Goal: Information Seeking & Learning: Check status

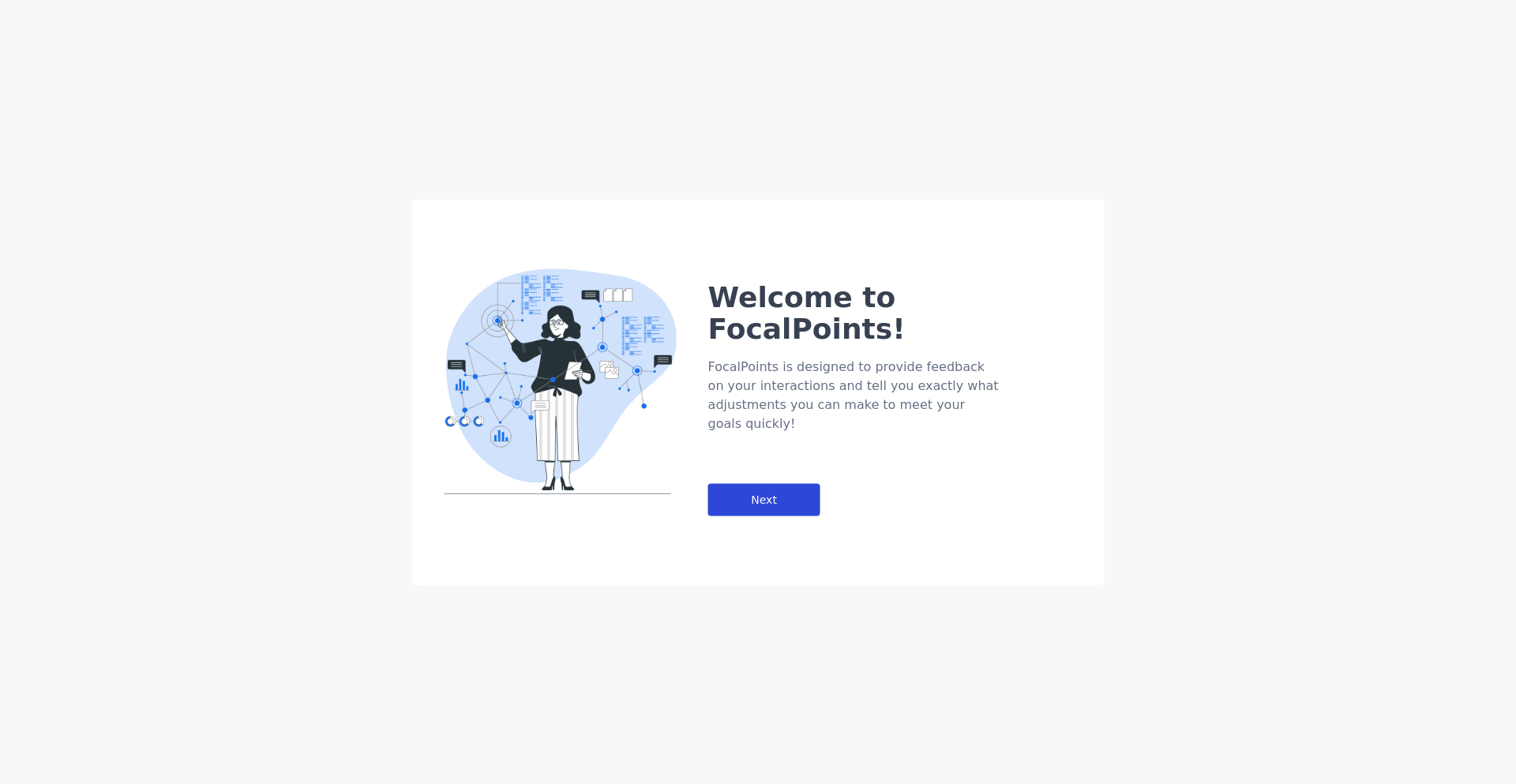
click at [736, 483] on div "Next" at bounding box center [764, 499] width 113 height 33
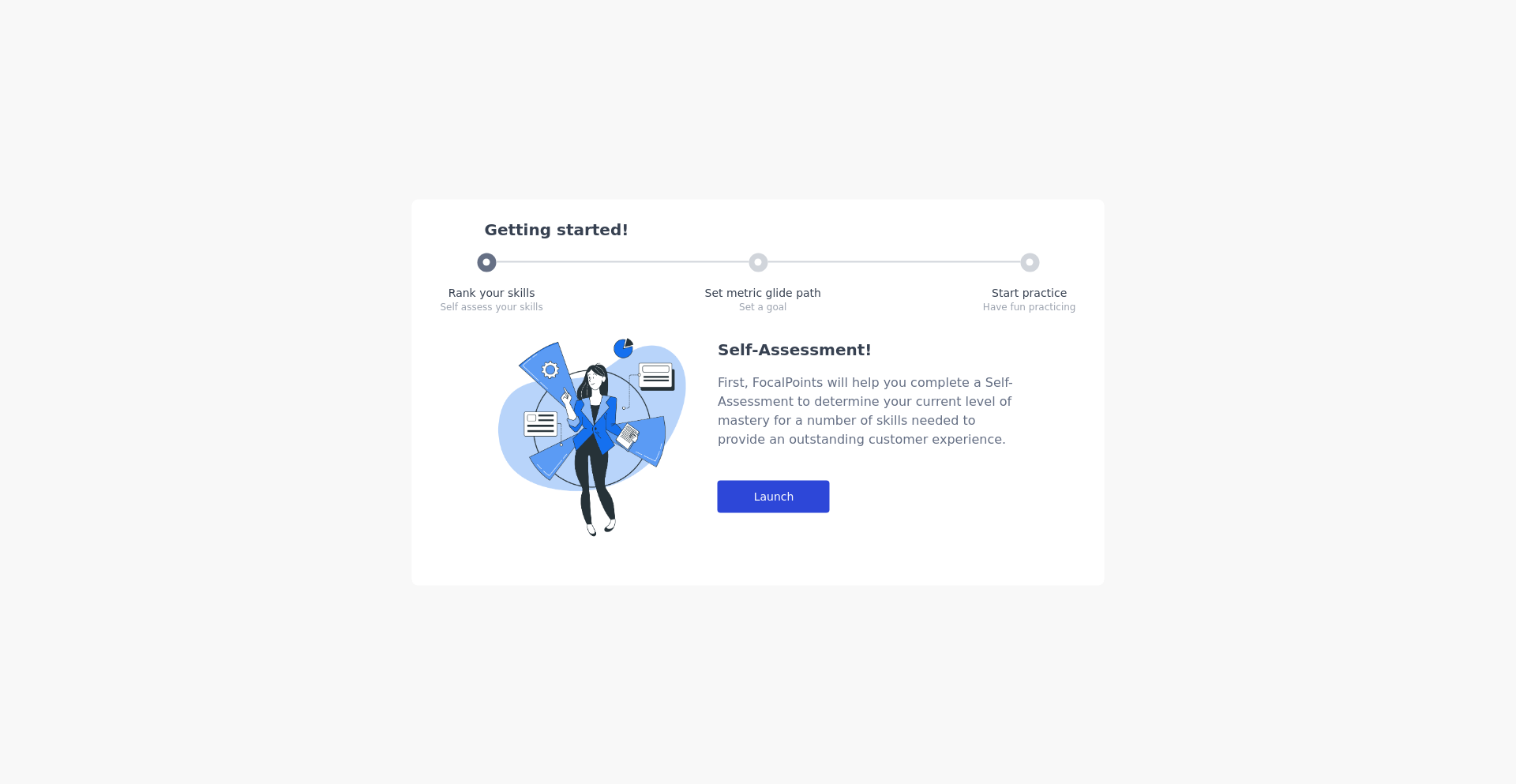
click at [763, 501] on div "Launch" at bounding box center [774, 496] width 113 height 33
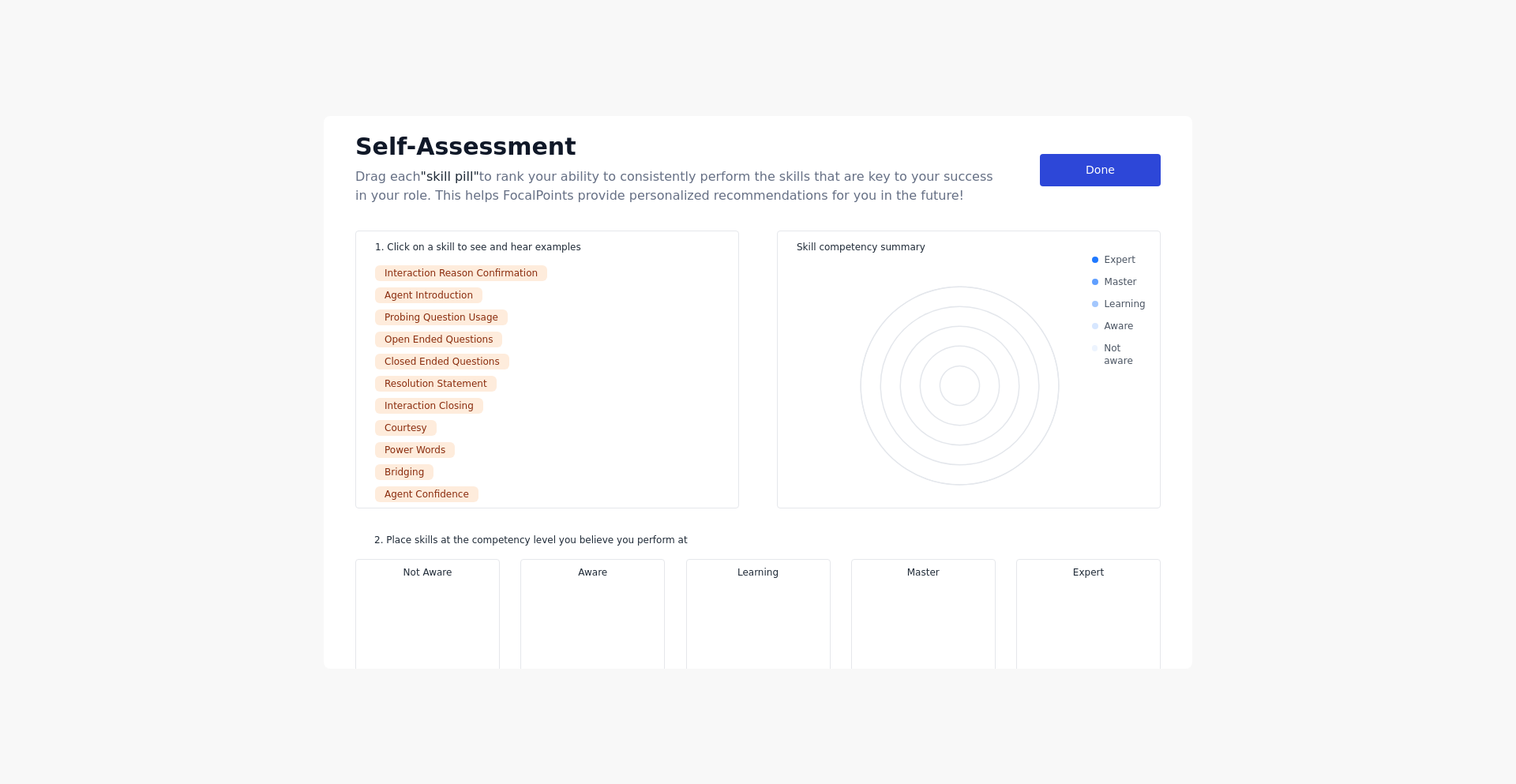
click at [1057, 175] on div "Done" at bounding box center [1100, 170] width 120 height 33
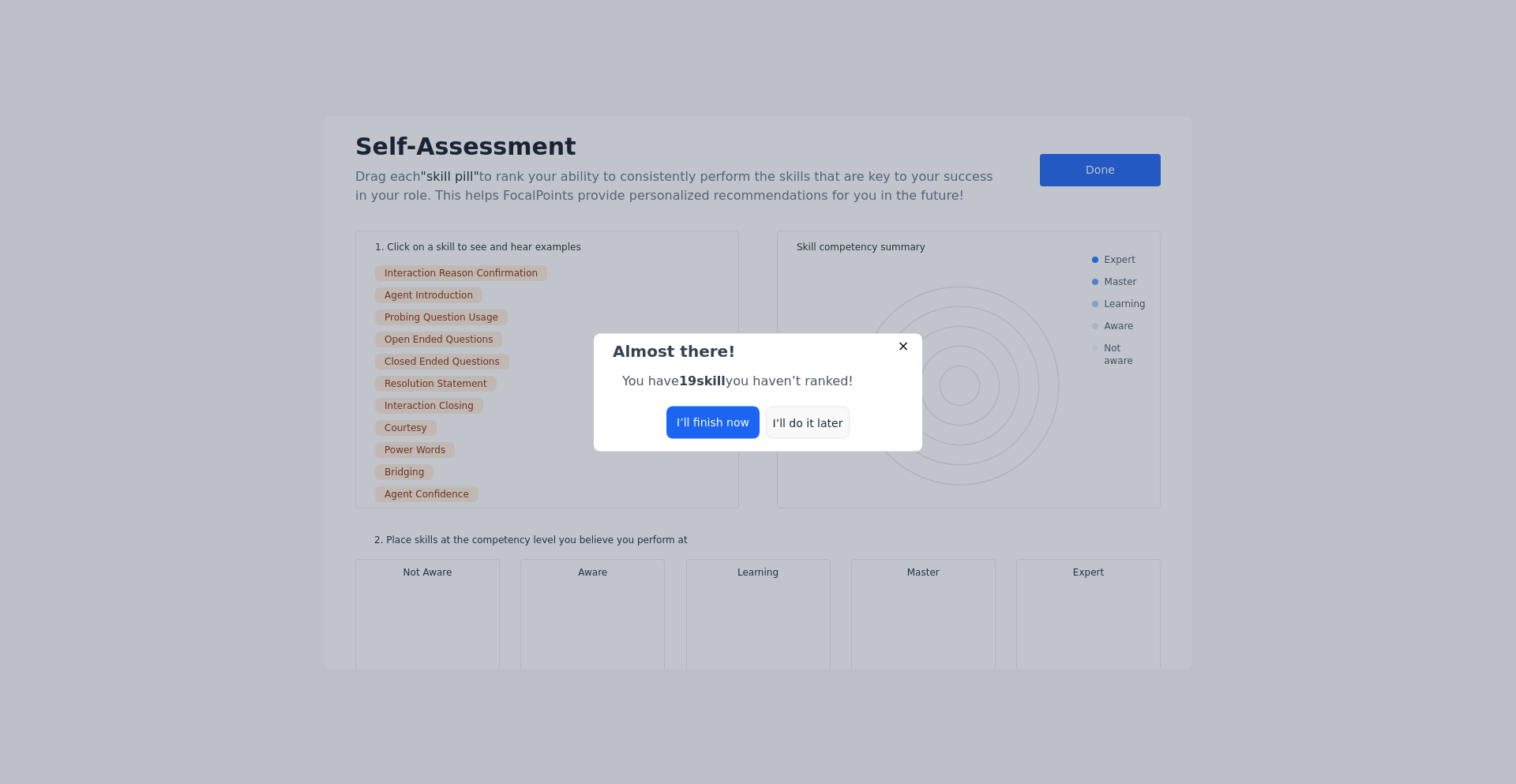
click at [794, 417] on div "I’ll do it later" at bounding box center [807, 422] width 84 height 33
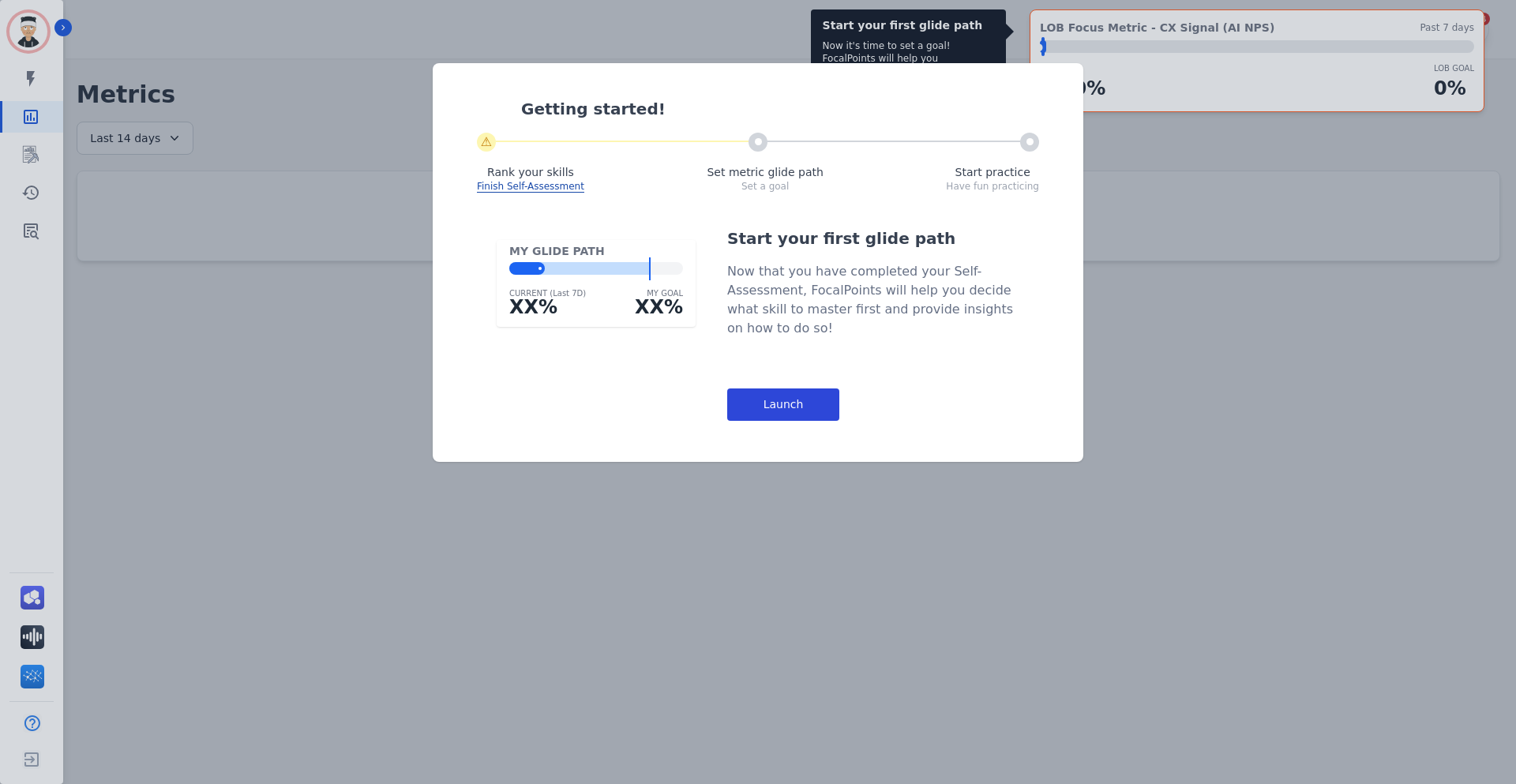
click at [789, 406] on div "Launch" at bounding box center [784, 404] width 113 height 33
click at [789, 406] on div "Start your first glide path Now it's time to set a goal! FocalPoints will help …" at bounding box center [758, 392] width 1516 height 784
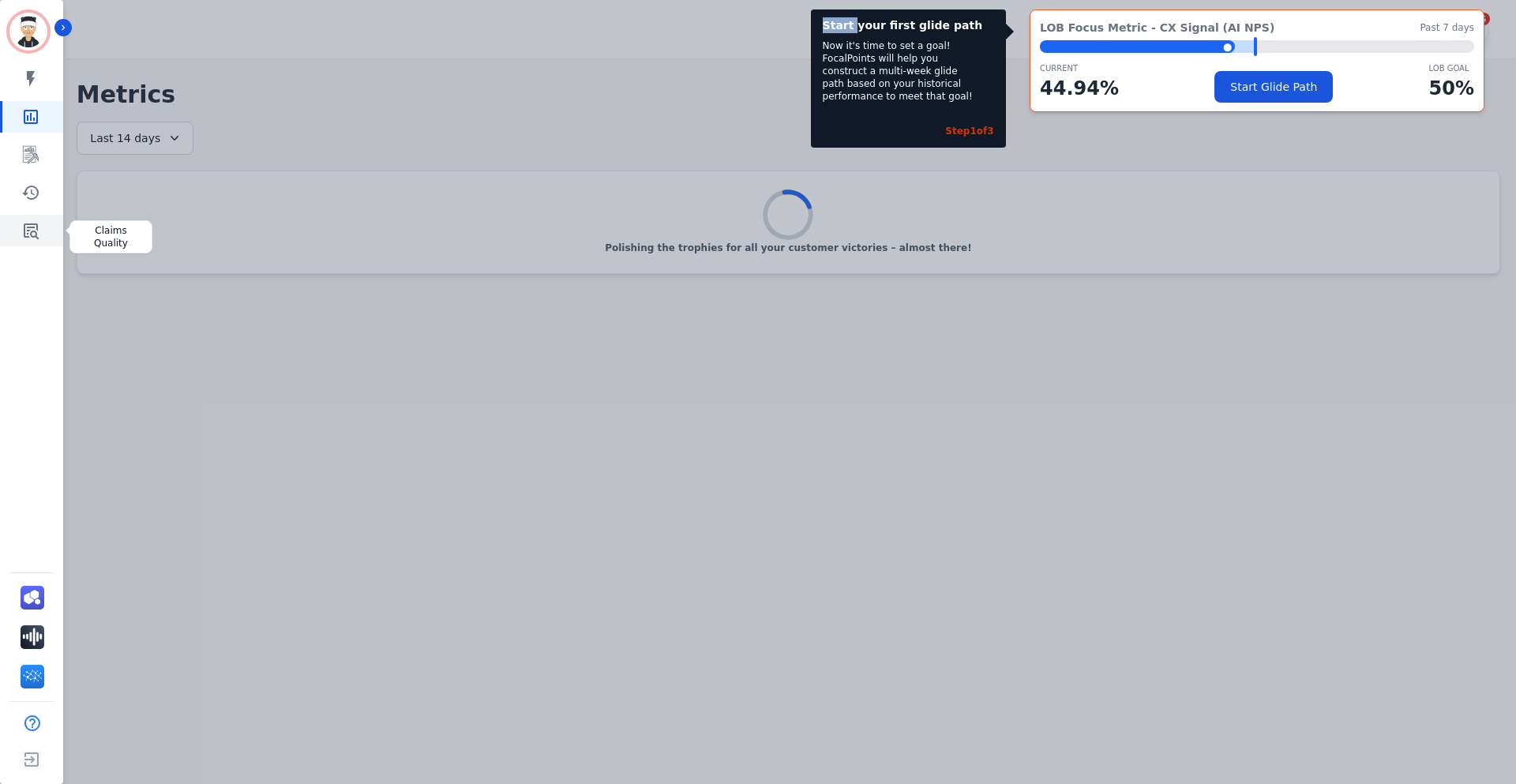
click at [27, 234] on icon "Sidebar" at bounding box center [31, 230] width 19 height 19
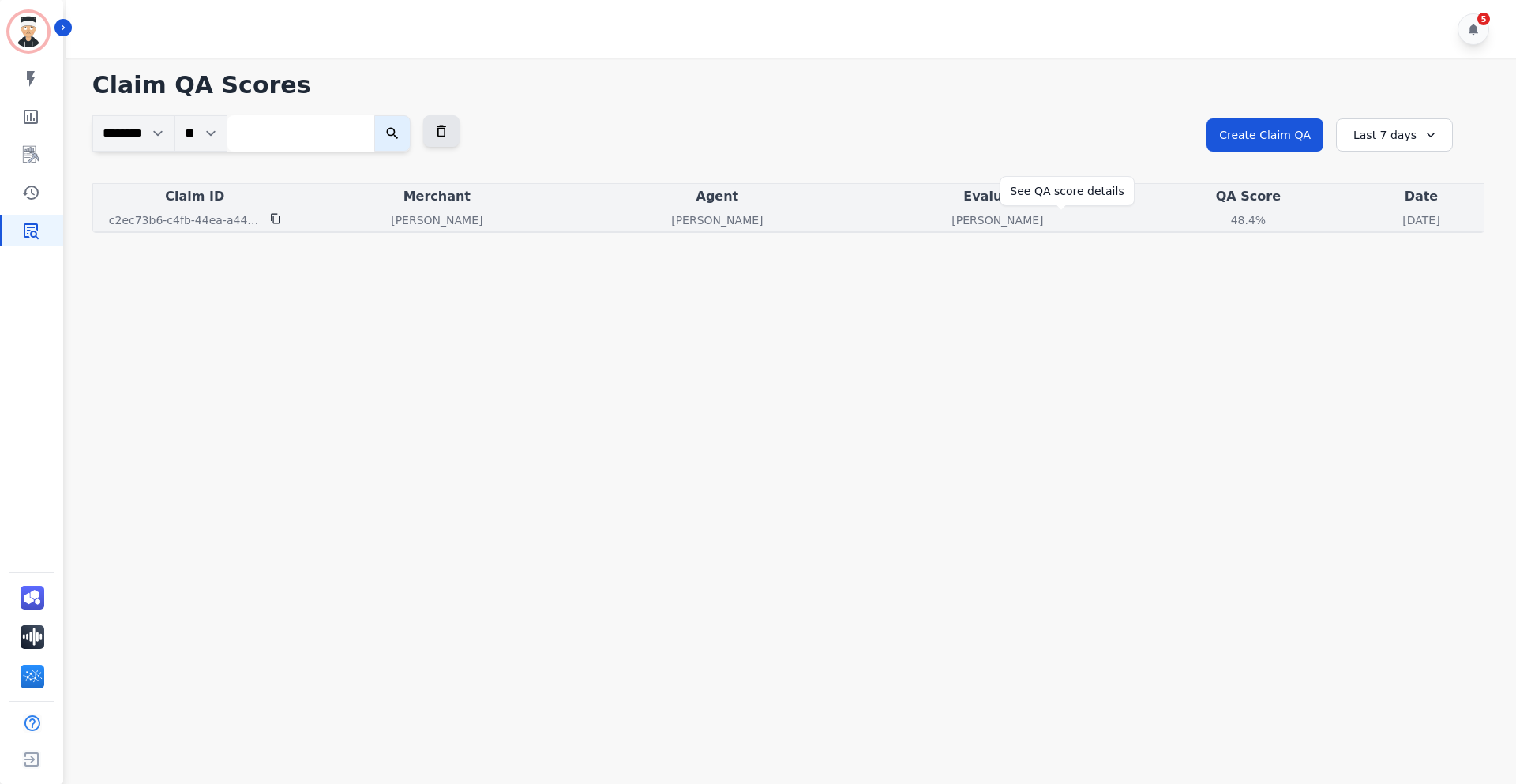
click at [1213, 217] on div "48.4%" at bounding box center [1248, 220] width 71 height 16
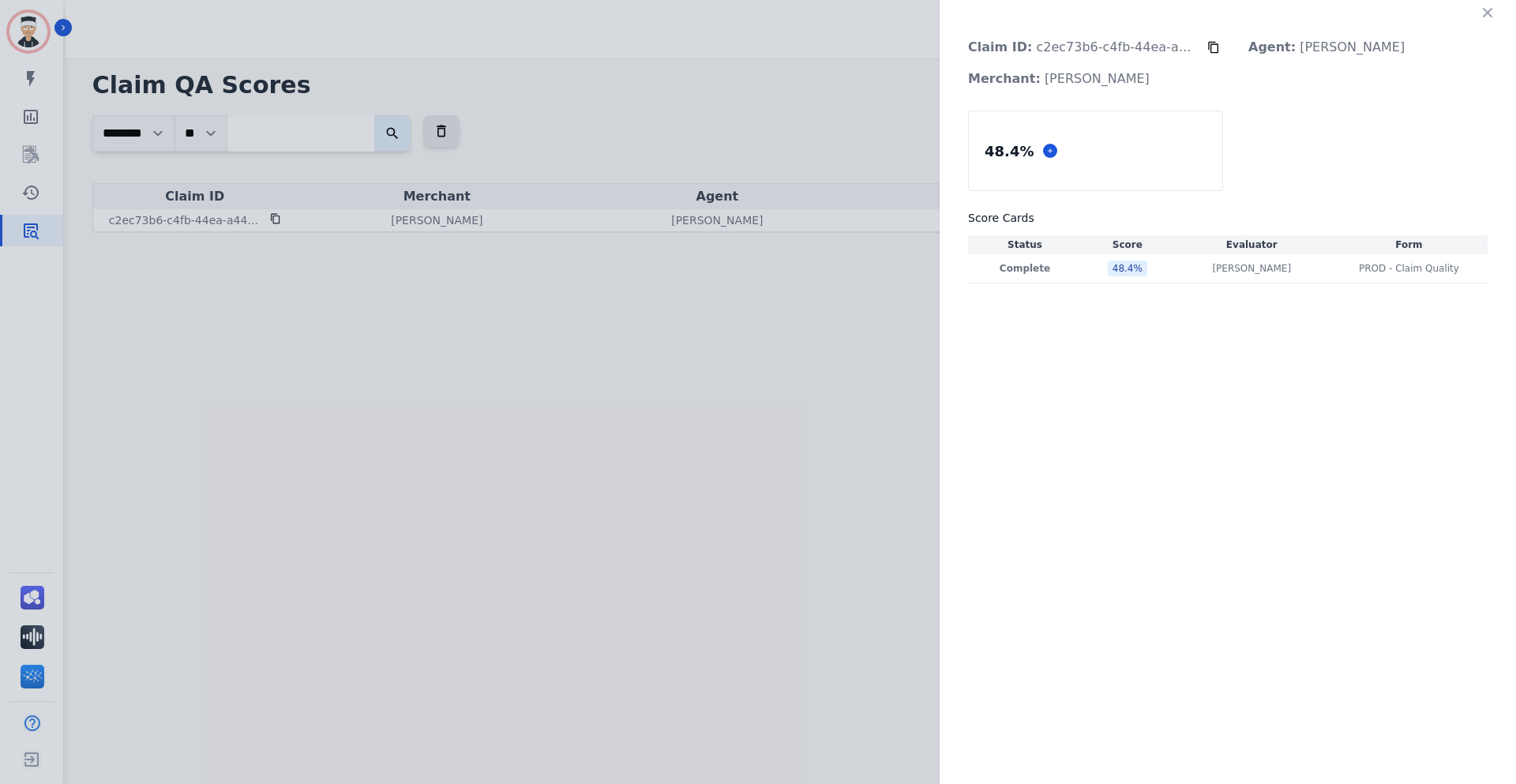
click at [839, 221] on div "Claim ID: c2ec73b6-c4fb-44ea-a441-bad47e2e64c7 Agent: [PERSON_NAME]: [PERSON_NA…" at bounding box center [758, 392] width 1516 height 784
click at [1486, 13] on icon "button" at bounding box center [1488, 13] width 16 height 16
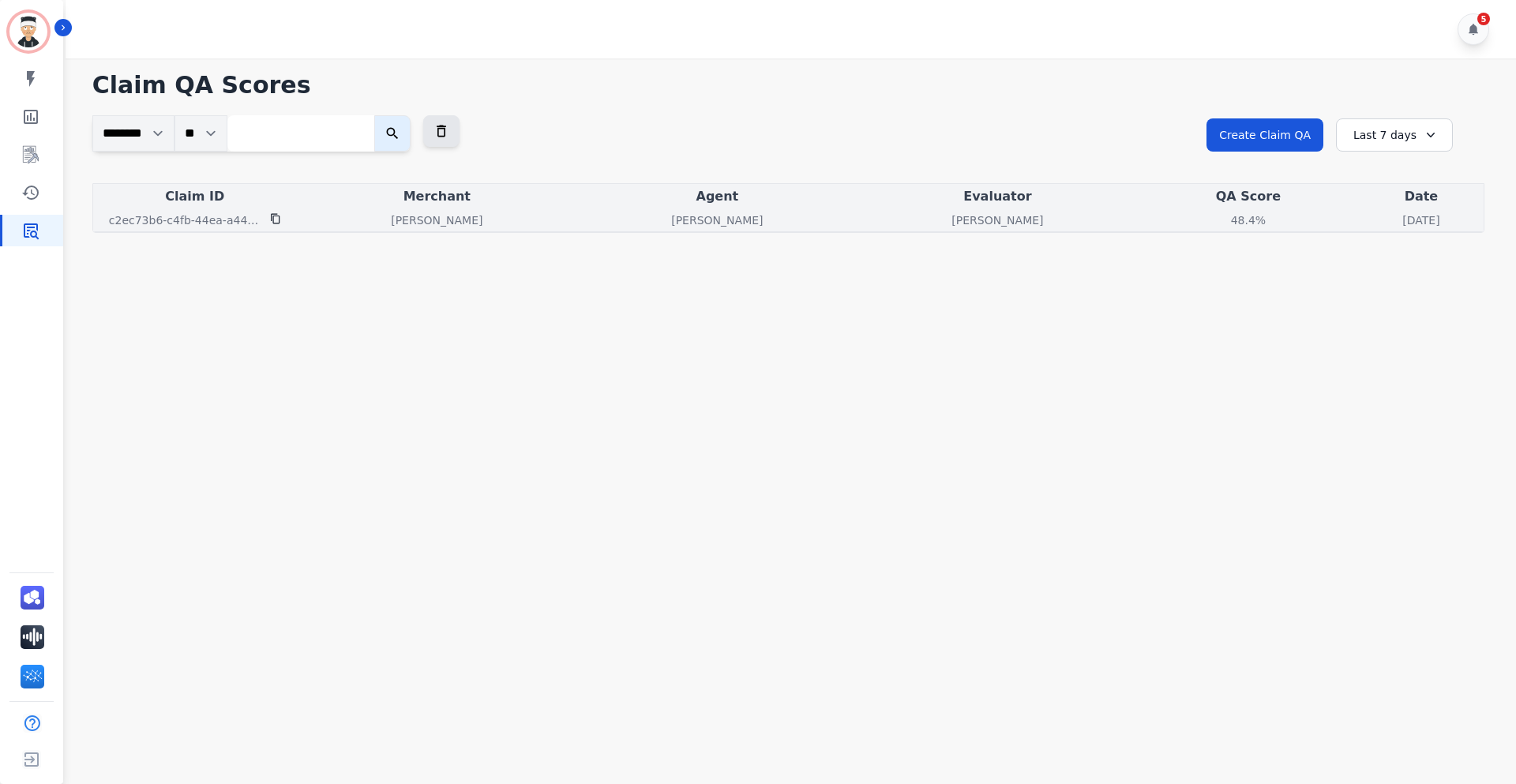
click at [952, 224] on p "[PERSON_NAME]" at bounding box center [997, 220] width 92 height 16
click at [1213, 219] on div "48.4%" at bounding box center [1248, 220] width 71 height 16
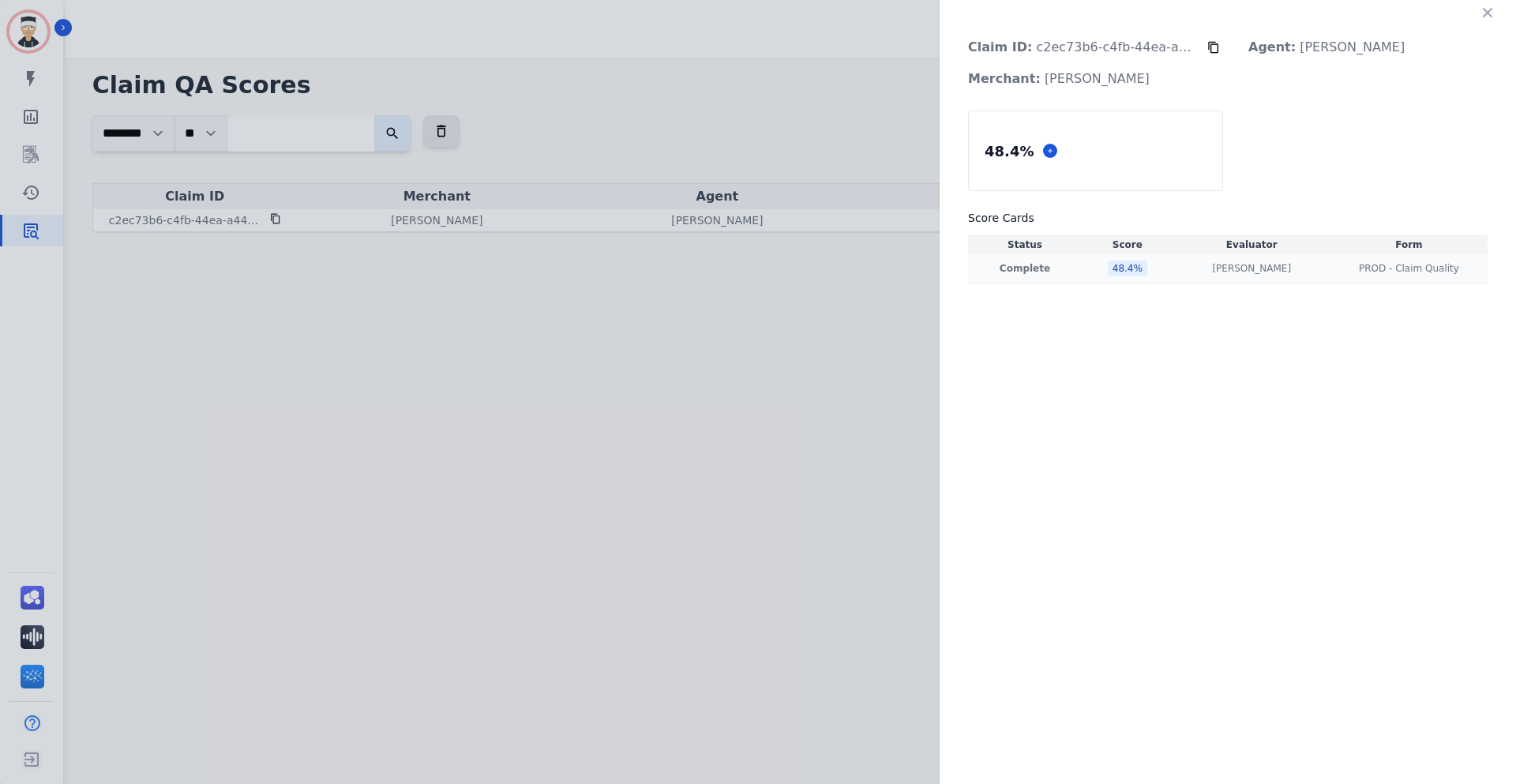
click at [1115, 270] on div "48.4 %" at bounding box center [1127, 269] width 39 height 16
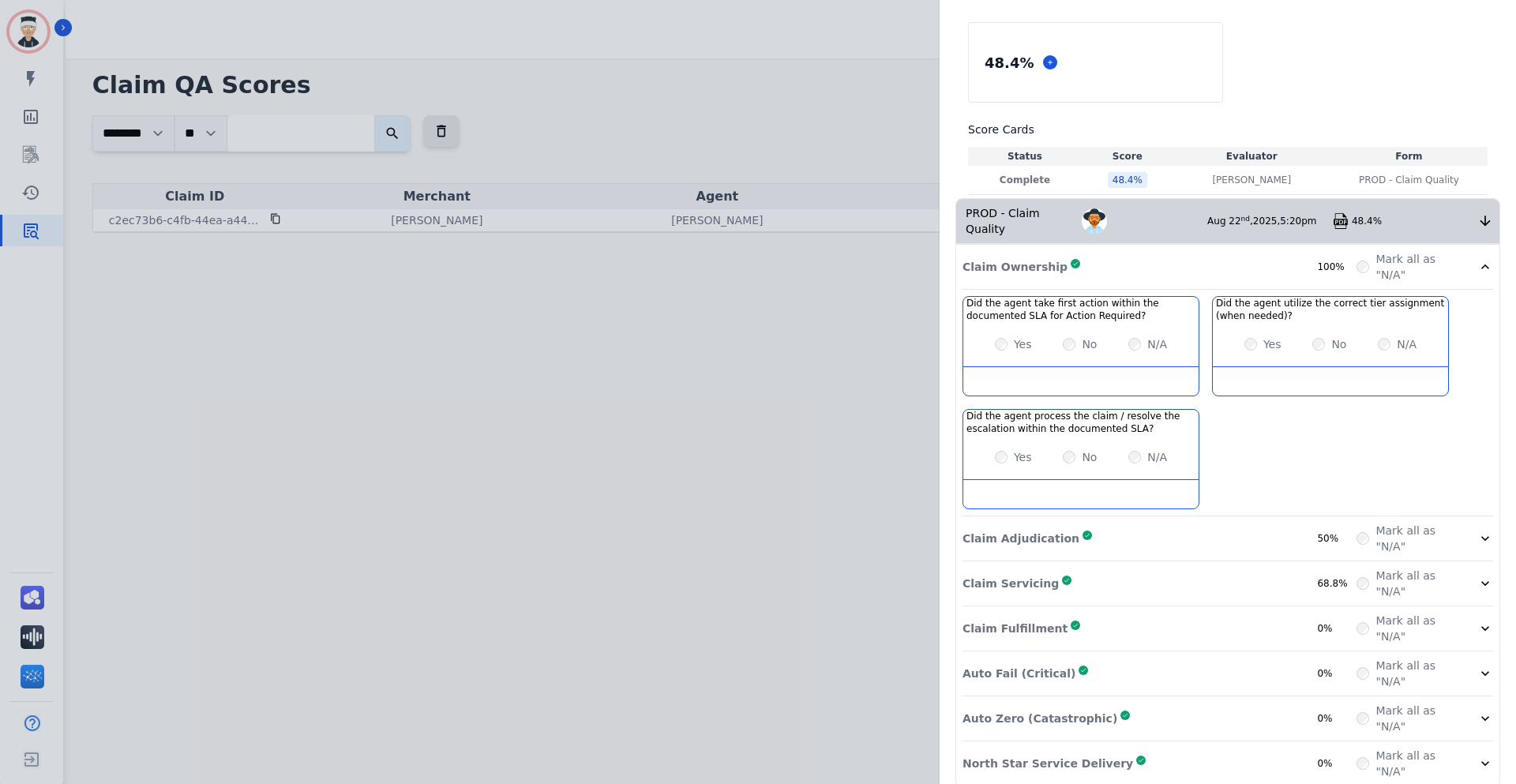
scroll to position [92, 0]
click at [1478, 527] on icon at bounding box center [1486, 535] width 16 height 16
click at [1483, 527] on icon at bounding box center [1486, 535] width 16 height 16
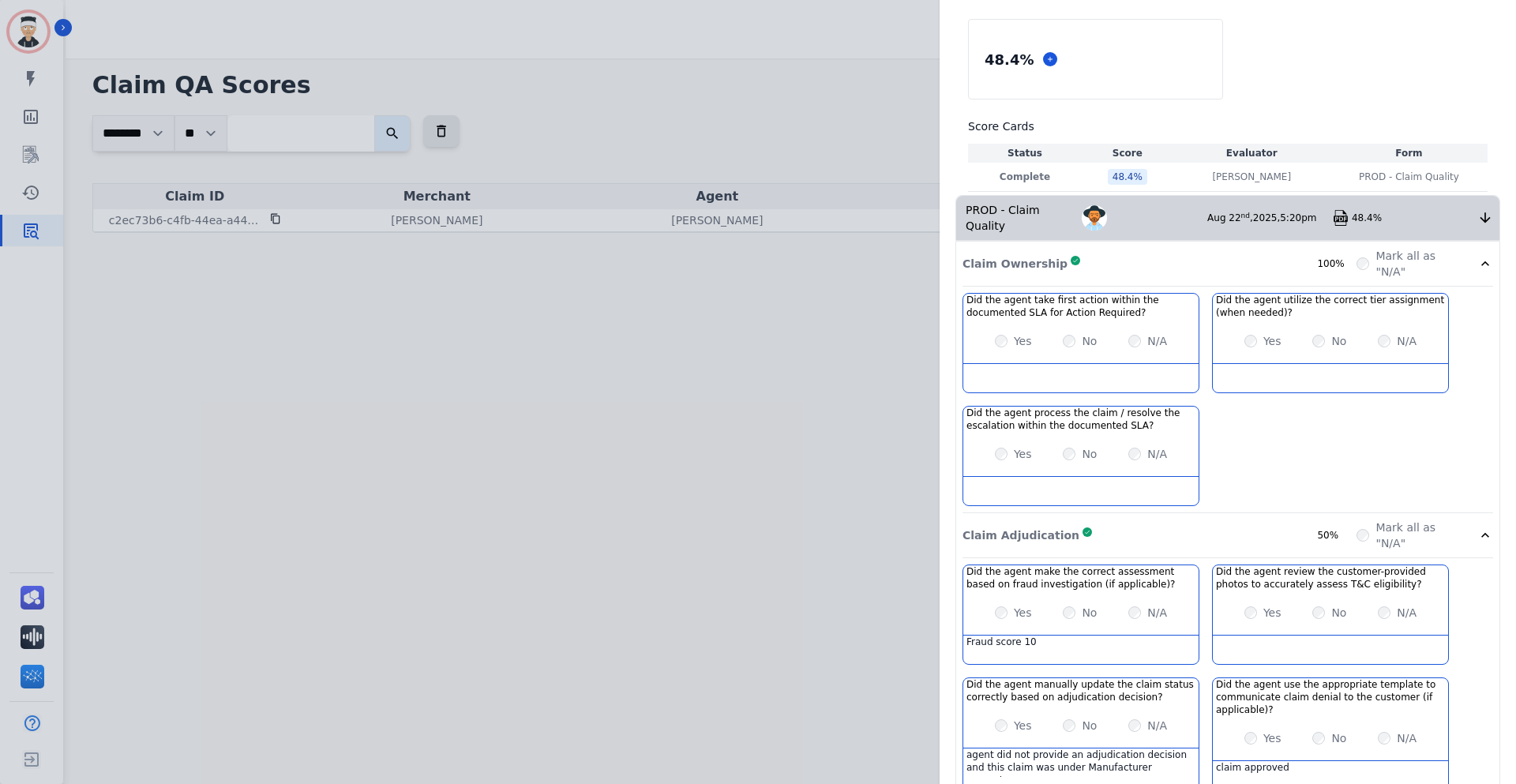
click at [1482, 527] on icon at bounding box center [1486, 535] width 16 height 16
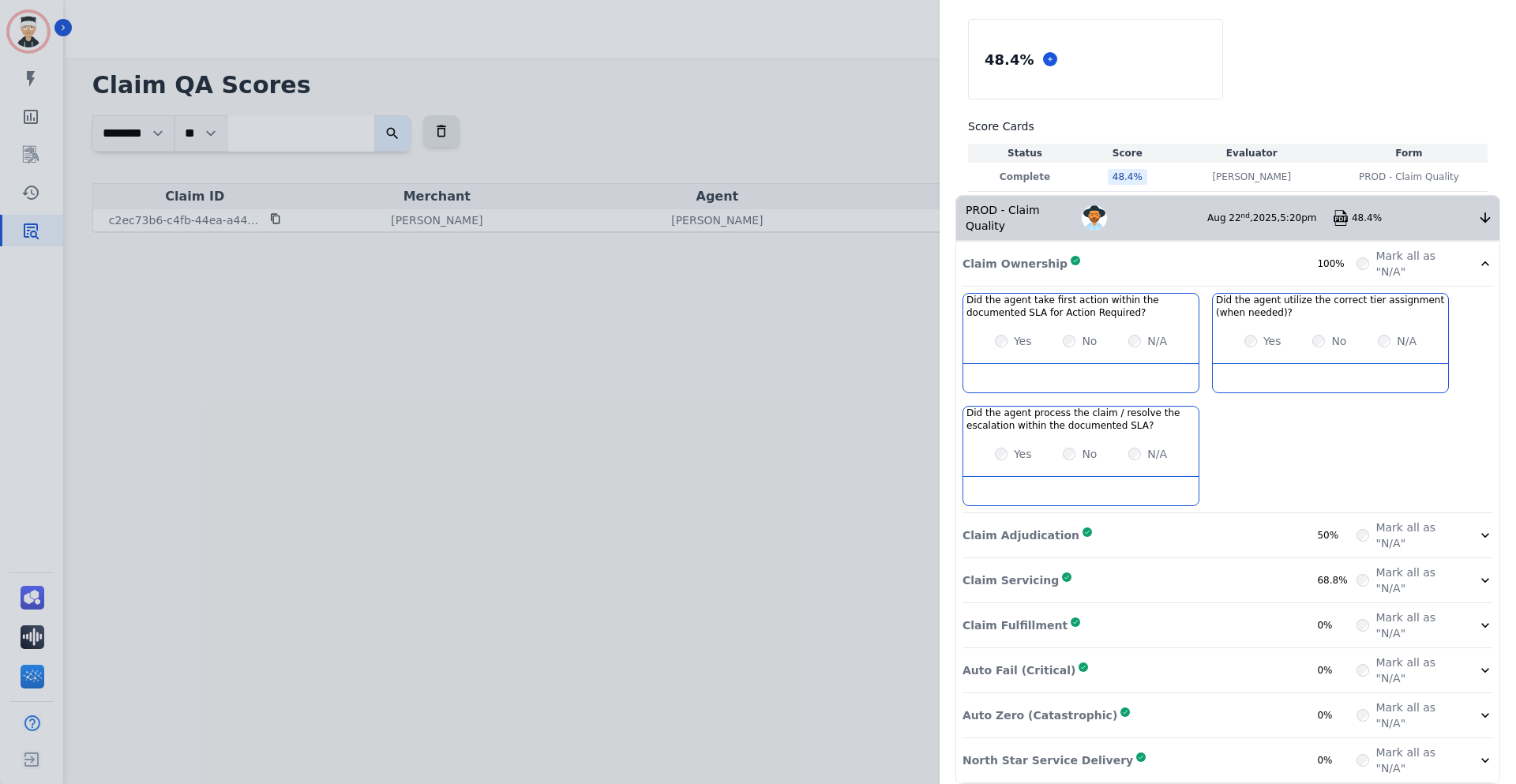
drag, startPoint x: 1515, startPoint y: 783, endPoint x: 1208, endPoint y: 442, distance: 458.8
click at [1208, 442] on div "Did the agent take first action within the documented SLA for Action Required? …" at bounding box center [1228, 403] width 531 height 220
click at [1216, 558] on div "Claim Adjudication Complete 50% Mark all as "N/A"" at bounding box center [1228, 581] width 531 height 45
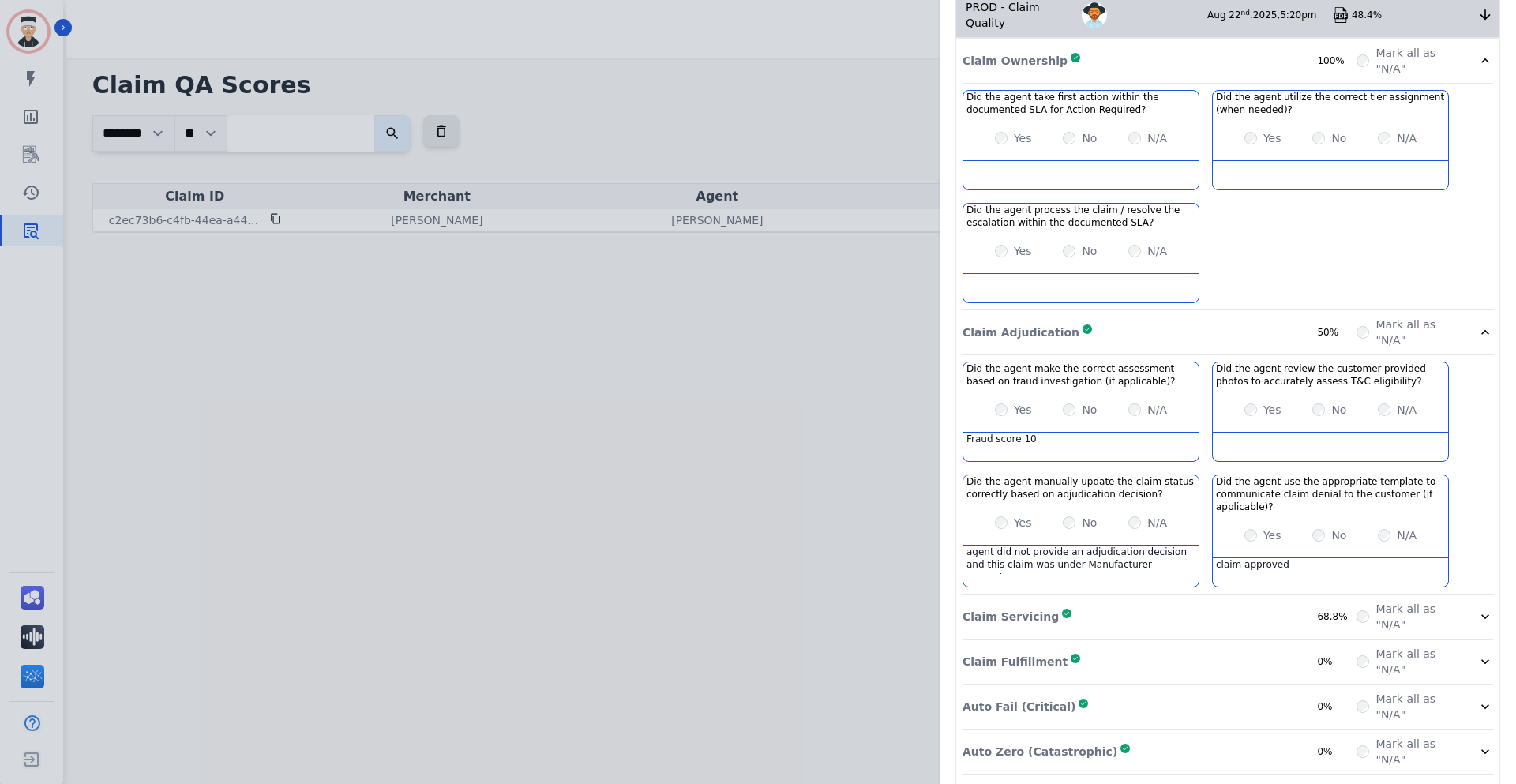
scroll to position [329, 0]
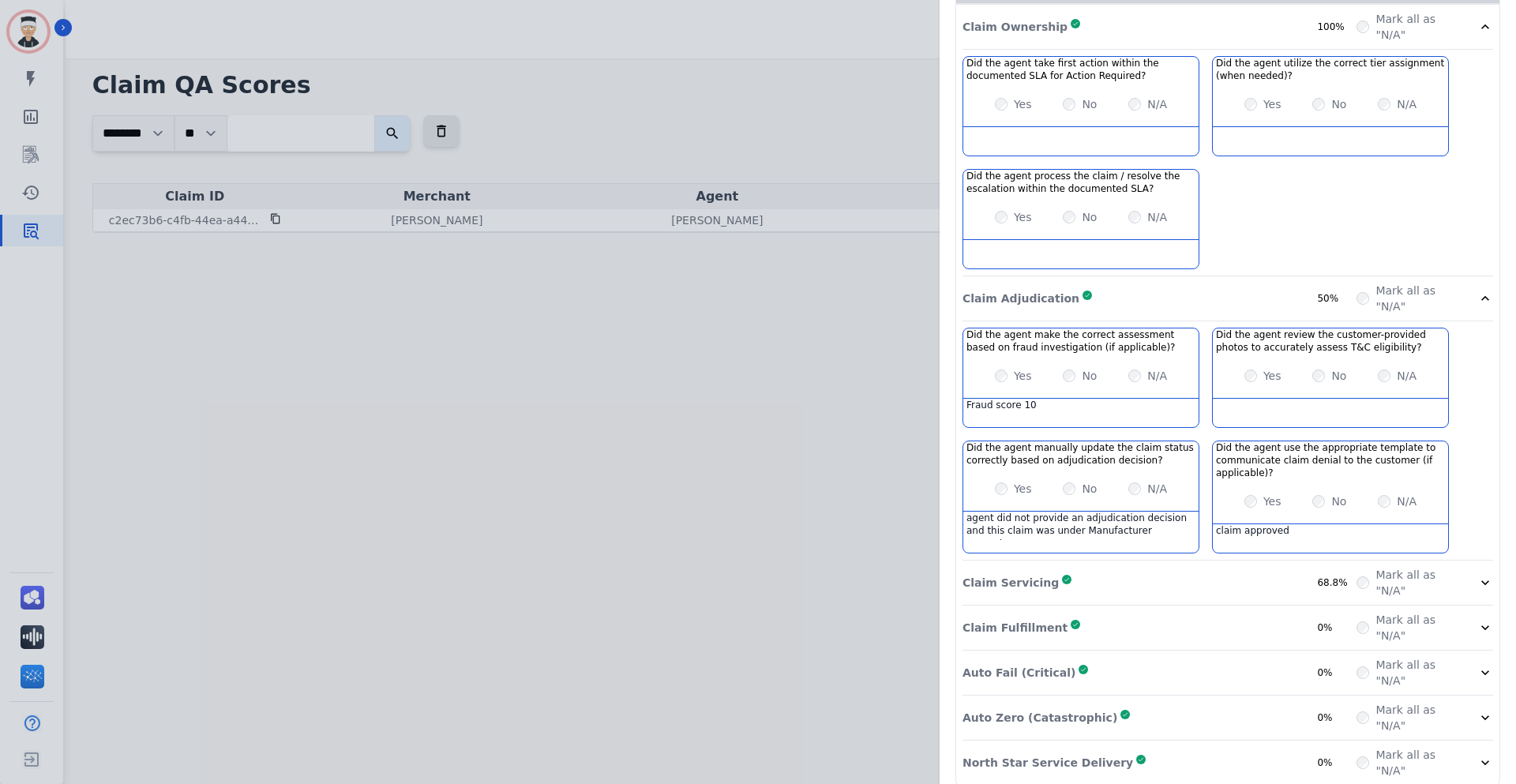
click at [1150, 575] on div "Claim Servicing Complete 68.8%" at bounding box center [1160, 583] width 394 height 32
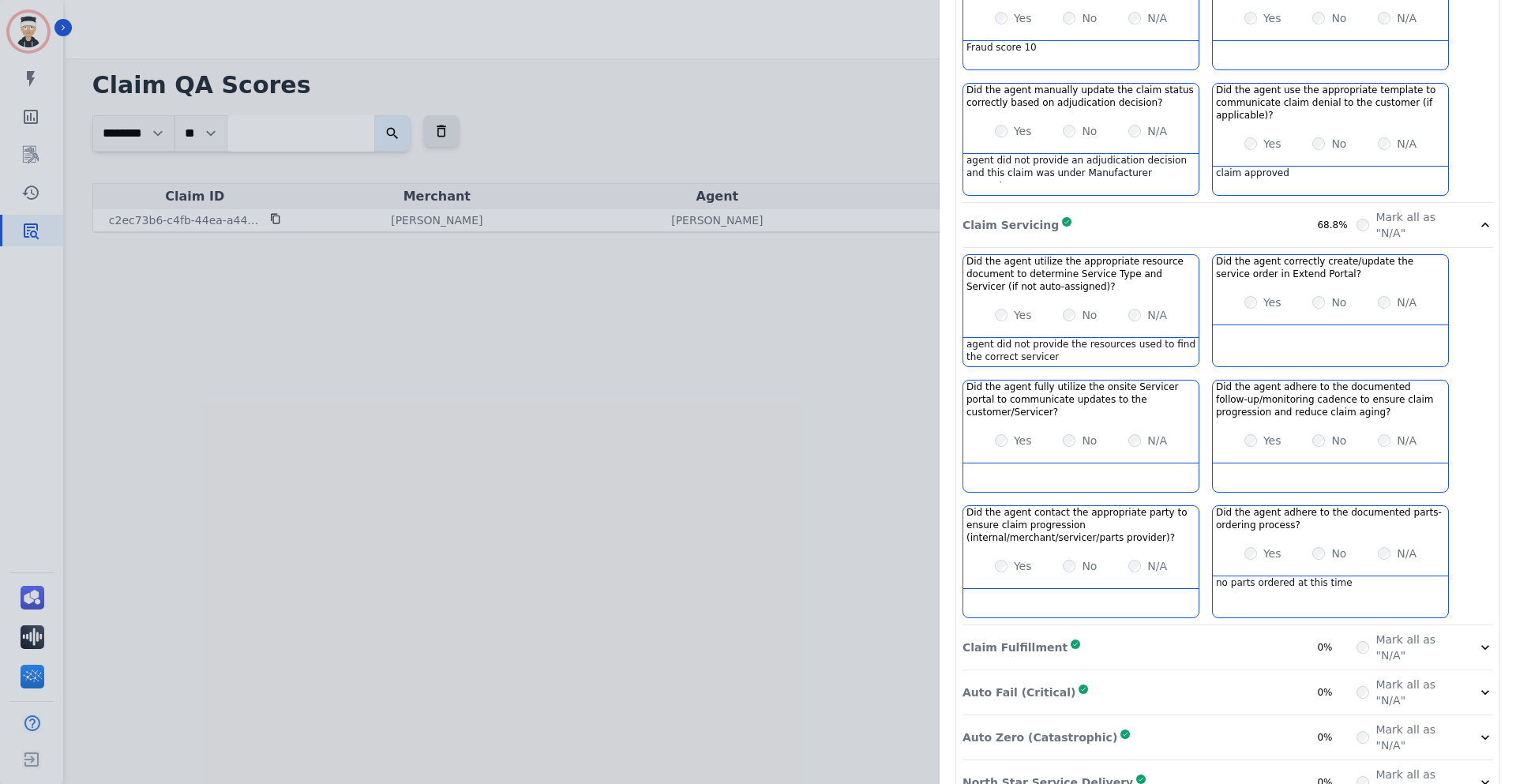
scroll to position [708, 0]
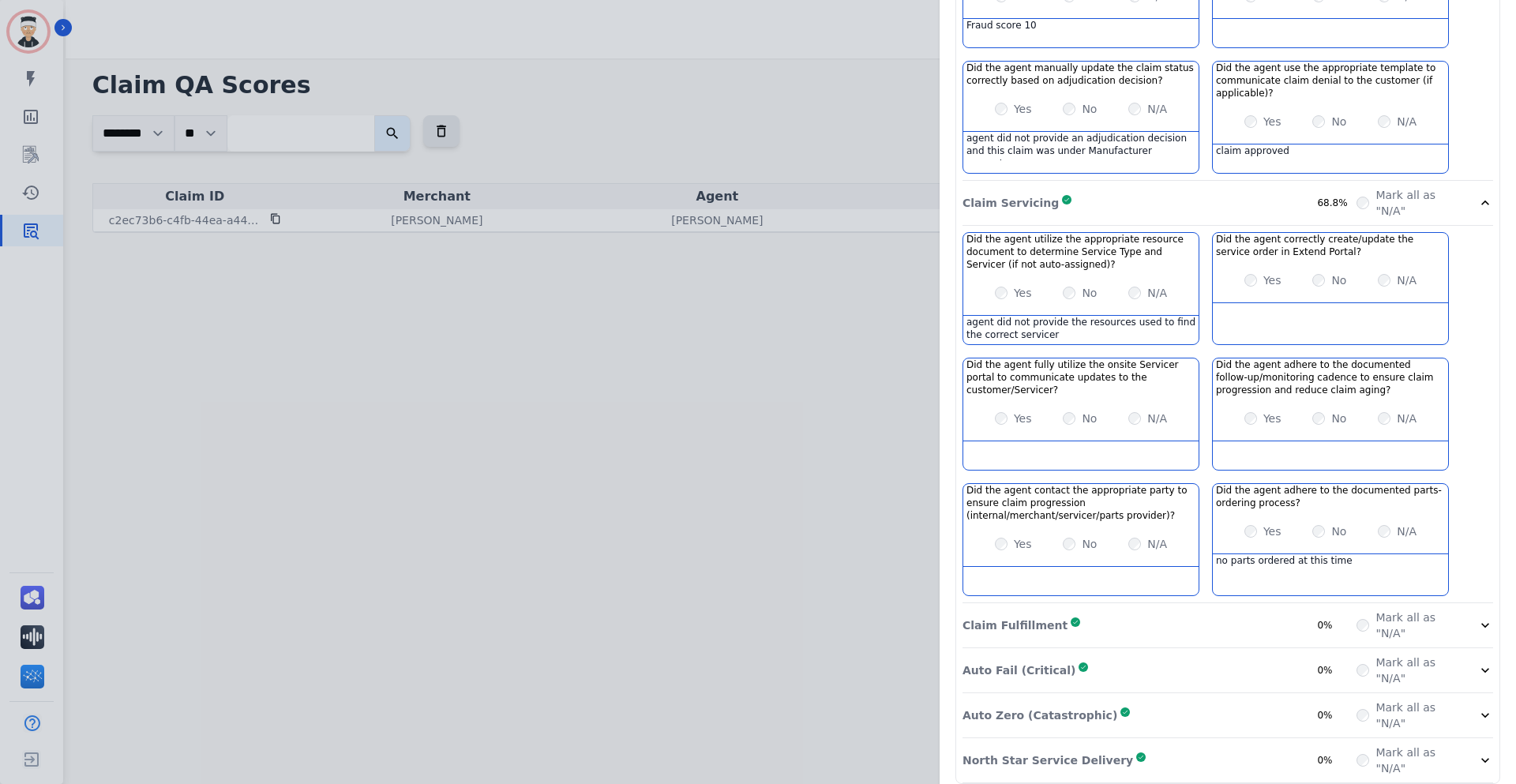
click at [1150, 615] on div "Claim Fulfillment Complete 0%" at bounding box center [1160, 625] width 394 height 32
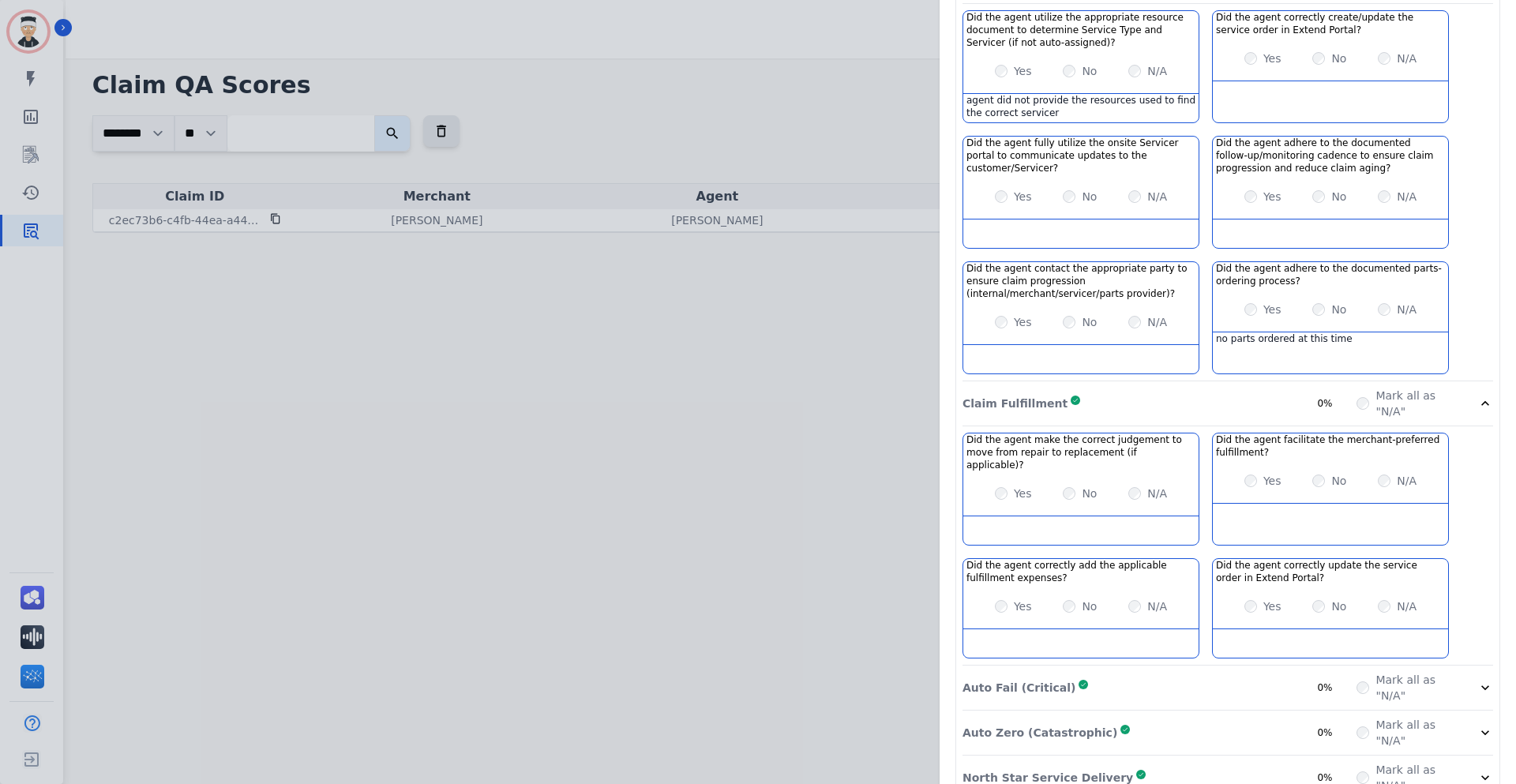
scroll to position [935, 0]
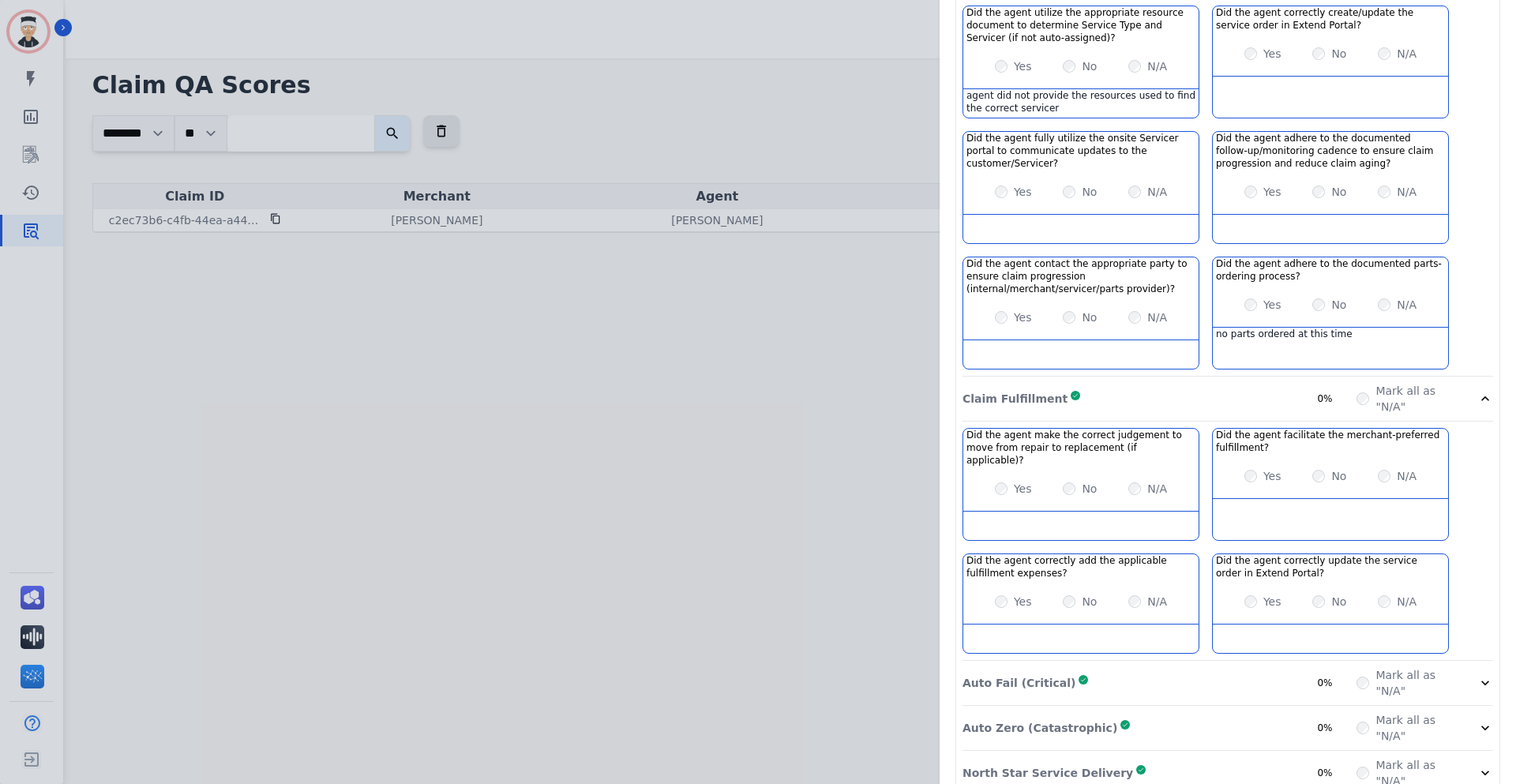
click at [1181, 667] on div "Auto Fail (Critical) Complete 0%" at bounding box center [1160, 683] width 394 height 32
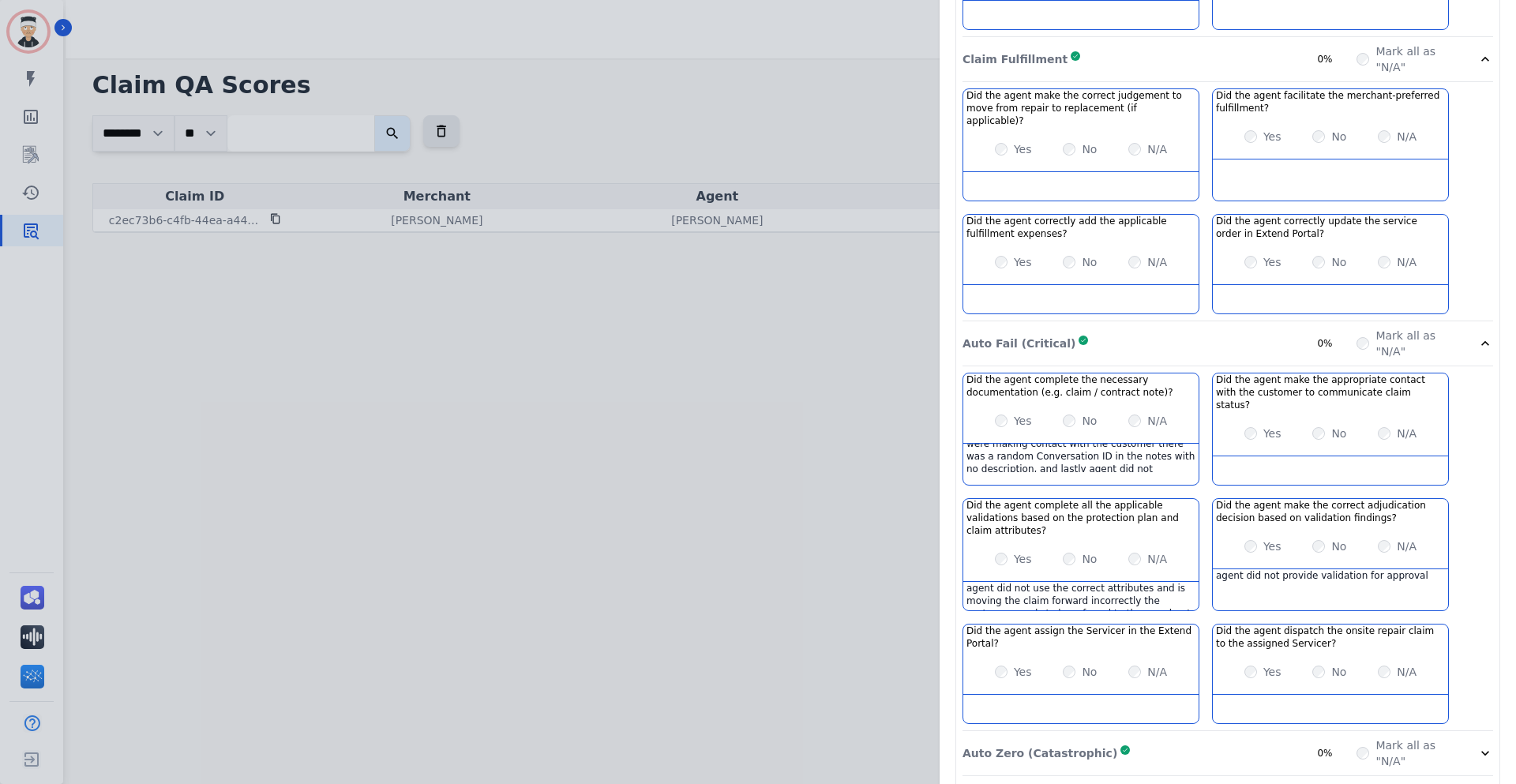
scroll to position [73, 0]
click at [1181, 450] on div "Did the agent complete the necessary documentation (e.g. claim / contract note)…" at bounding box center [1228, 551] width 531 height 358
drag, startPoint x: 1397, startPoint y: 538, endPoint x: 1214, endPoint y: 533, distance: 183.1
click at [1214, 569] on div "agent did not provide validation for approval" at bounding box center [1330, 584] width 235 height 29
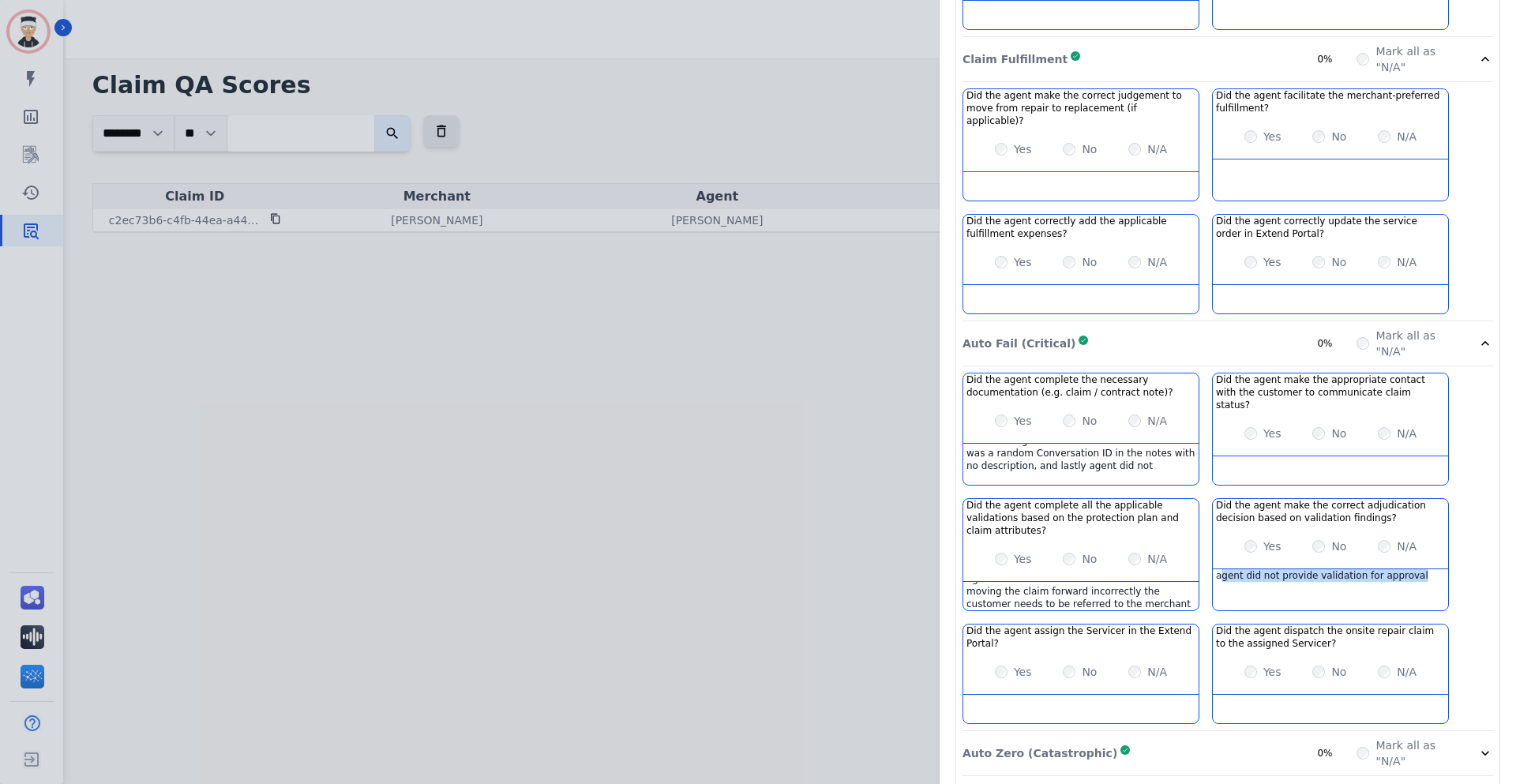
click at [1268, 569] on div "agent did not provide validation for approval" at bounding box center [1330, 584] width 235 height 29
click at [1159, 737] on div "Auto Zero (Catastrophic) Complete 0%" at bounding box center [1160, 753] width 394 height 32
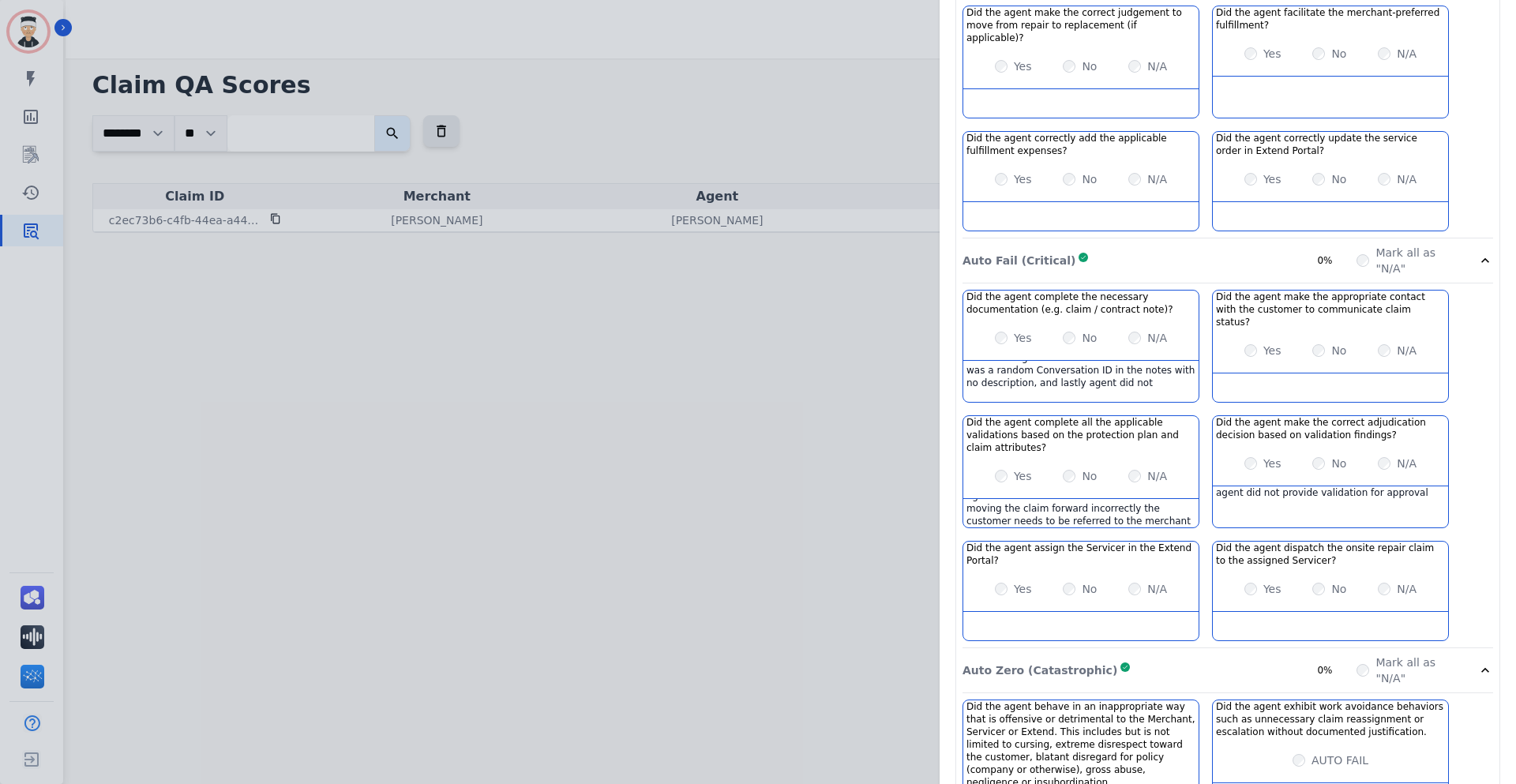
scroll to position [1438, 0]
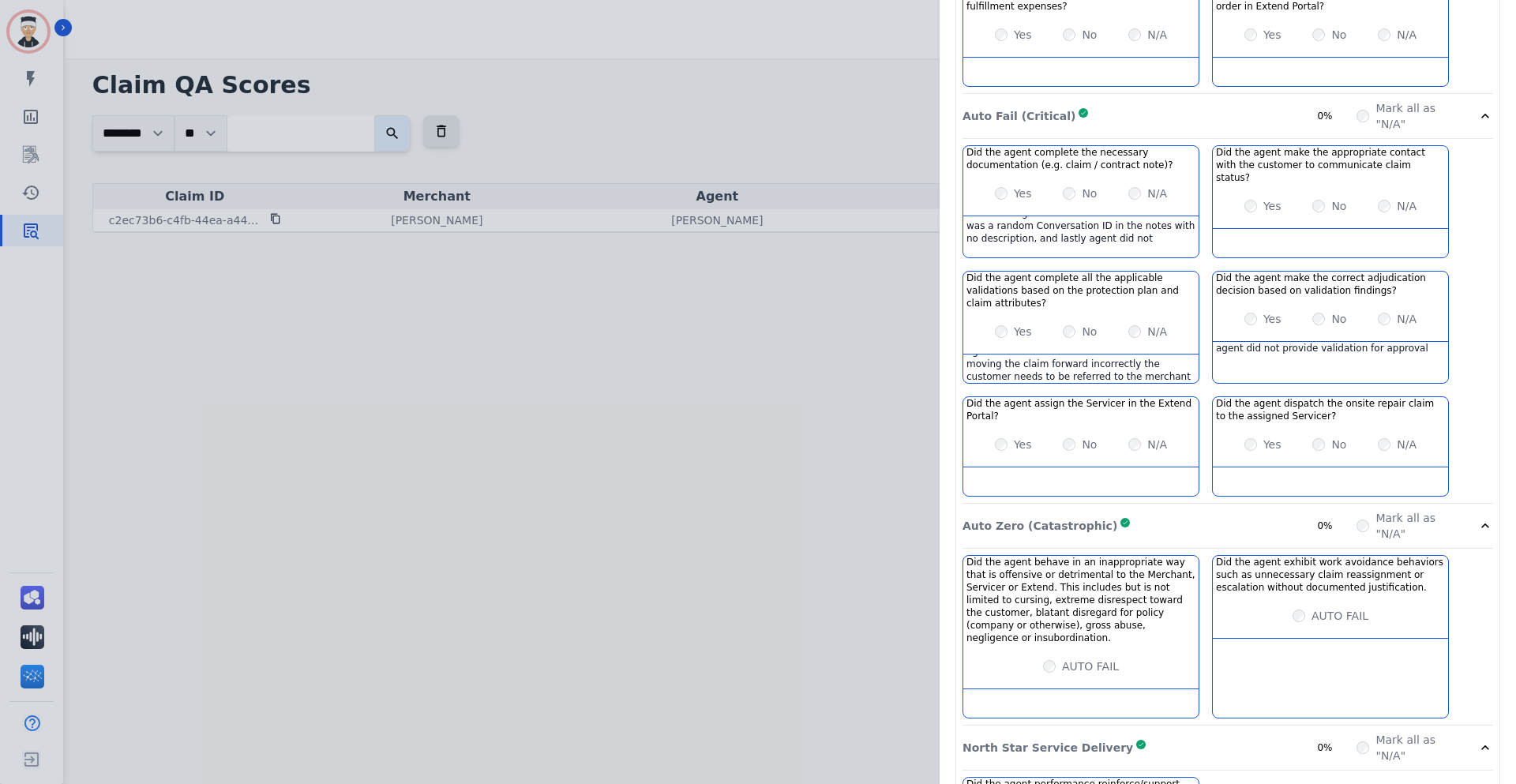
scroll to position [1565, 0]
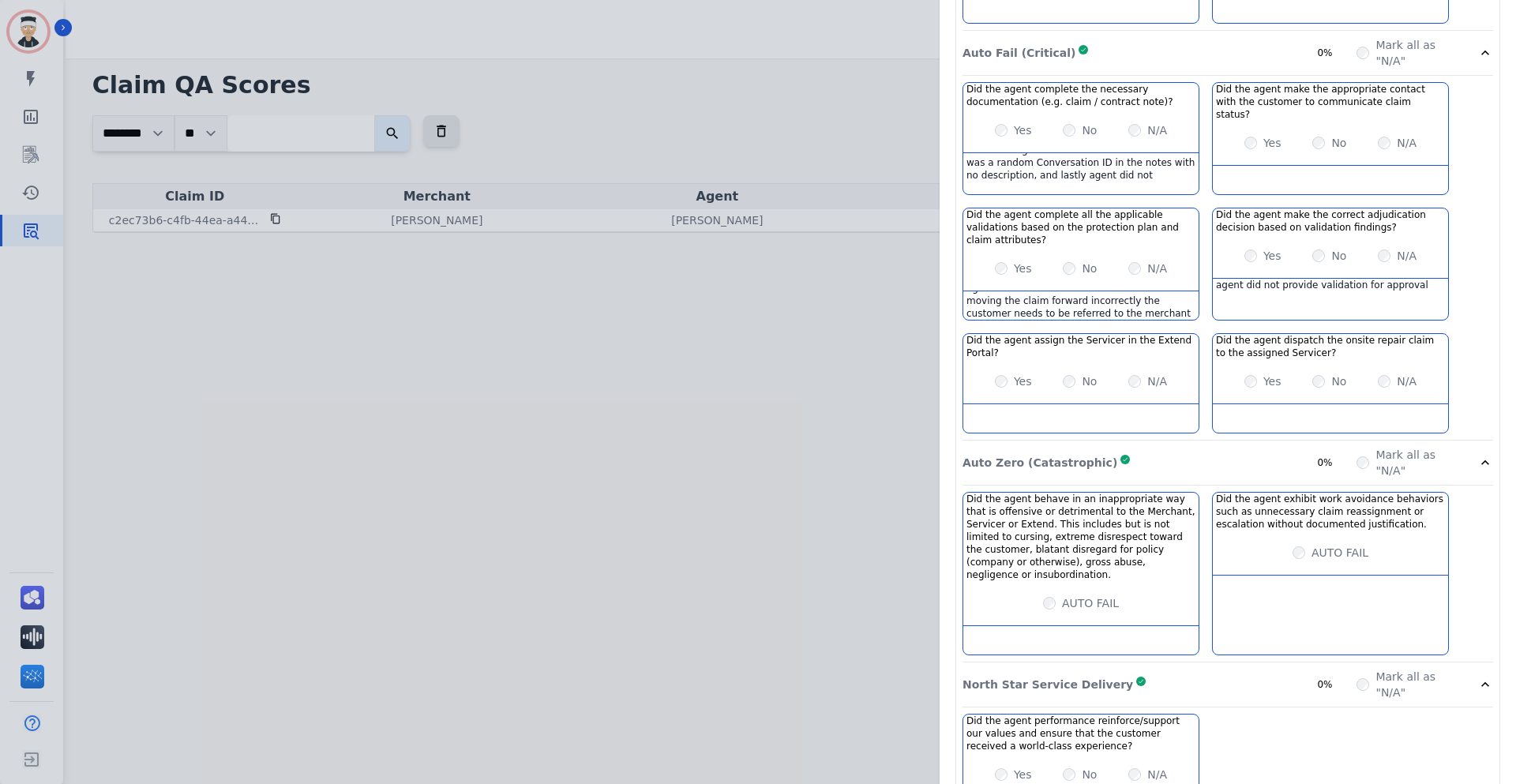
click at [1328, 678] on div "0%" at bounding box center [1336, 684] width 39 height 13
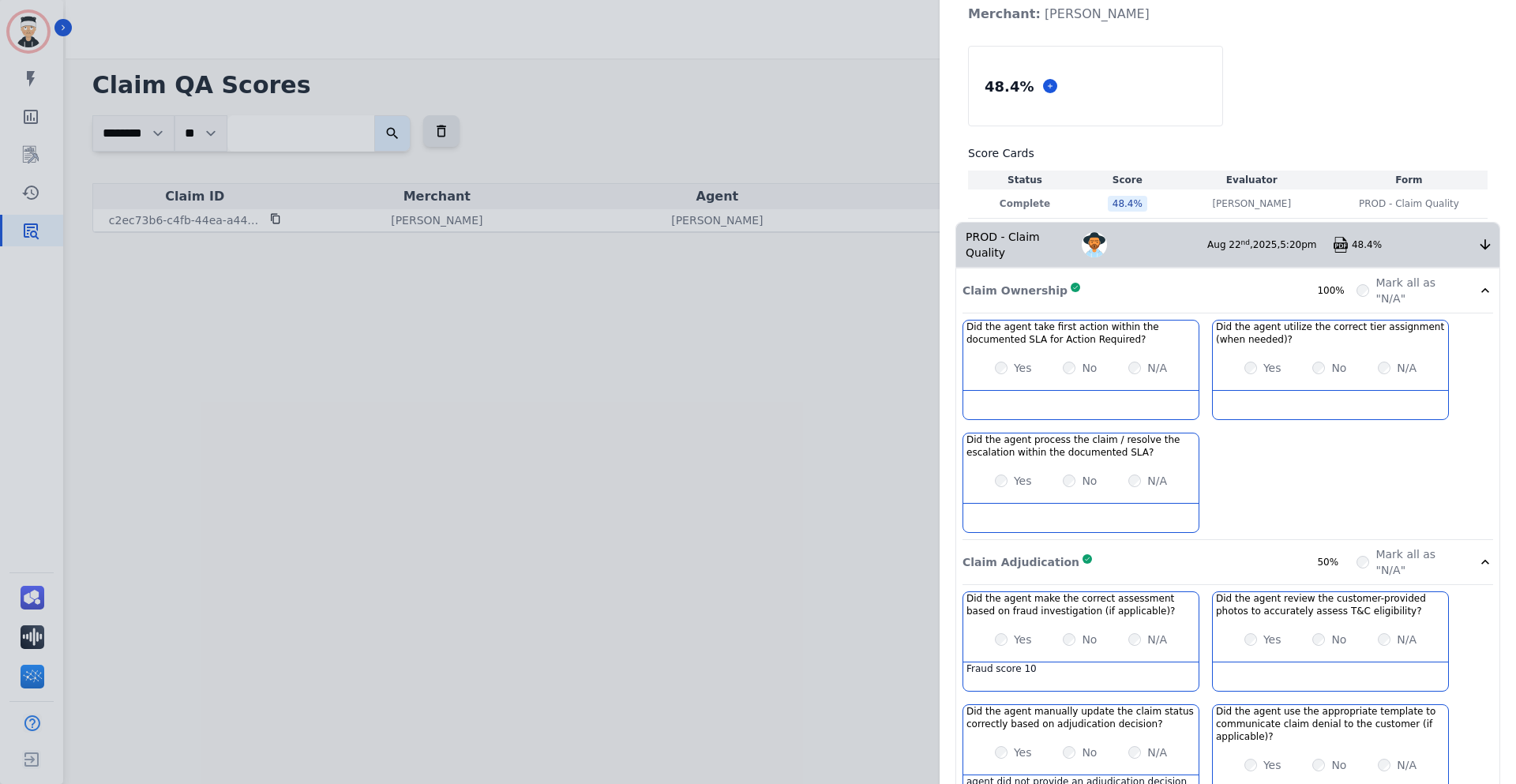
scroll to position [0, 0]
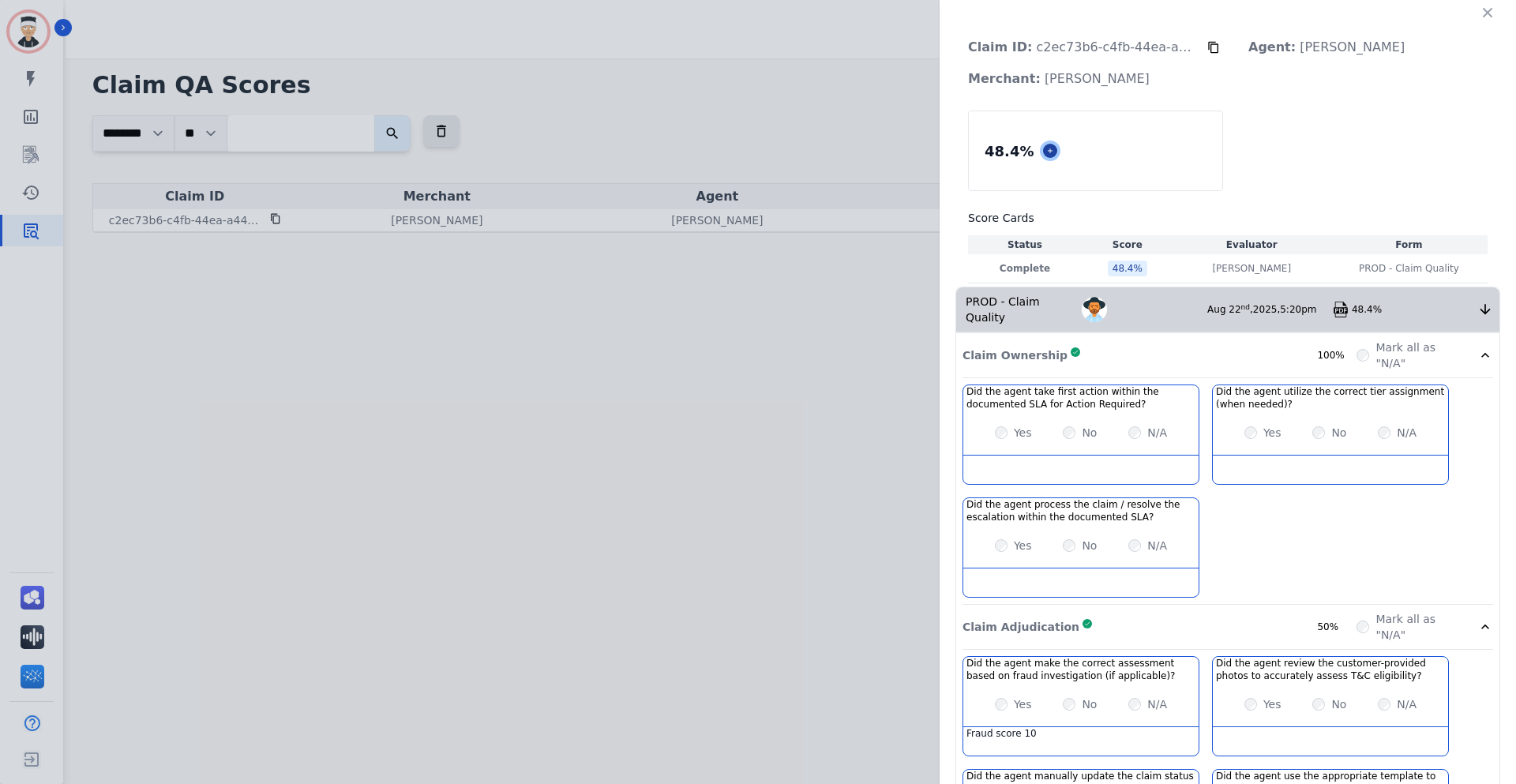
click at [1046, 148] on icon at bounding box center [1050, 151] width 8 height 8
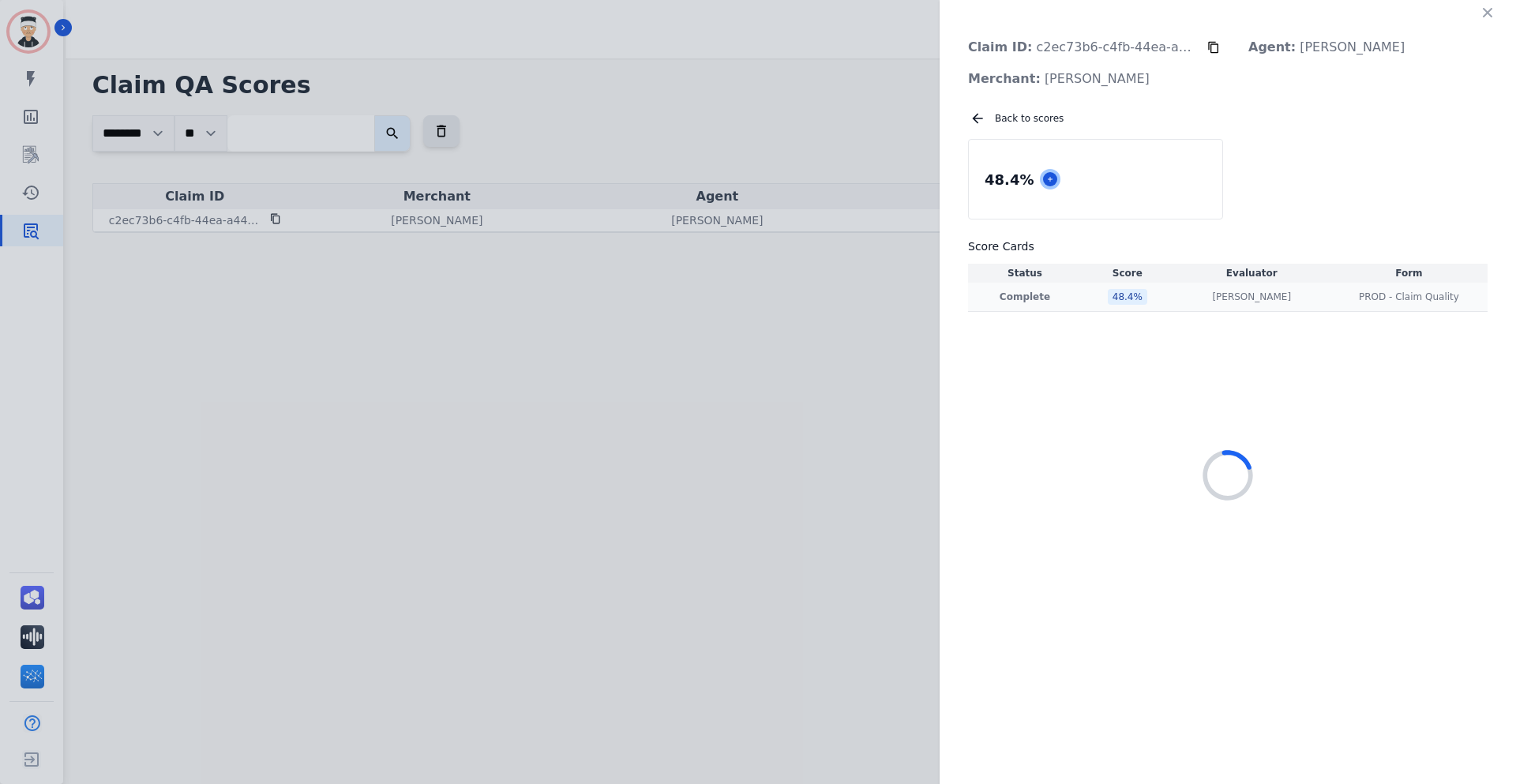
select select "*"
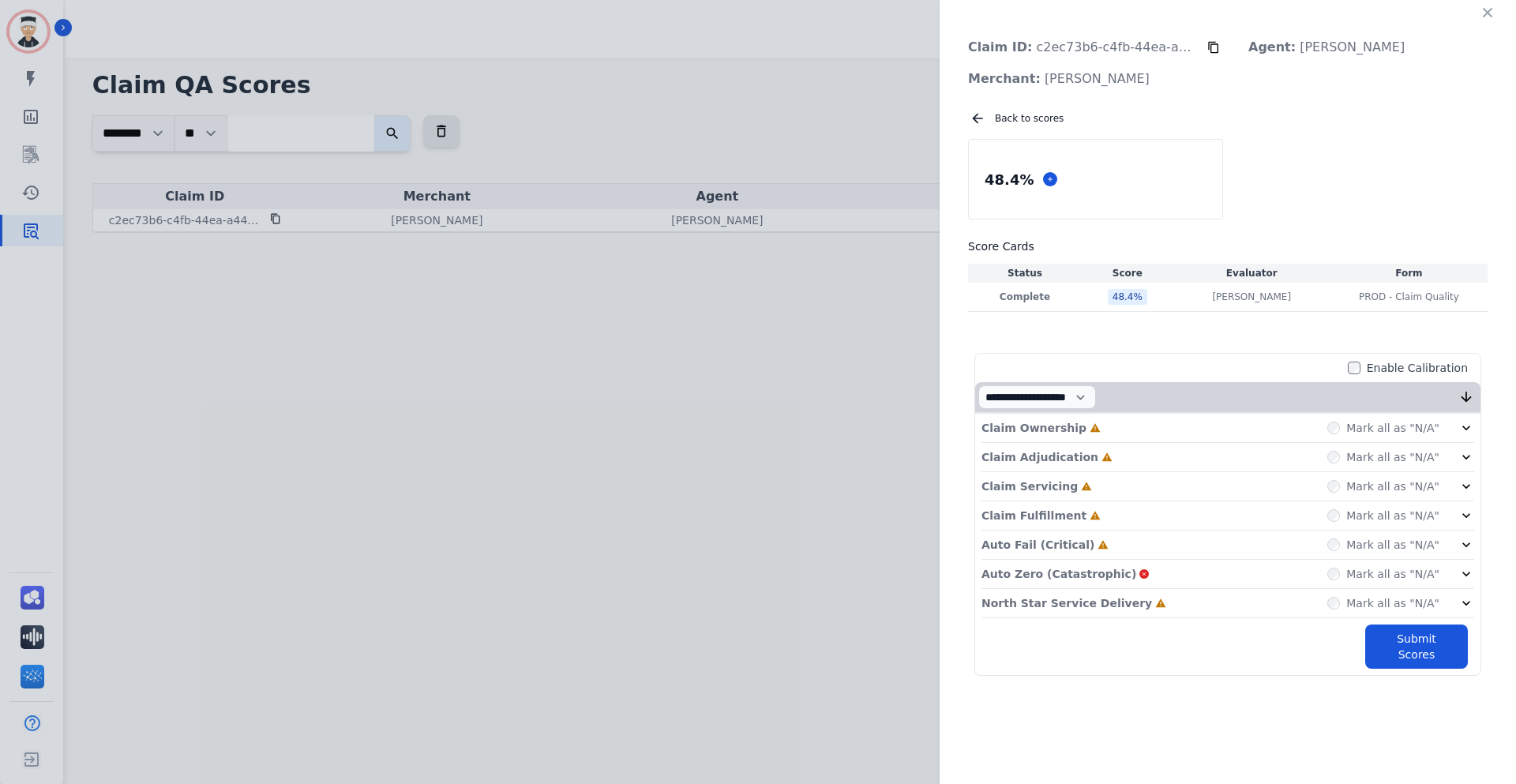
click at [1057, 577] on p "Auto Zero (Catastrophic)" at bounding box center [1059, 574] width 155 height 16
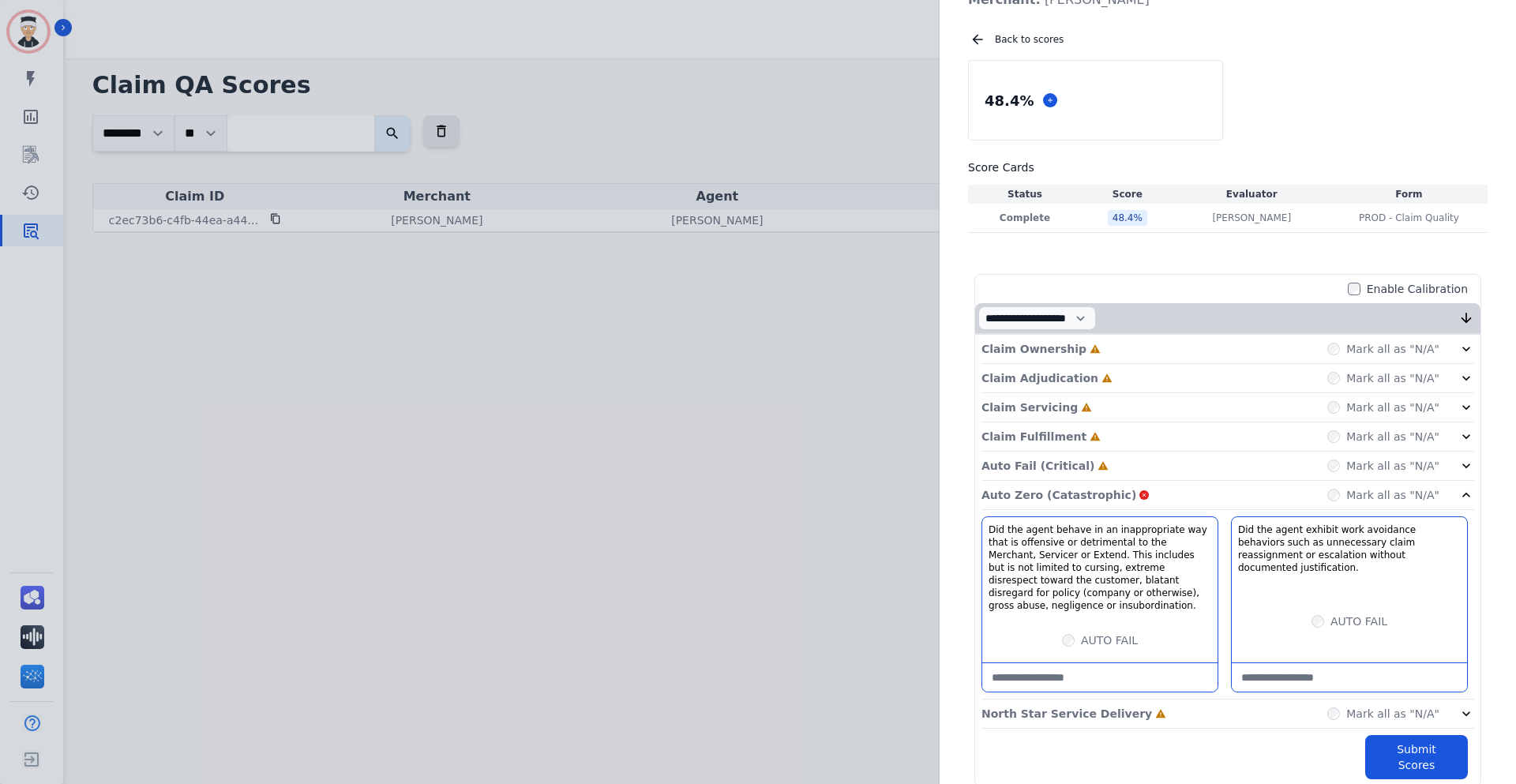
scroll to position [158, 0]
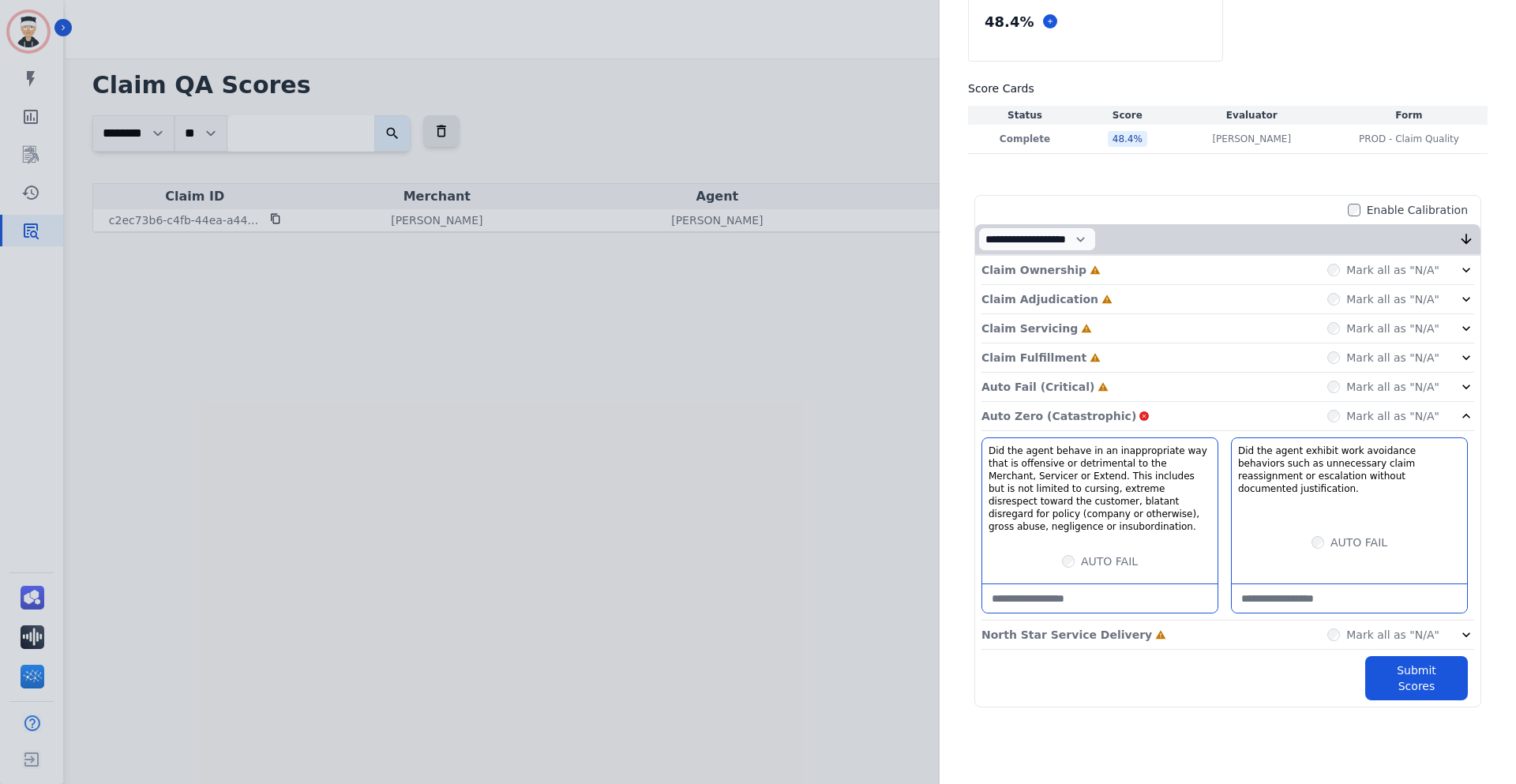
click at [1007, 416] on p "Auto Zero (Catastrophic)" at bounding box center [1059, 416] width 155 height 16
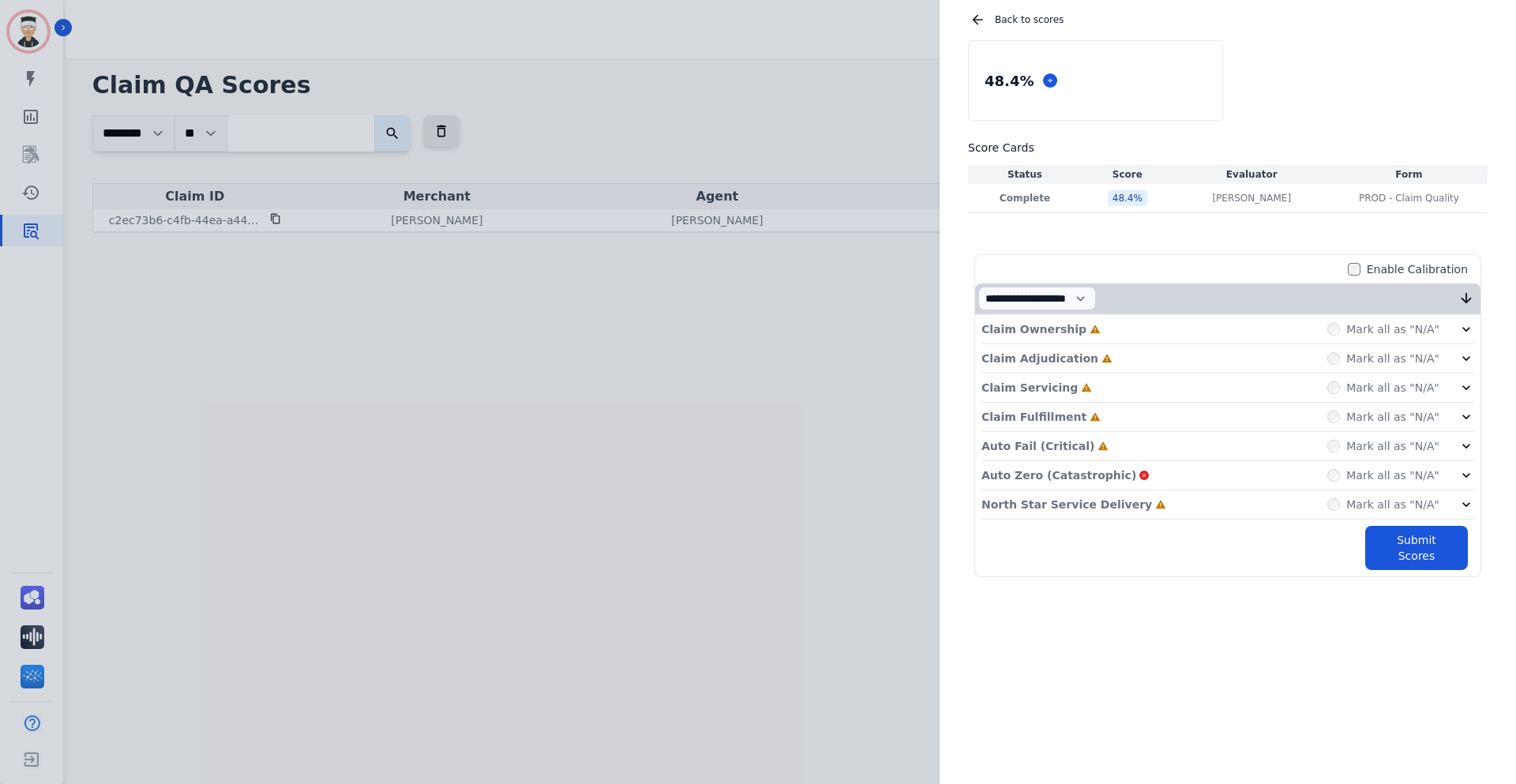
scroll to position [0, 0]
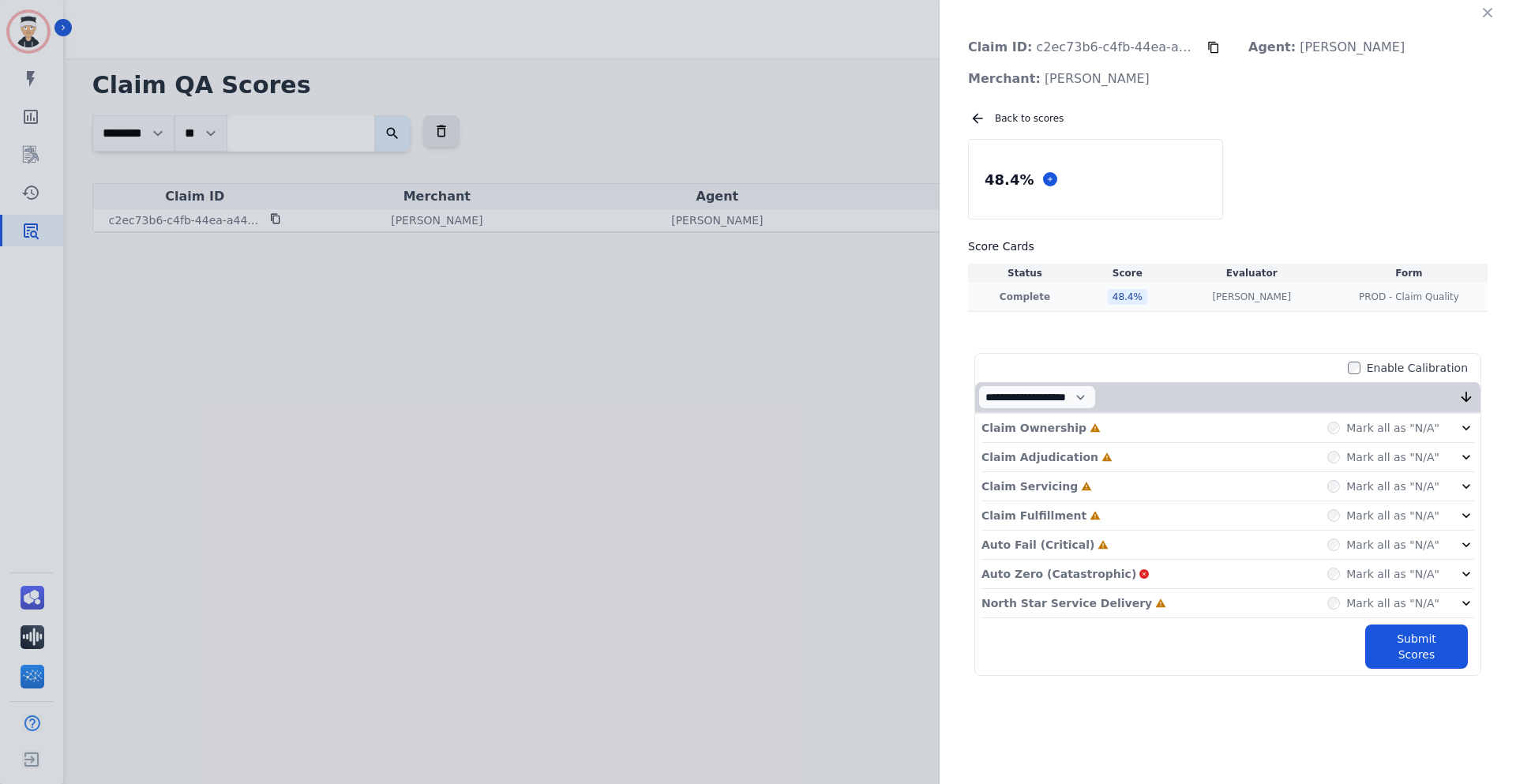
click at [1024, 300] on p "Complete" at bounding box center [1024, 297] width 108 height 13
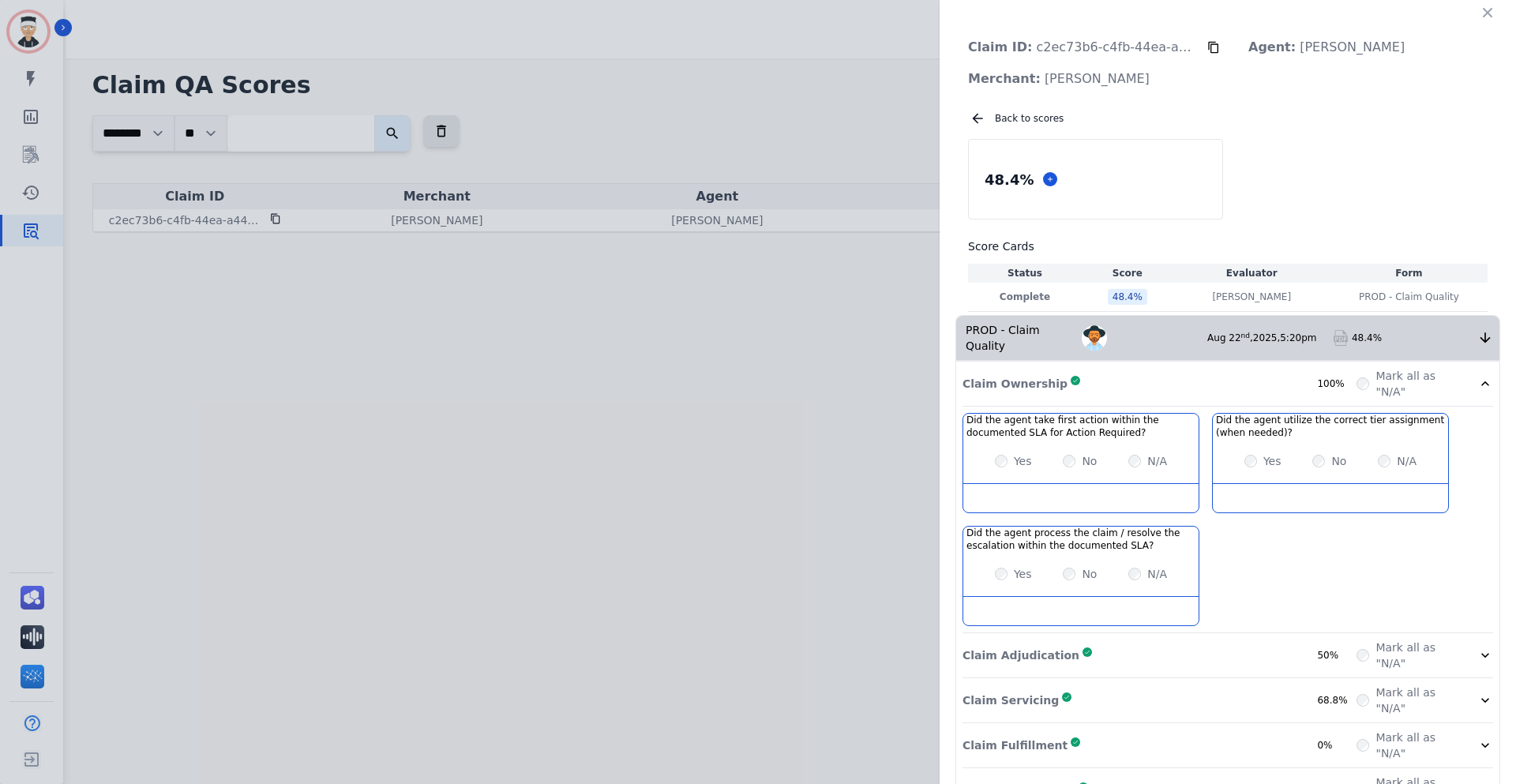
scroll to position [120, 0]
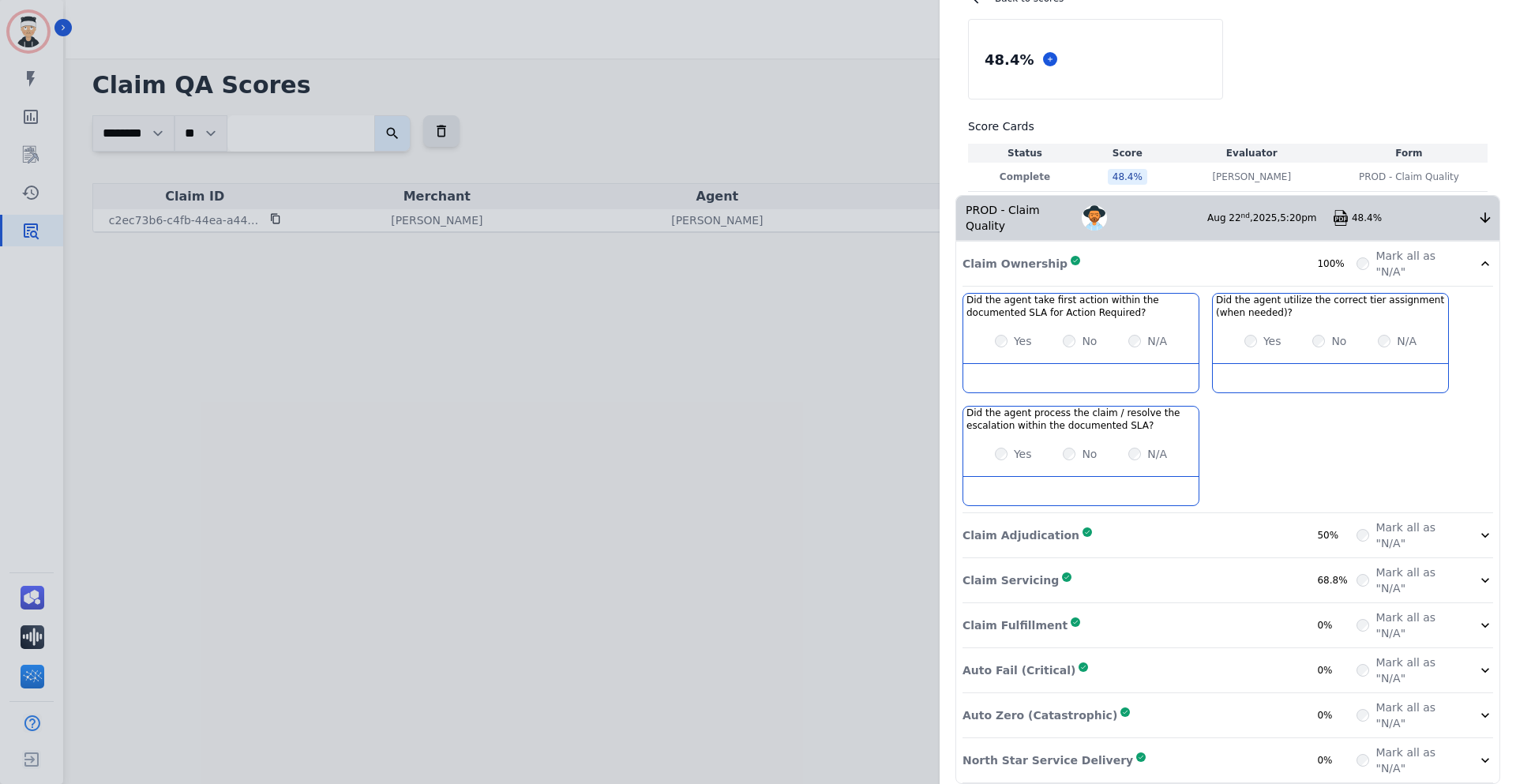
click at [1140, 701] on div "Auto Zero (Catastrophic) Complete 0%" at bounding box center [1160, 715] width 394 height 32
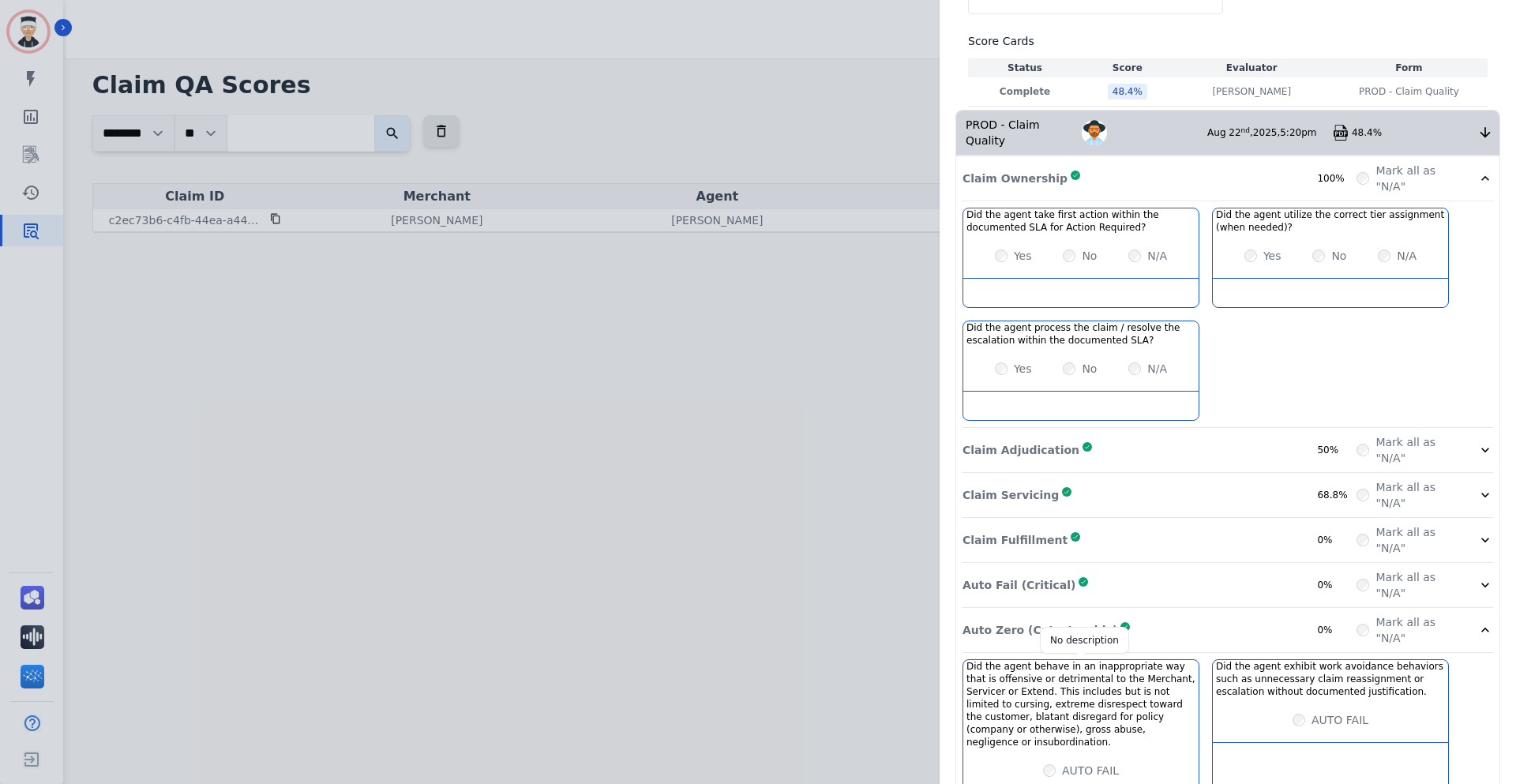
scroll to position [284, 0]
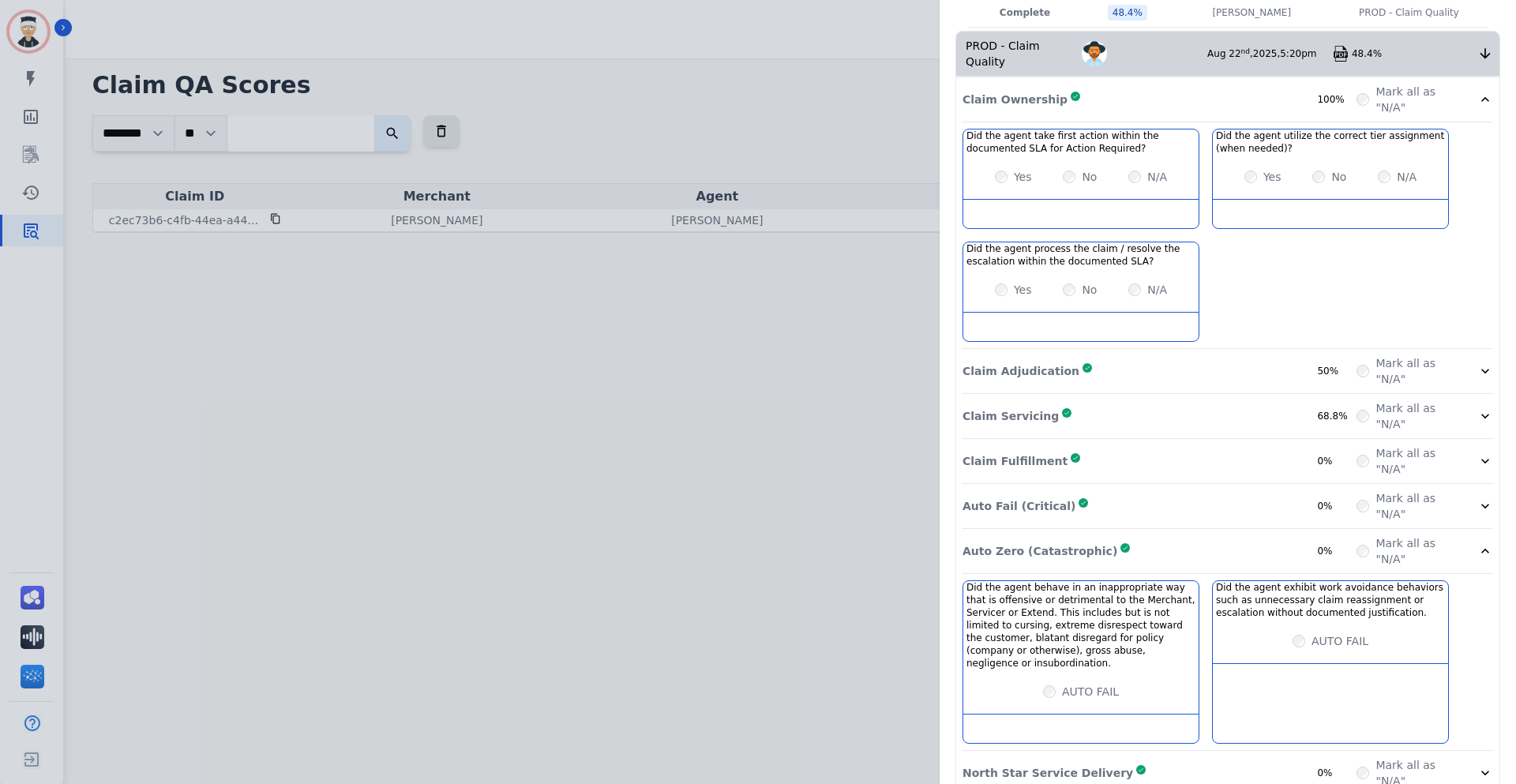
click at [993, 499] on div "Auto Fail (Critical) Complete 0%" at bounding box center [1160, 506] width 394 height 32
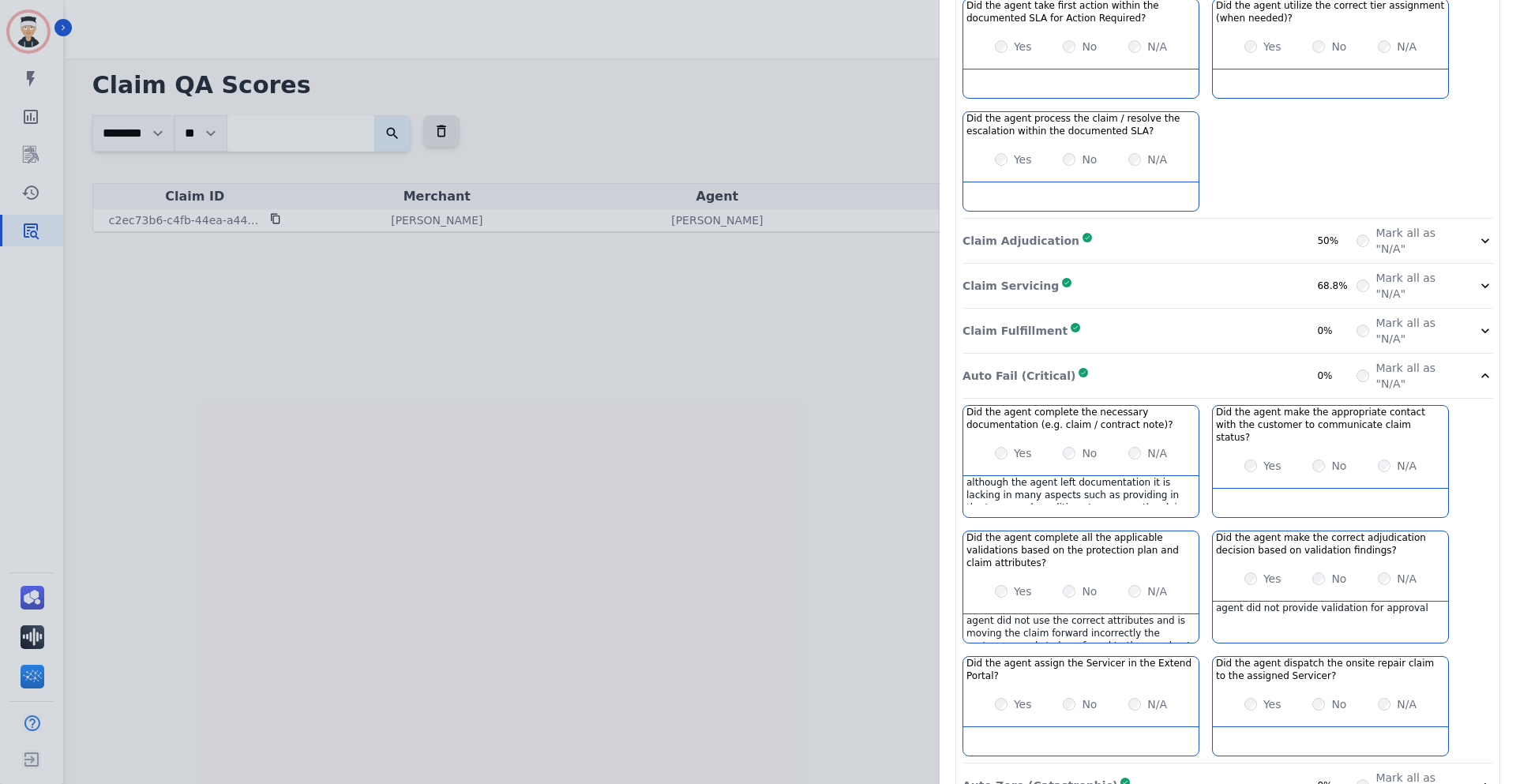
scroll to position [387, 0]
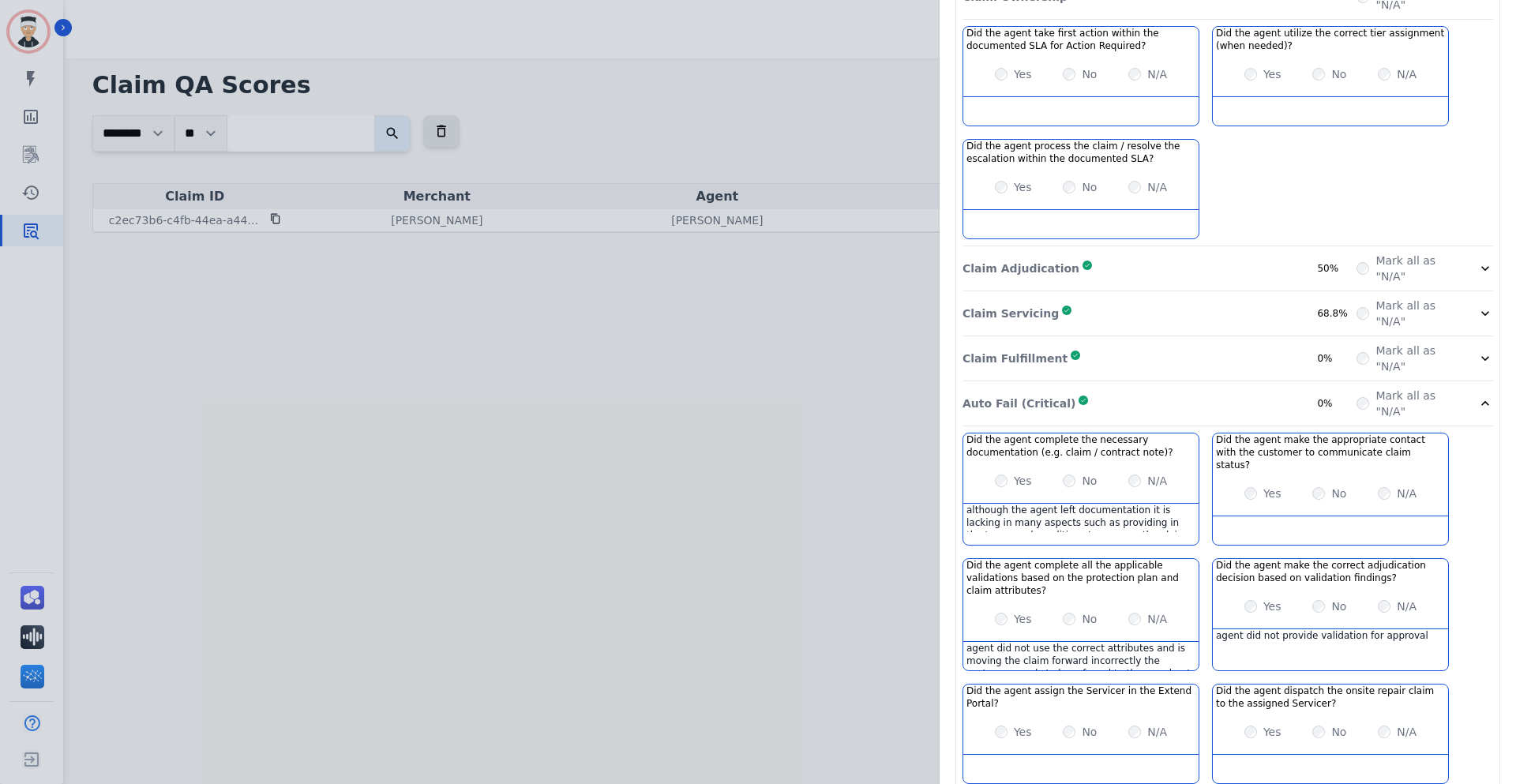
click at [1145, 388] on div "Auto Fail (Critical) Complete 0%" at bounding box center [1160, 404] width 394 height 32
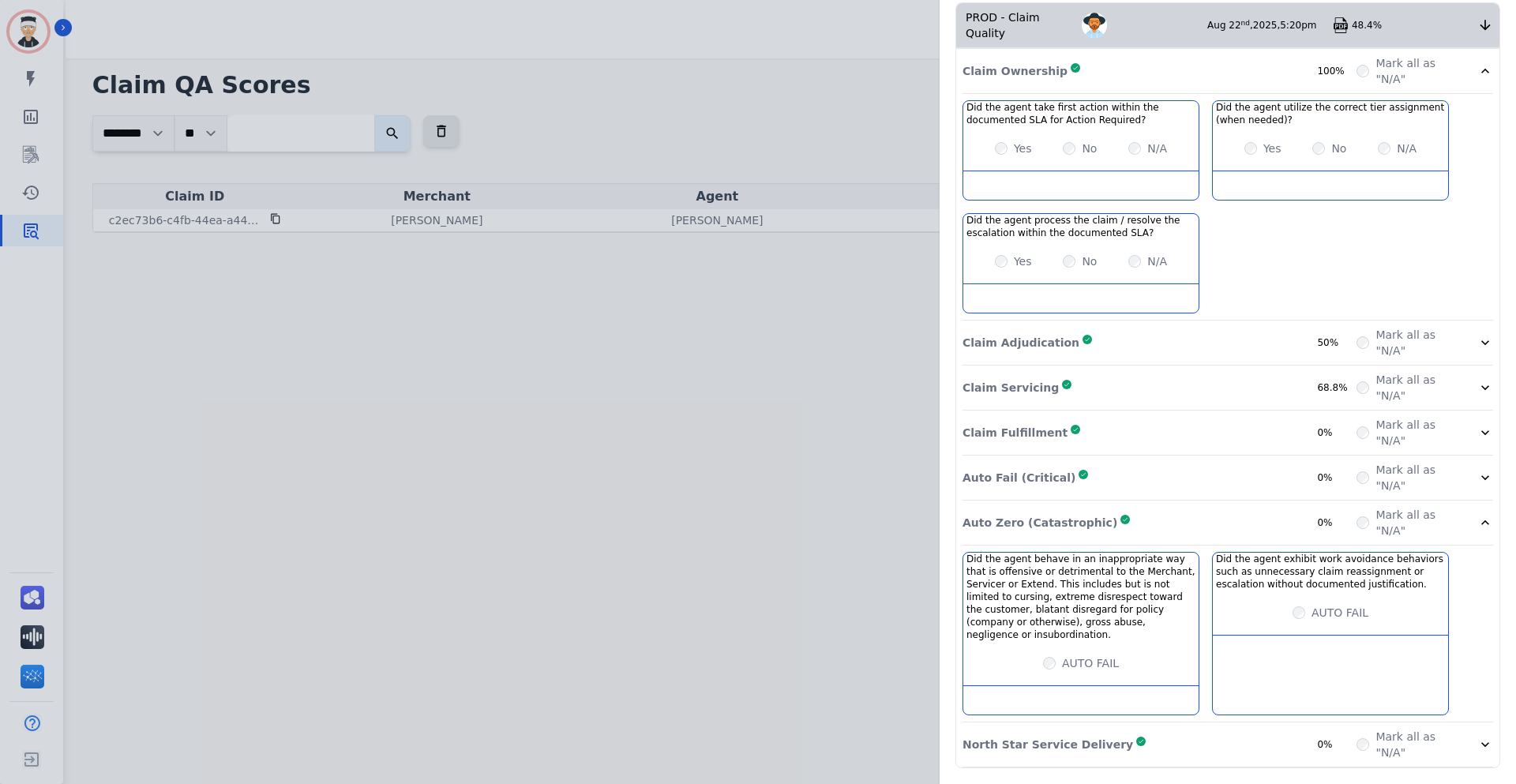
scroll to position [284, 0]
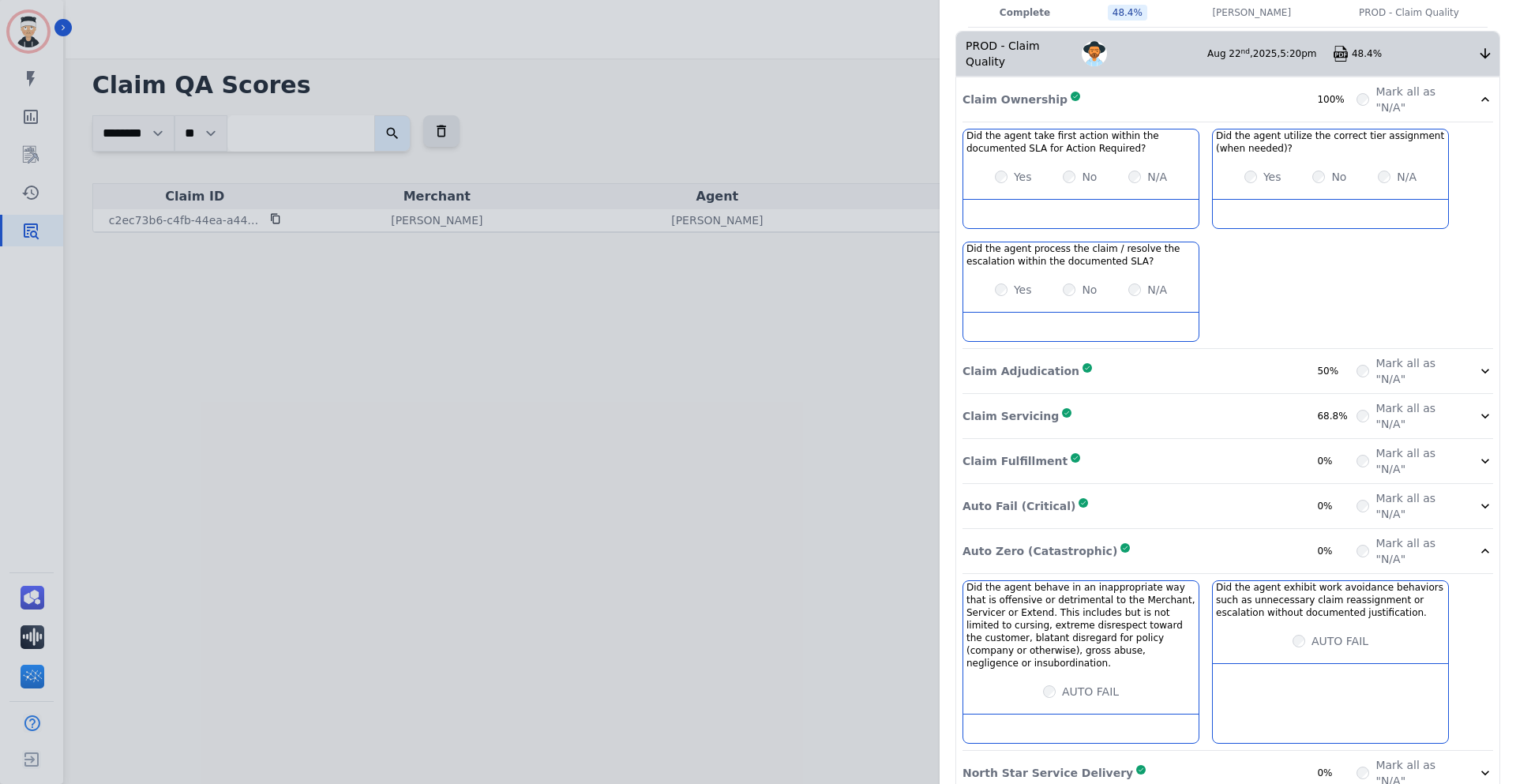
click at [1157, 536] on div "Auto Zero (Catastrophic) Complete 0%" at bounding box center [1160, 551] width 394 height 32
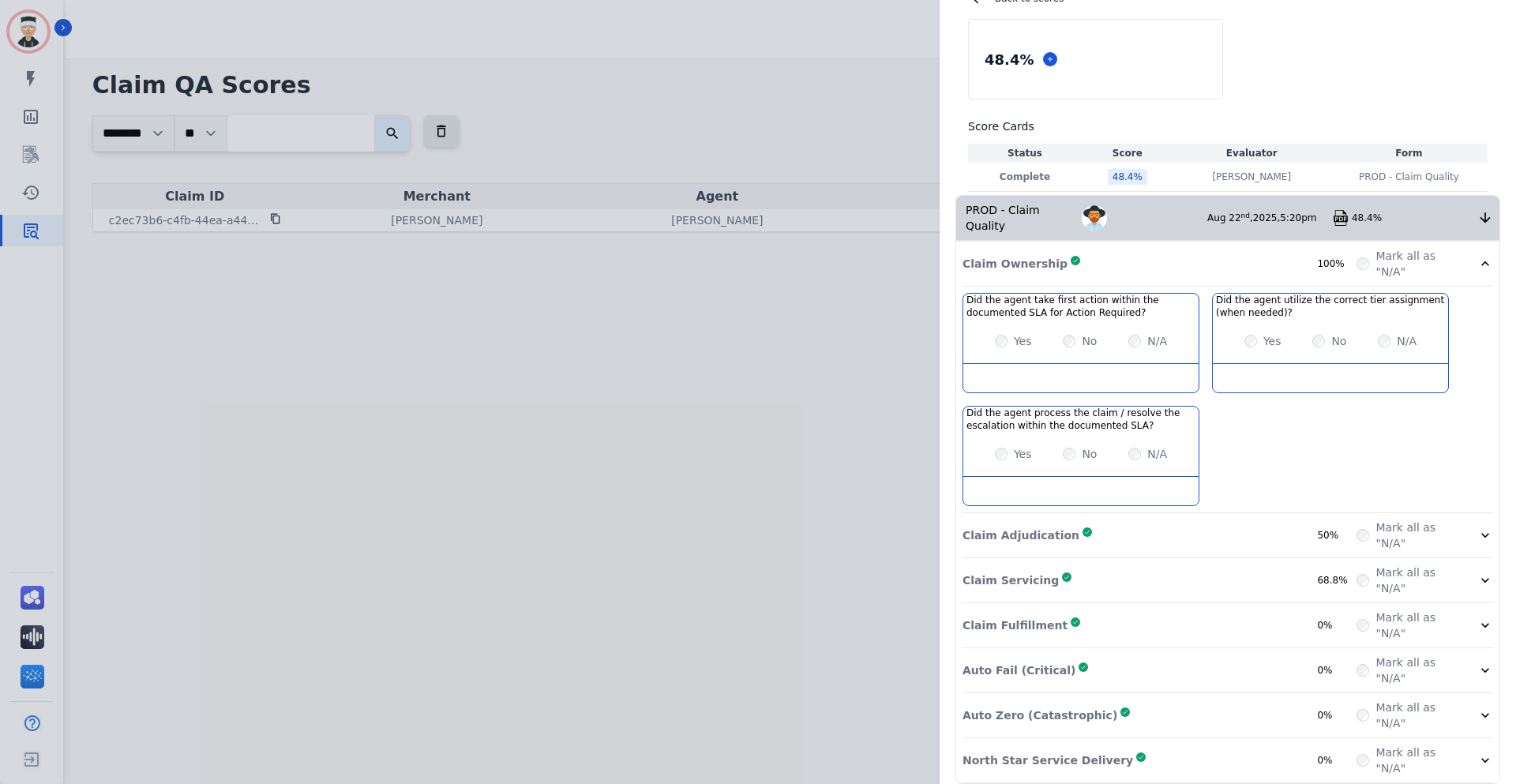
click at [1145, 520] on div "Claim Adjudication Complete 50%" at bounding box center [1160, 535] width 394 height 32
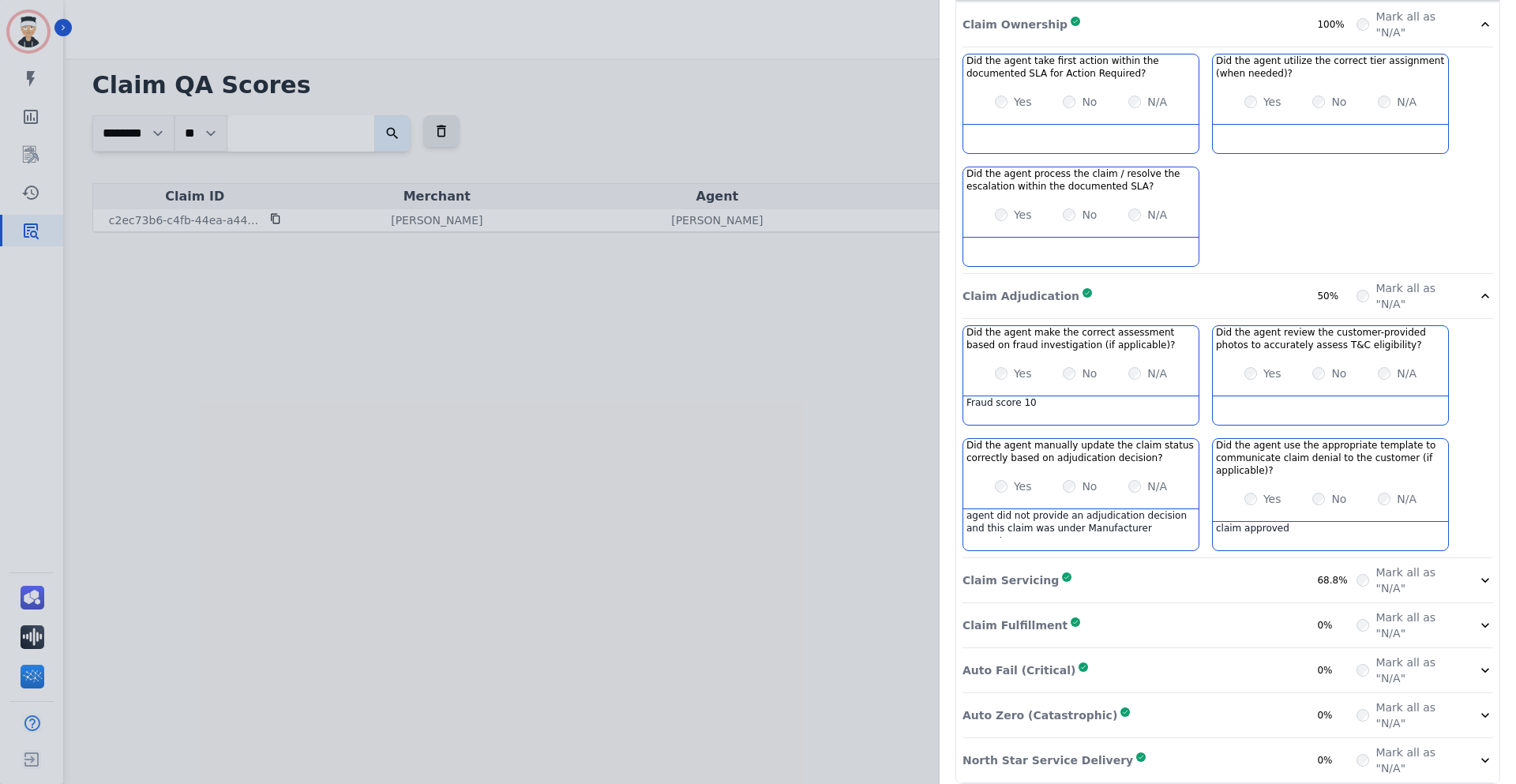
click at [1146, 699] on div "Auto Zero (Catastrophic) Complete 0%" at bounding box center [1160, 715] width 394 height 32
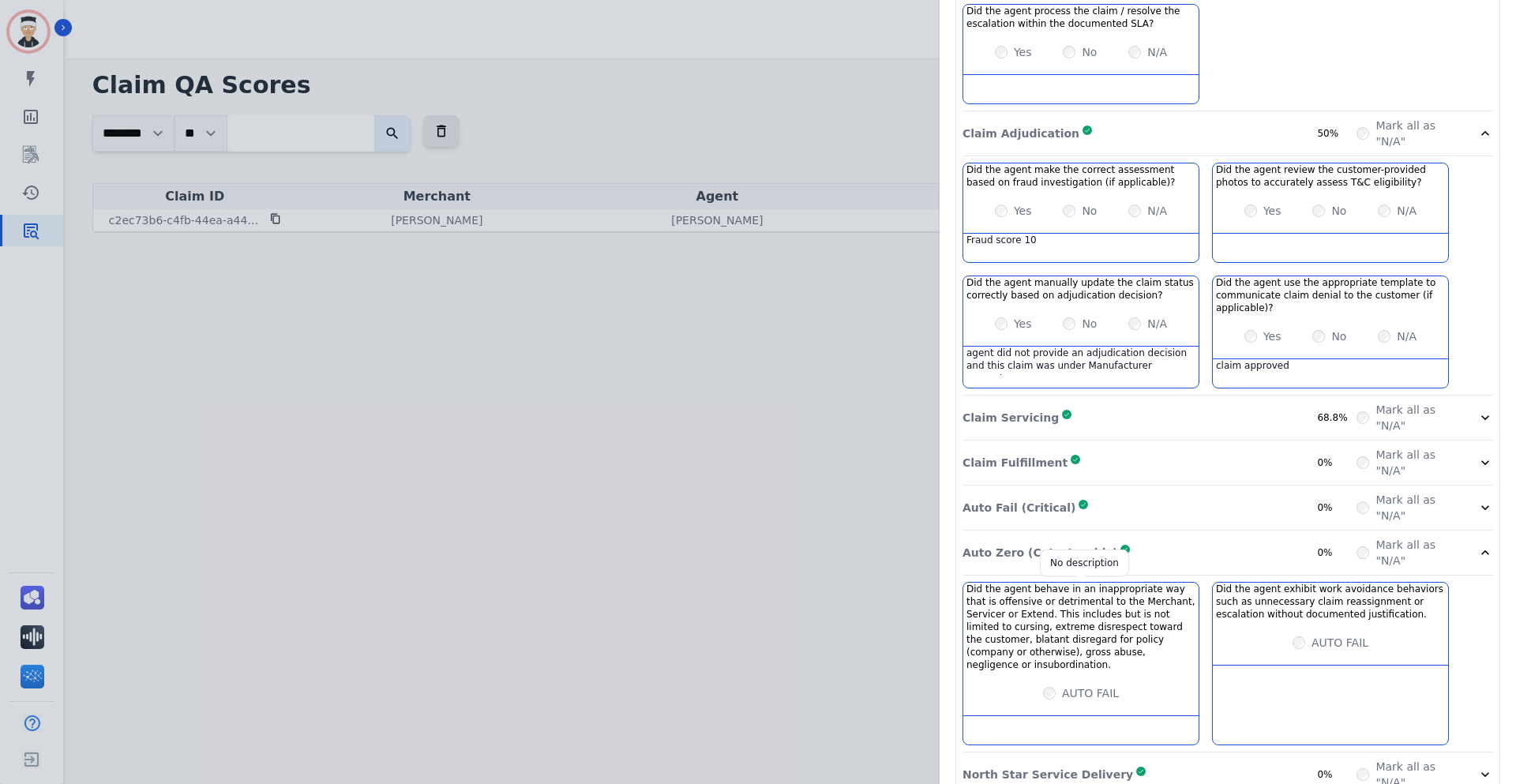
scroll to position [523, 0]
click at [1106, 491] on div "Auto Fail (Critical) Complete 0%" at bounding box center [1160, 506] width 394 height 32
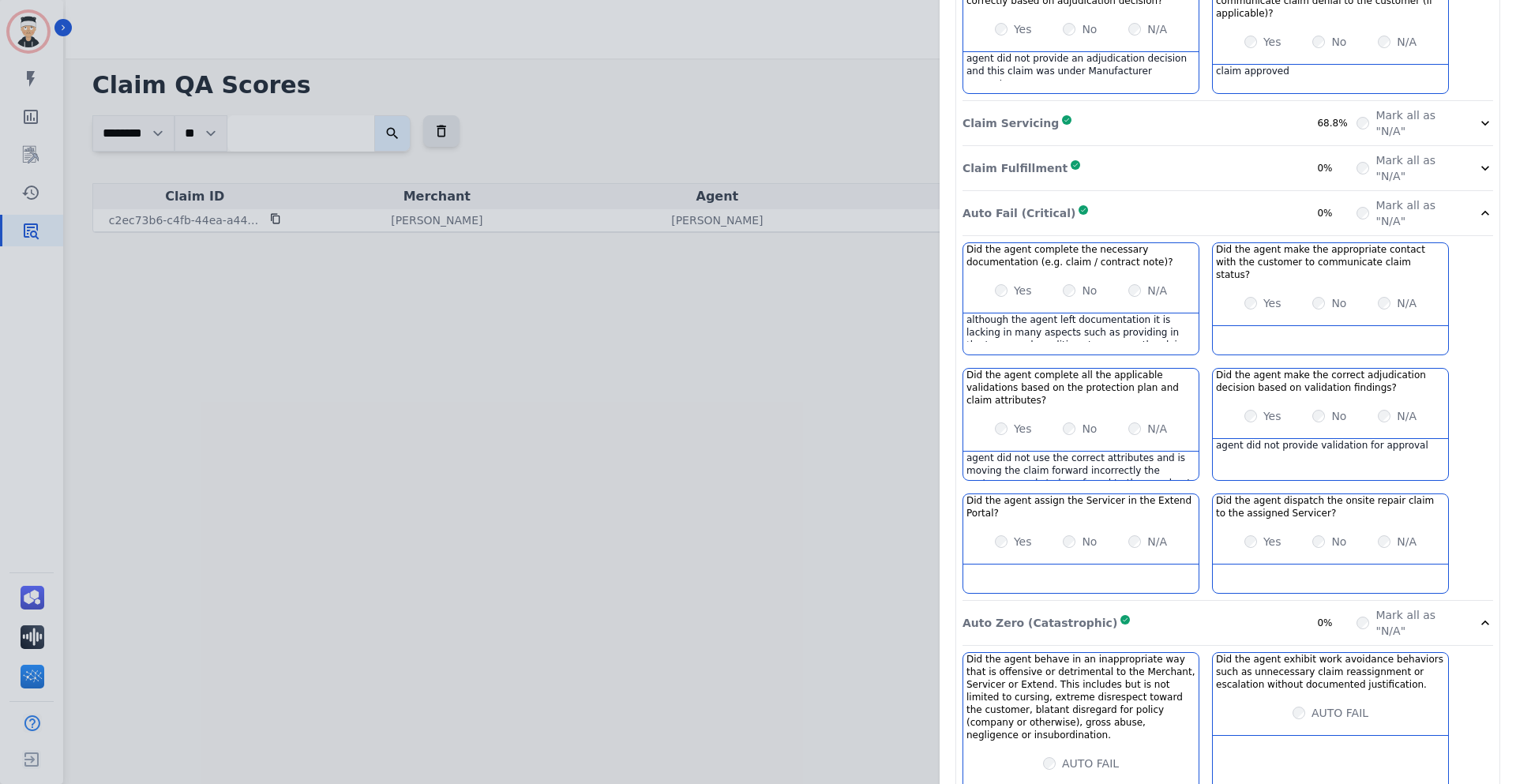
scroll to position [863, 0]
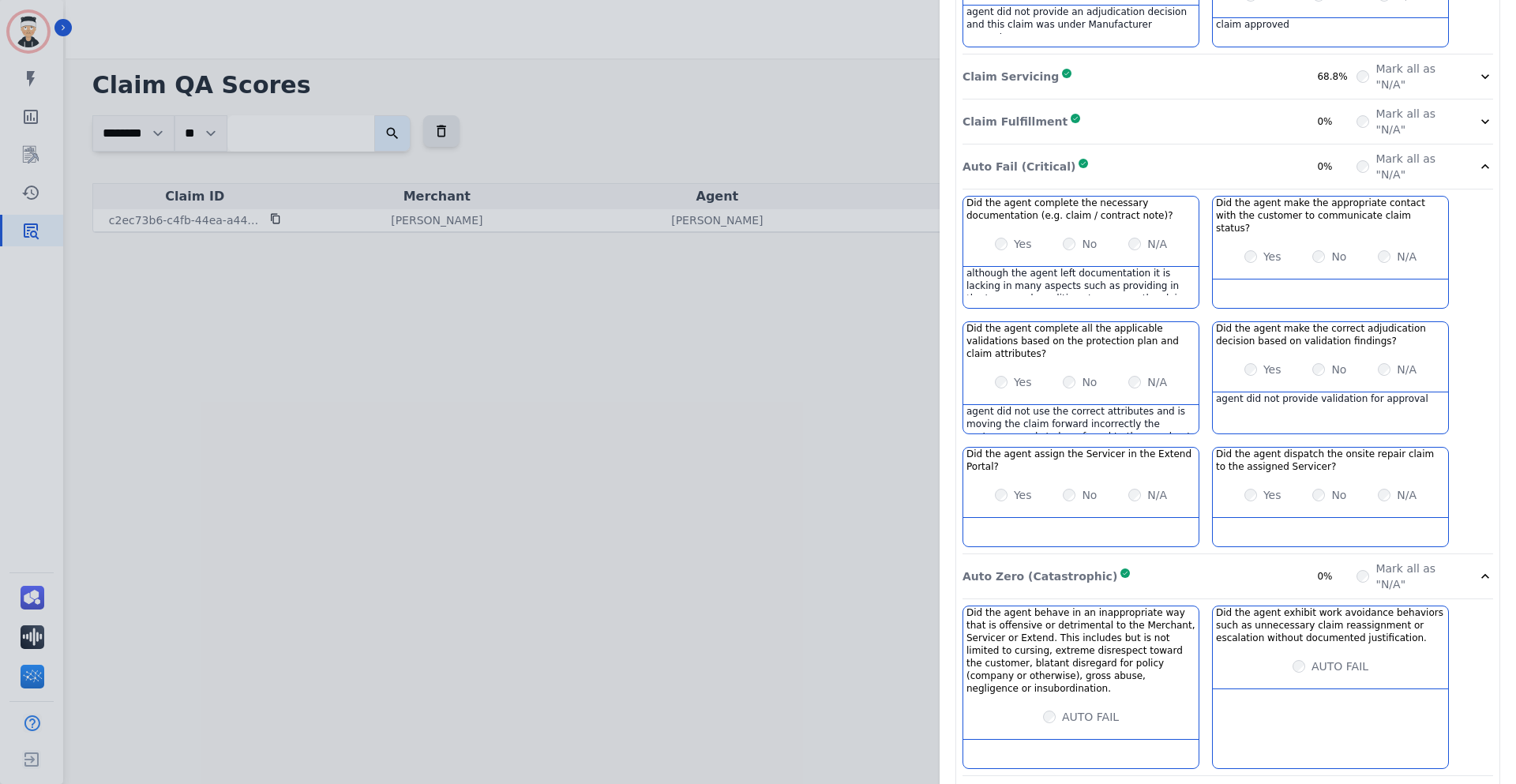
click at [1163, 561] on div "Auto Zero (Catastrophic) Complete 0%" at bounding box center [1160, 577] width 394 height 32
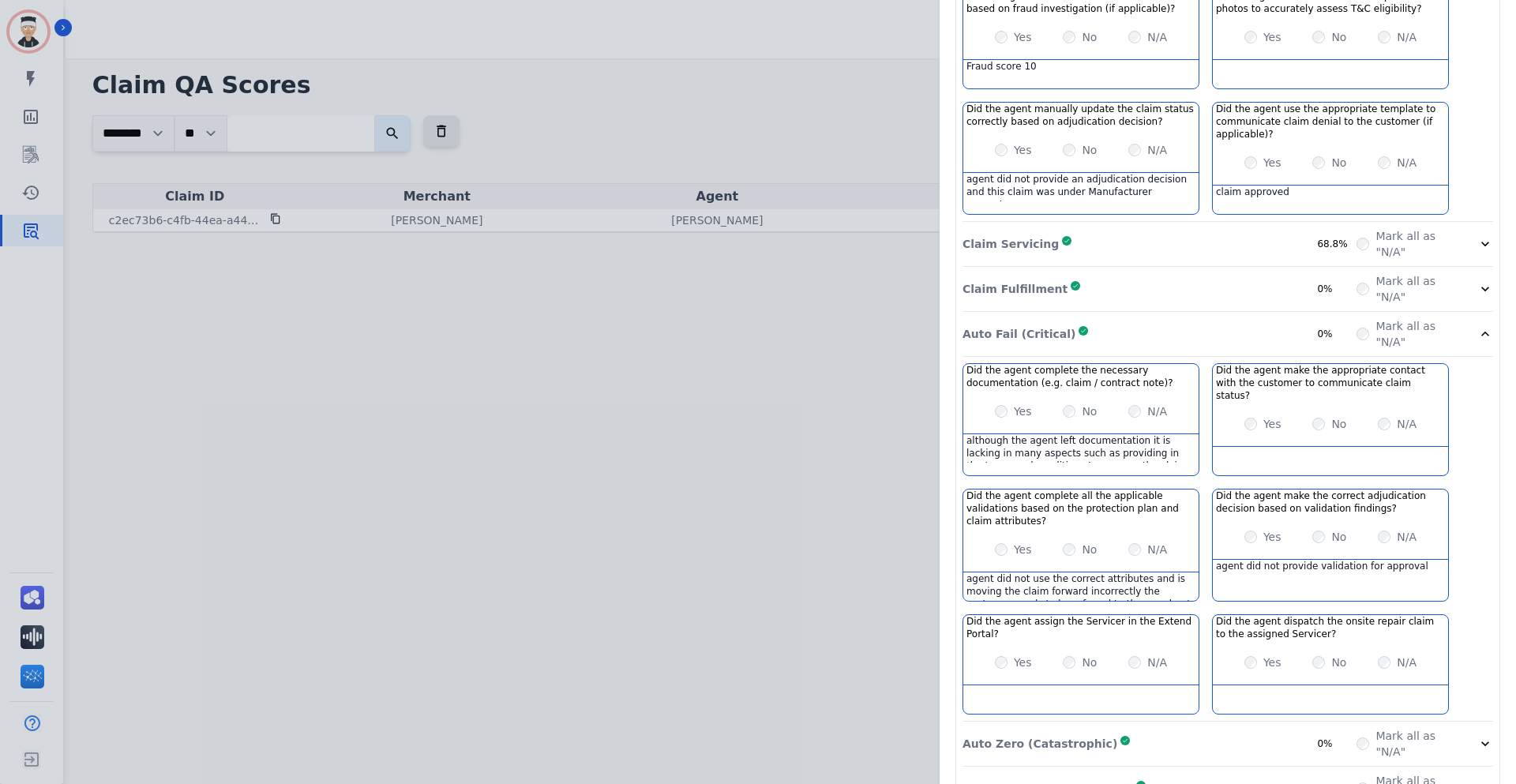
scroll to position [699, 0]
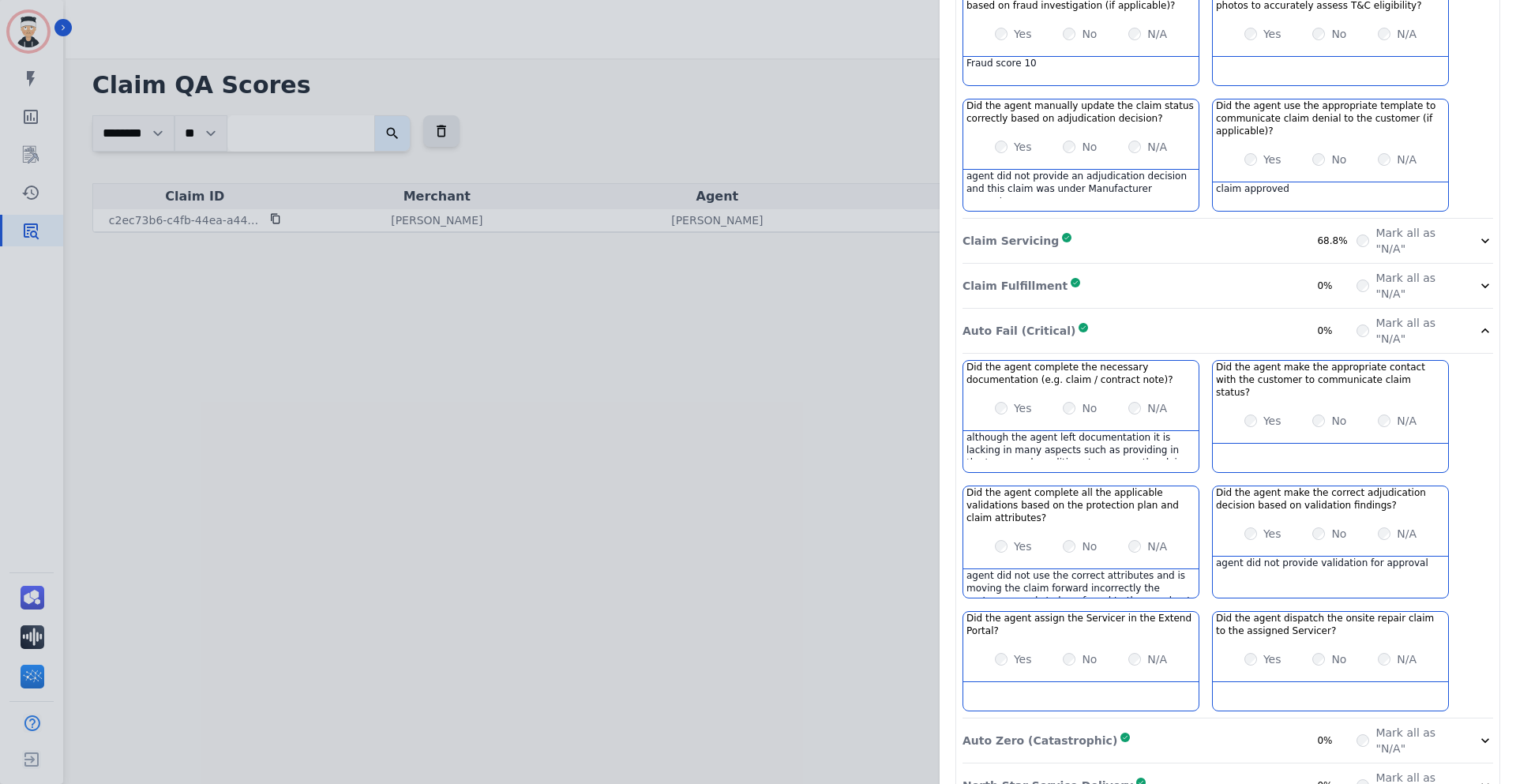
click at [1151, 725] on div "Auto Zero (Catastrophic) Complete 0%" at bounding box center [1160, 741] width 394 height 32
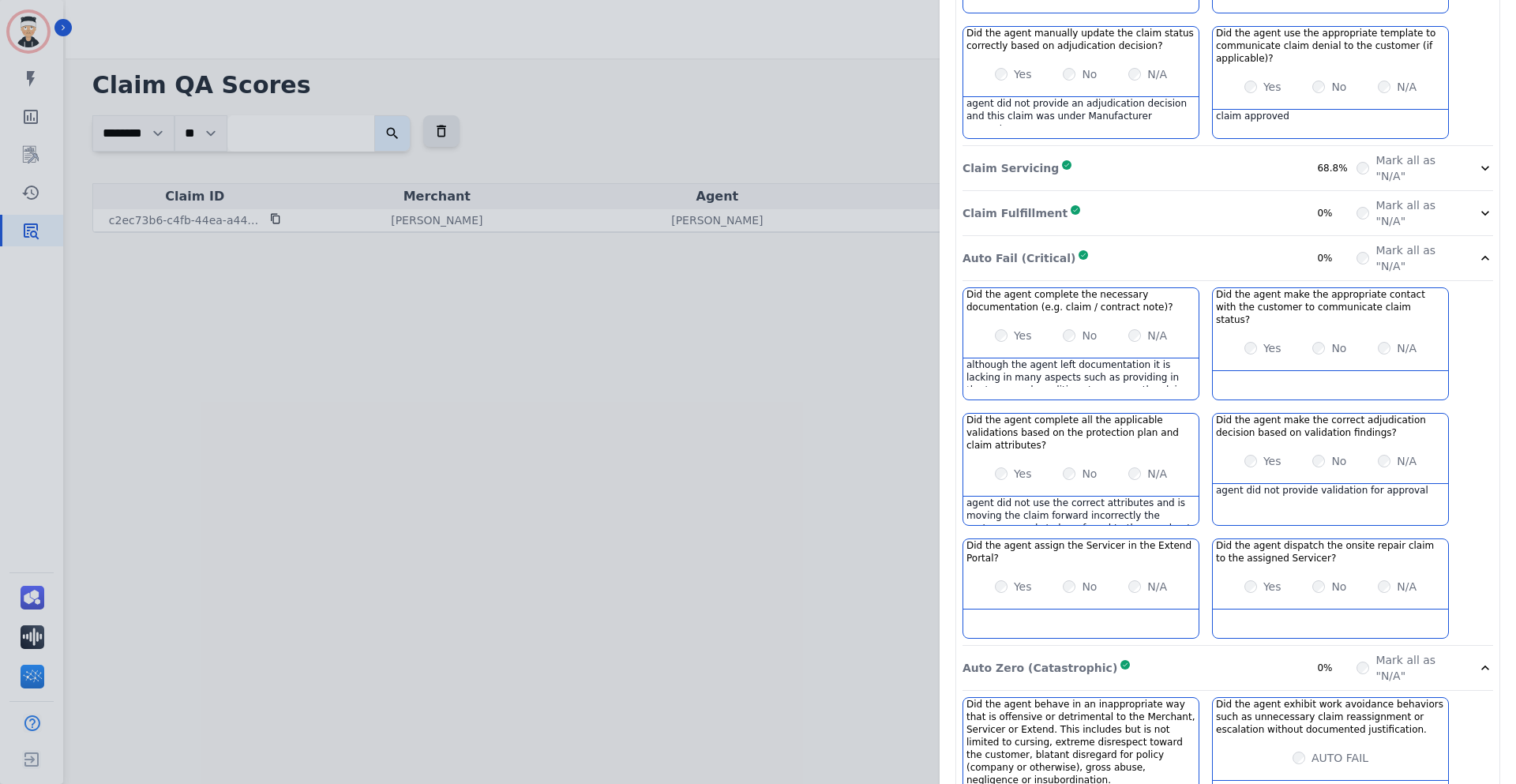
scroll to position [863, 0]
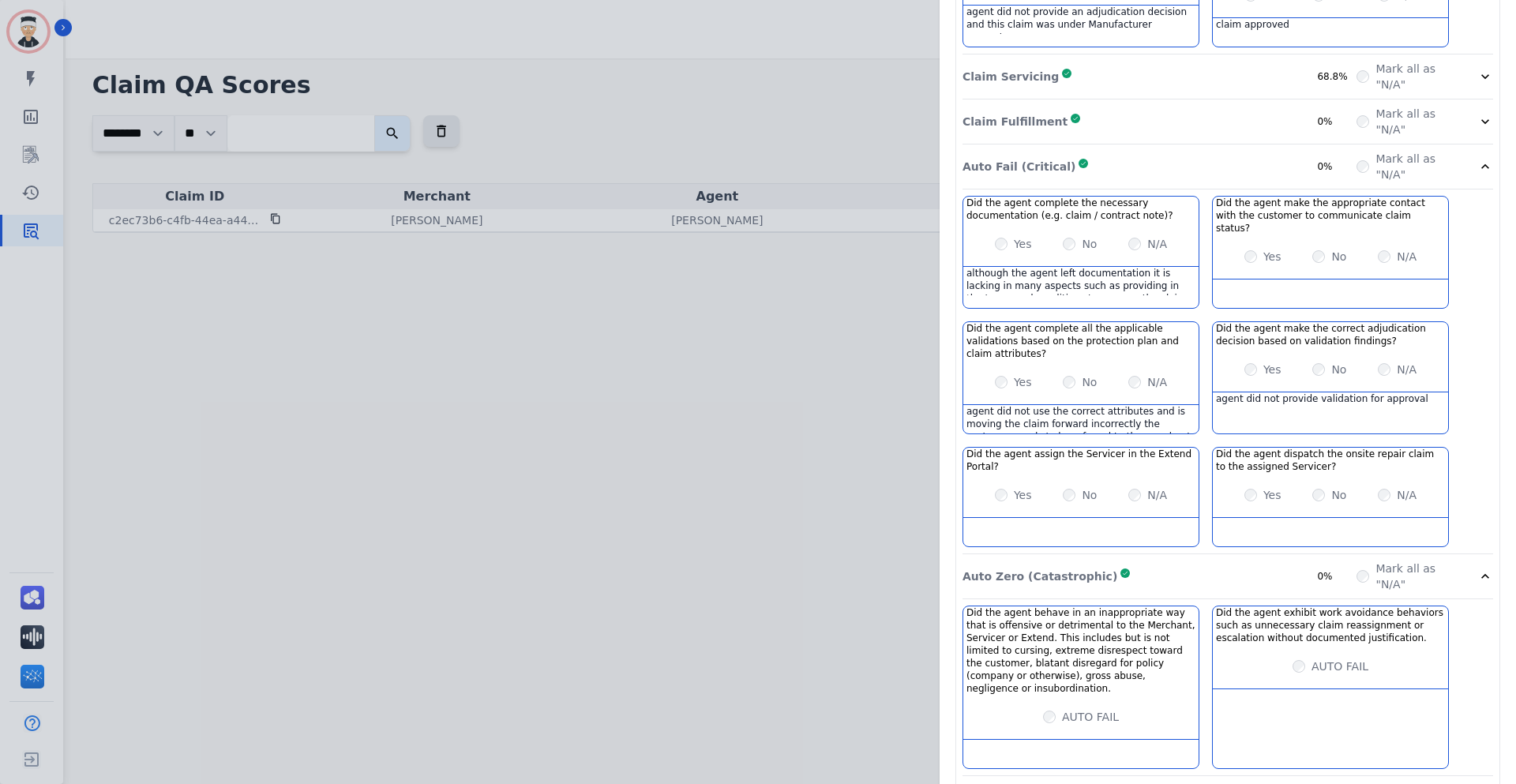
click at [1020, 569] on p "Auto Zero (Catastrophic)" at bounding box center [1040, 577] width 155 height 16
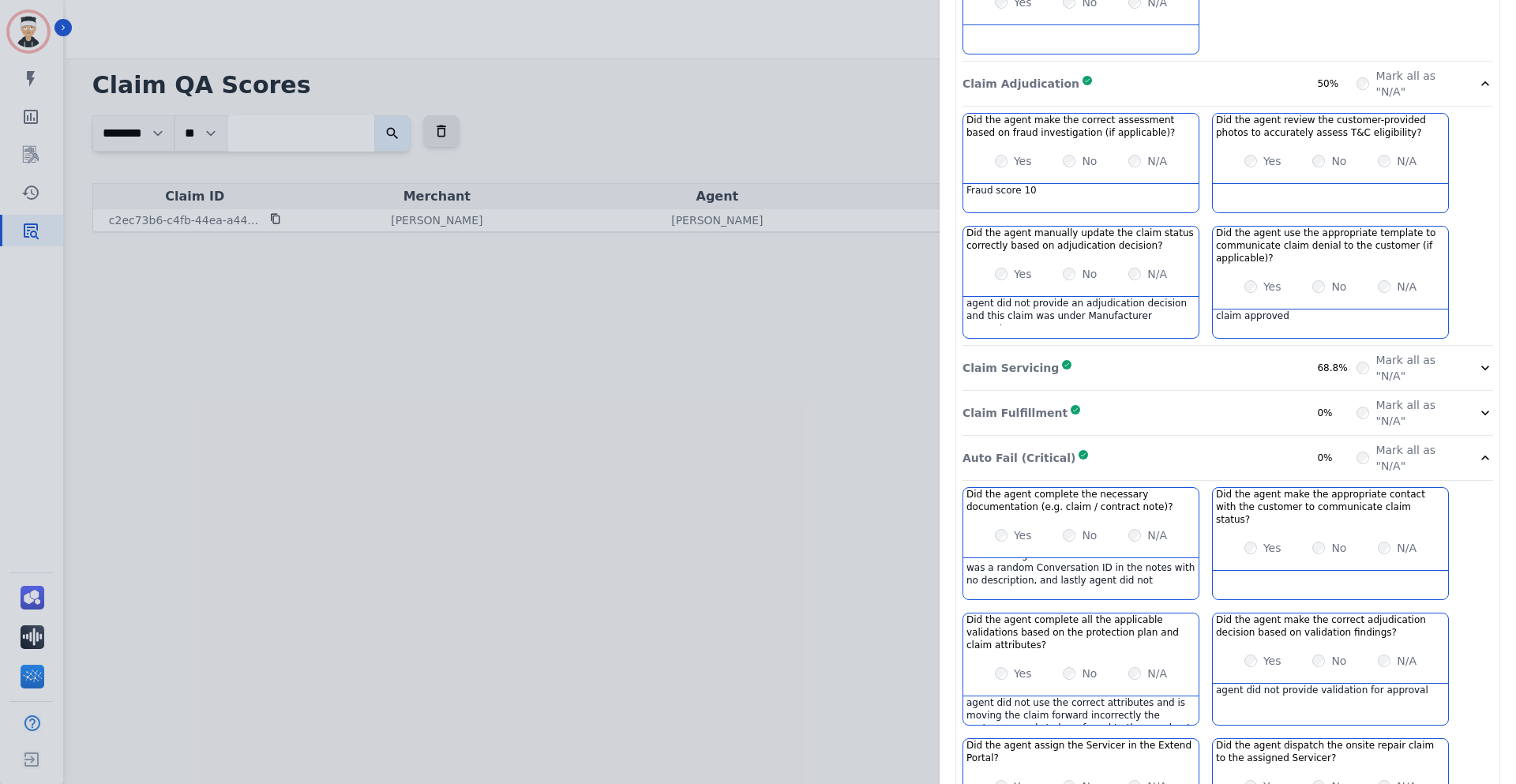
scroll to position [699, 0]
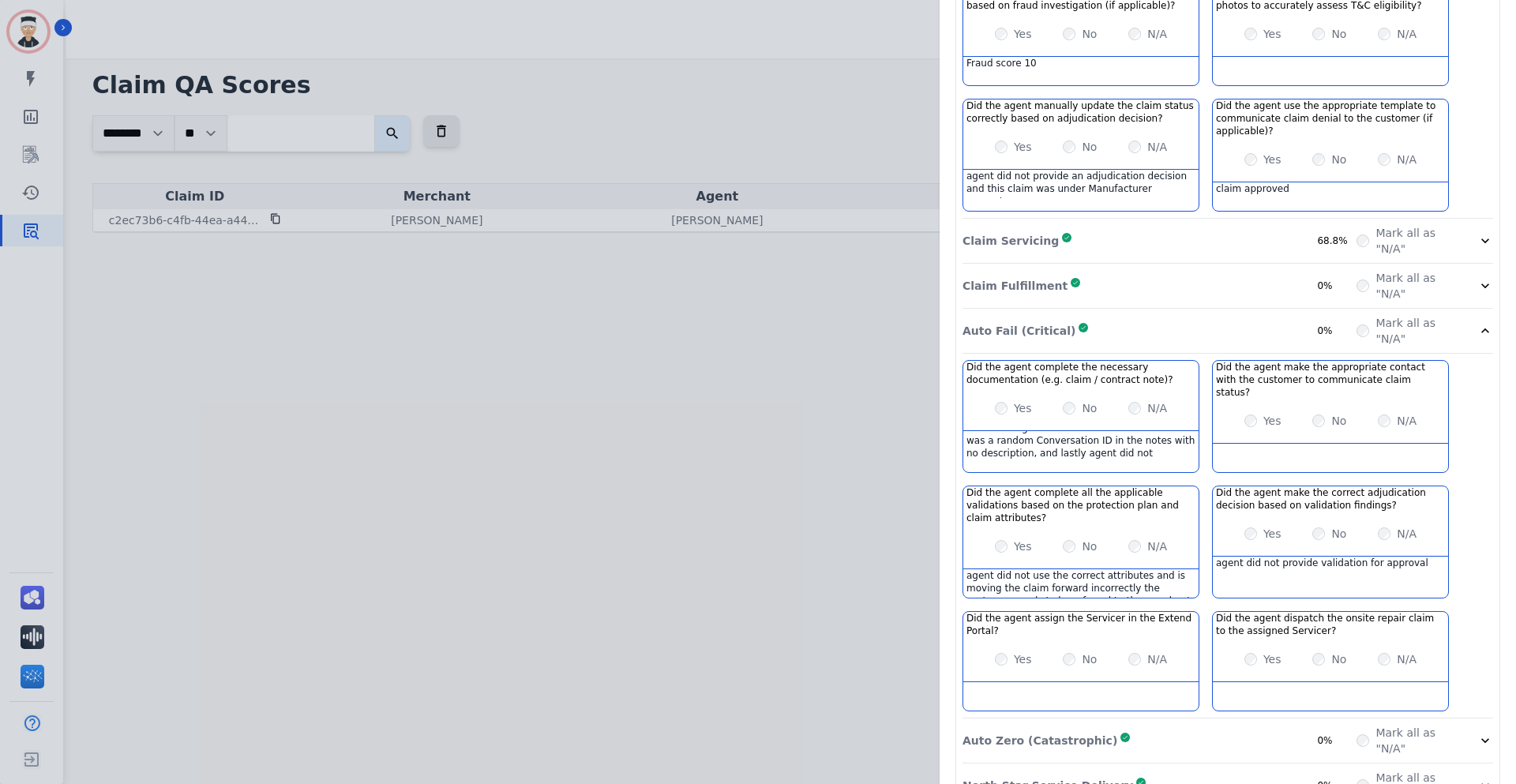
click at [272, 214] on div "Claim ID: c2ec73b6-c4fb-44ea-a441-bad47e2e64c7 Agent: [PERSON_NAME]: [PERSON_NA…" at bounding box center [758, 392] width 1516 height 784
click at [222, 215] on div "Claim ID: c2ec73b6-c4fb-44ea-a441-bad47e2e64c7 Agent: [PERSON_NAME]: [PERSON_NA…" at bounding box center [758, 392] width 1516 height 784
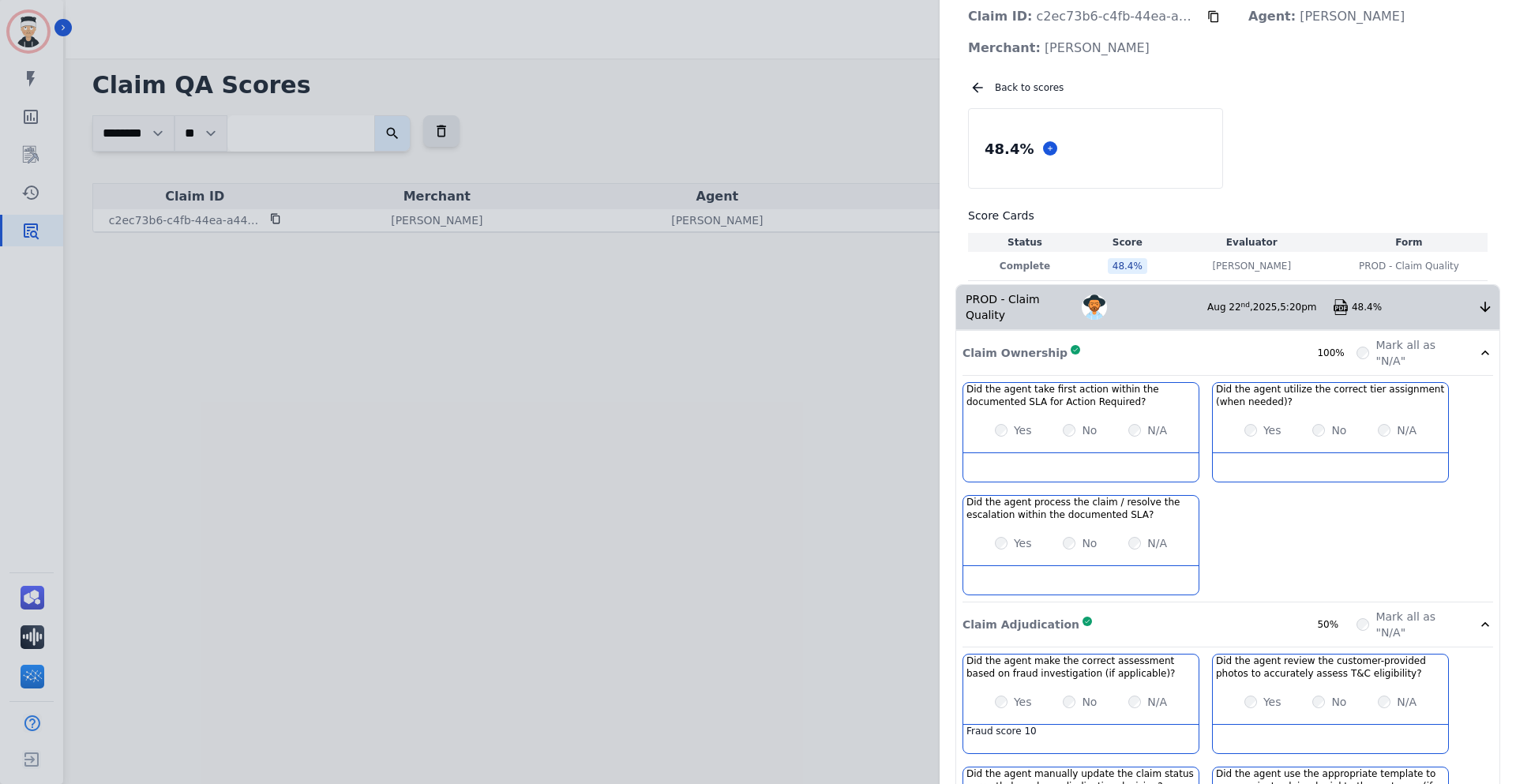
scroll to position [0, 0]
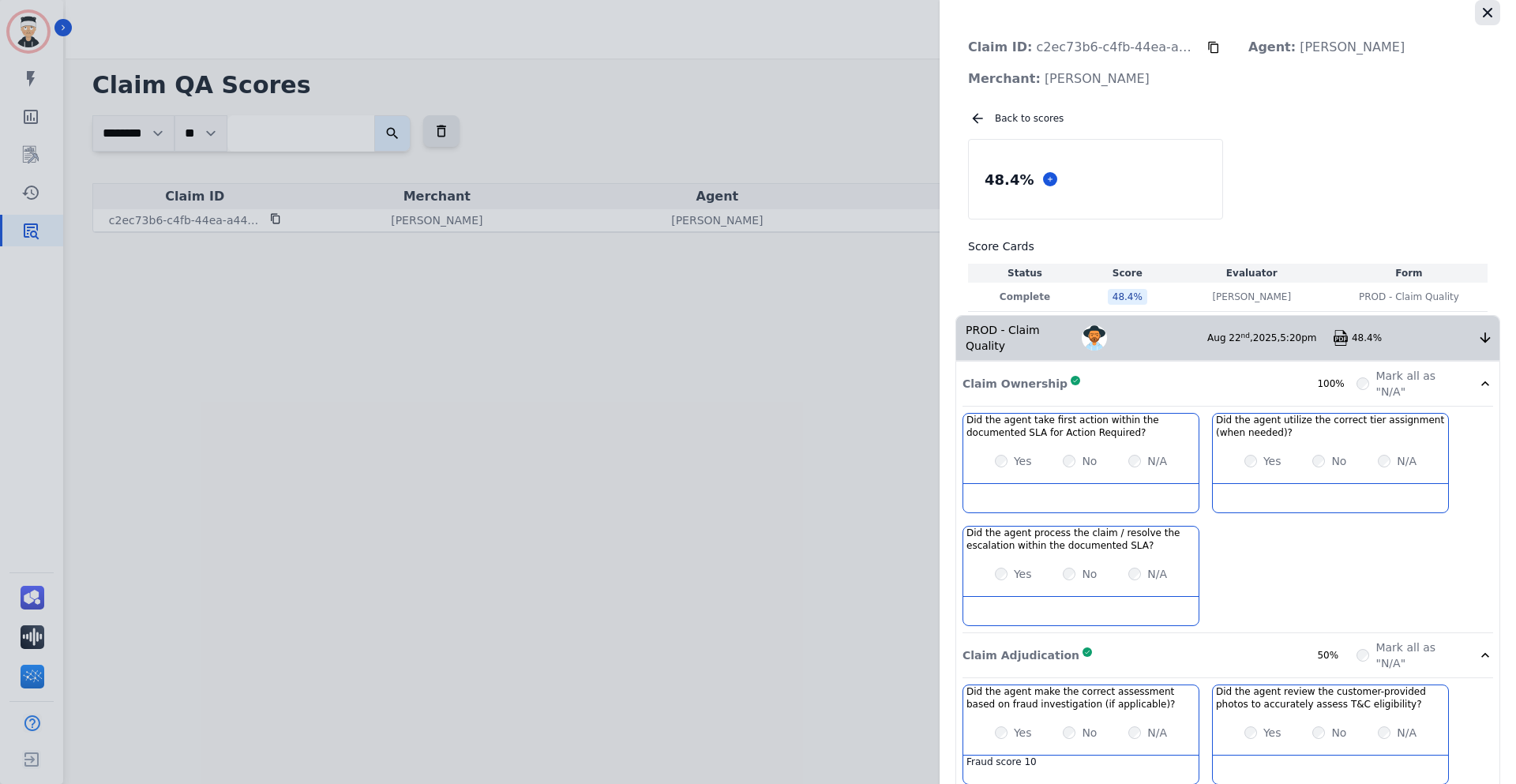
click at [1480, 8] on icon "button" at bounding box center [1488, 13] width 16 height 16
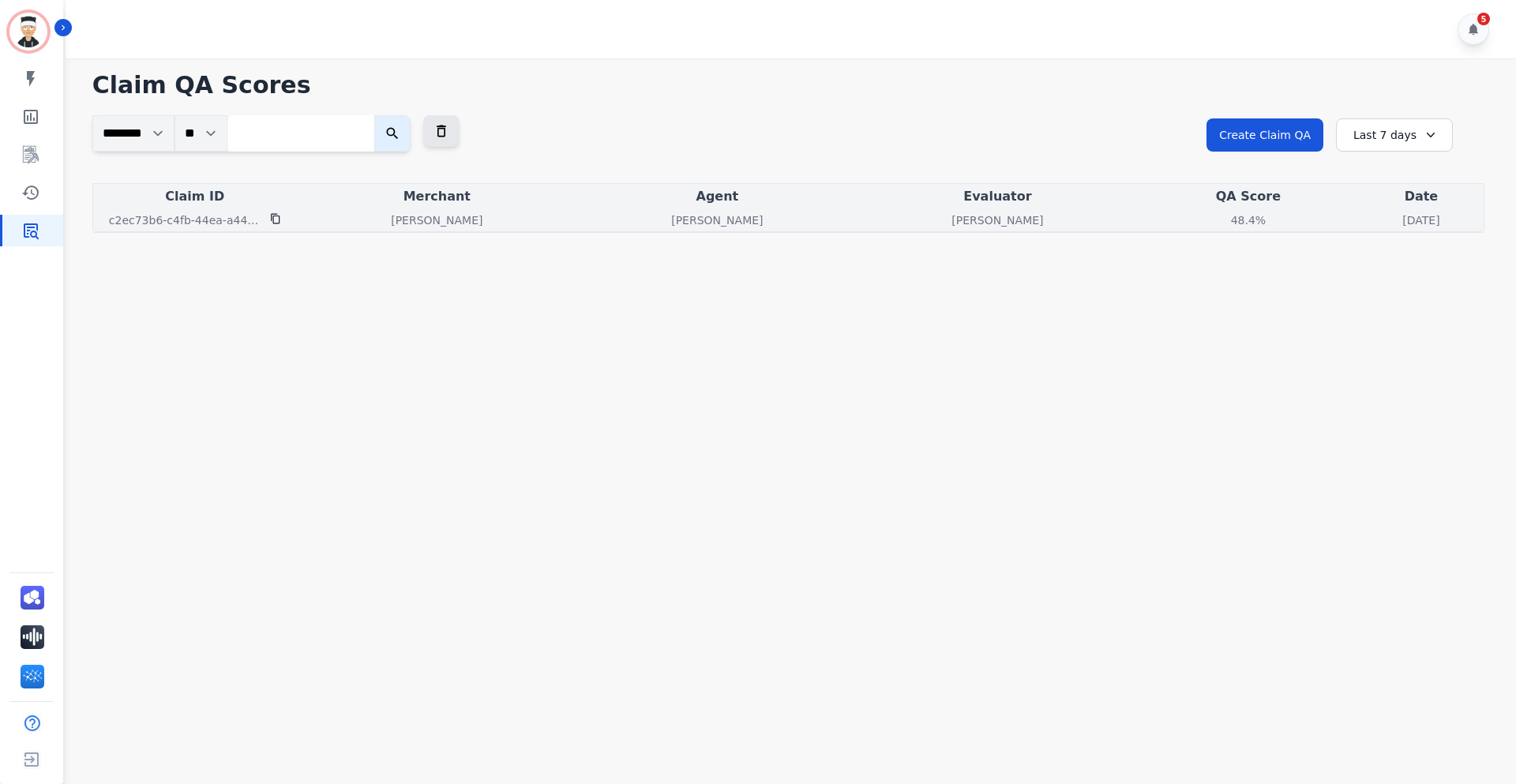
click at [273, 219] on icon at bounding box center [274, 219] width 9 height 10
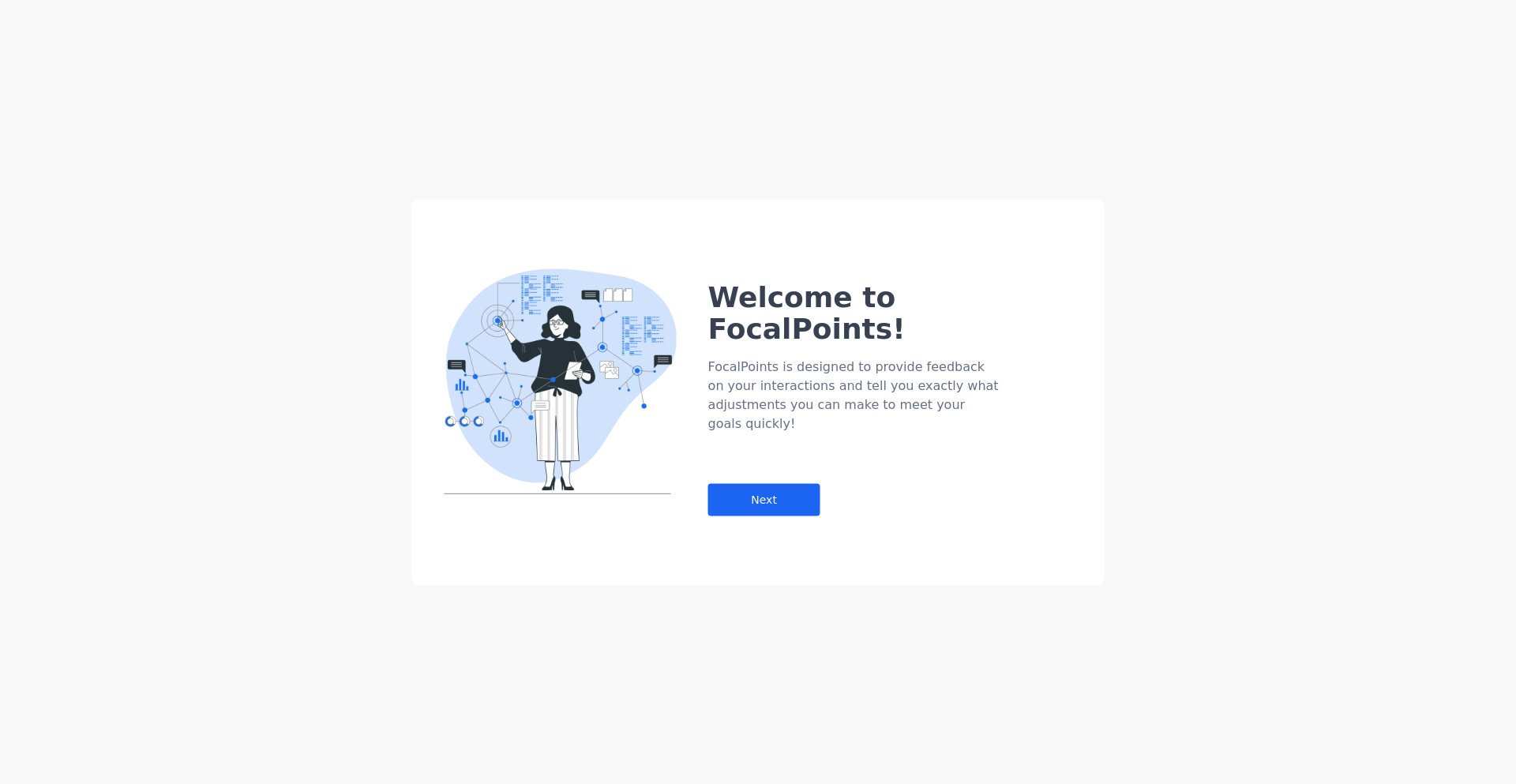
click at [1005, 223] on div "Welcome to FocalPoints! FocalPoints is designed to provide feedback on your int…" at bounding box center [906, 366] width 397 height 297
click at [720, 483] on div "Next" at bounding box center [764, 499] width 113 height 33
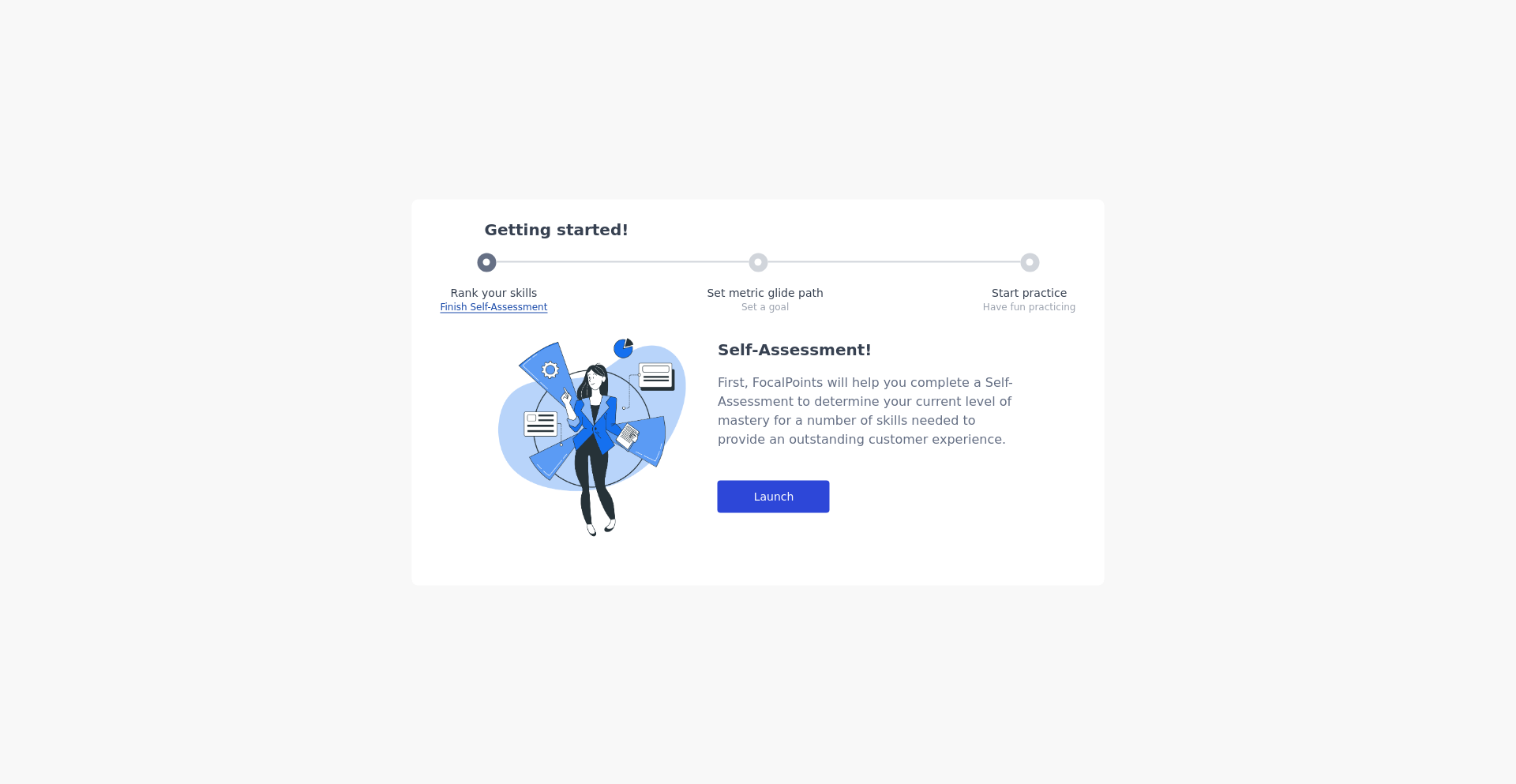
click at [789, 502] on div "Launch" at bounding box center [774, 496] width 113 height 33
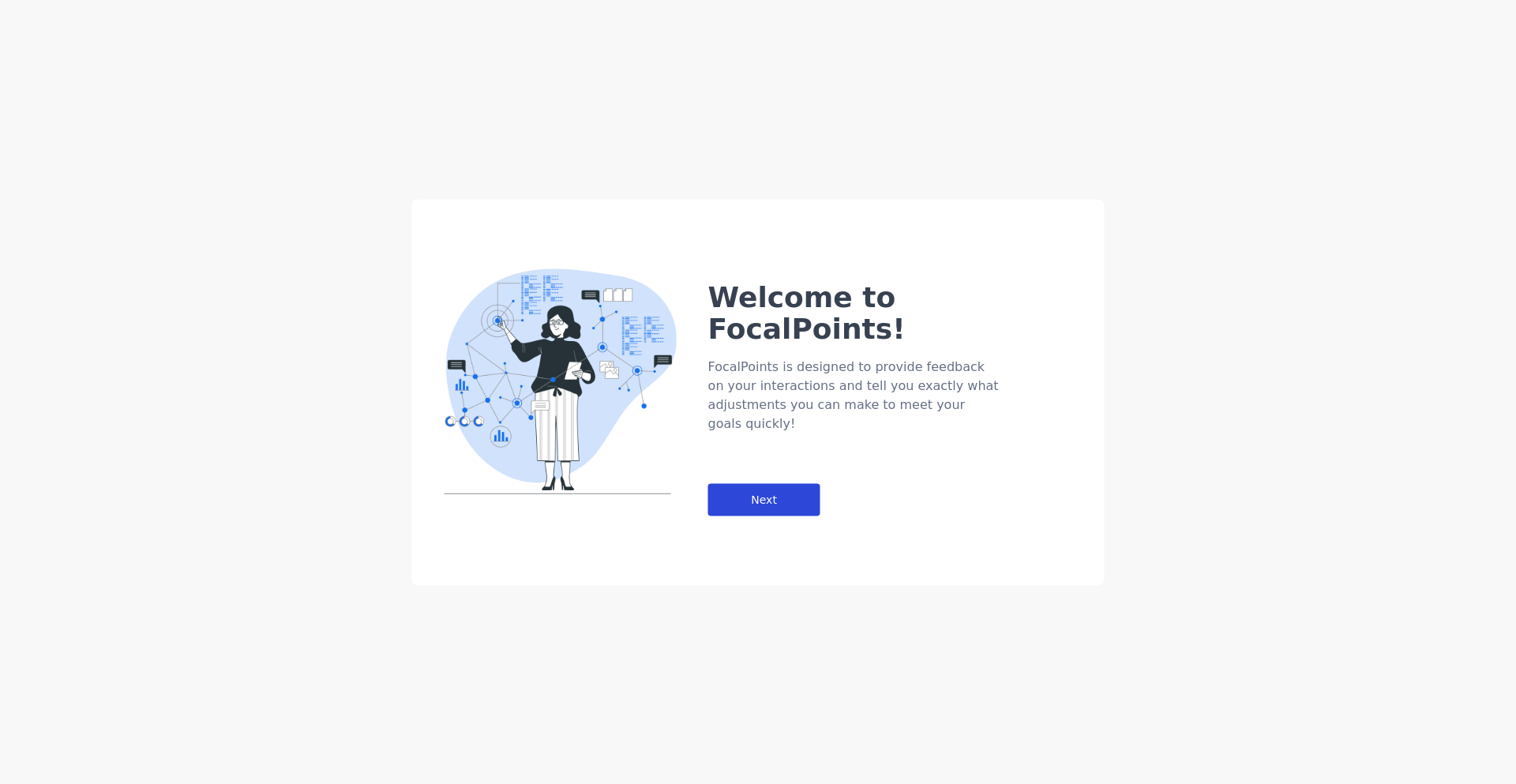
click at [743, 483] on div "Next" at bounding box center [764, 499] width 113 height 33
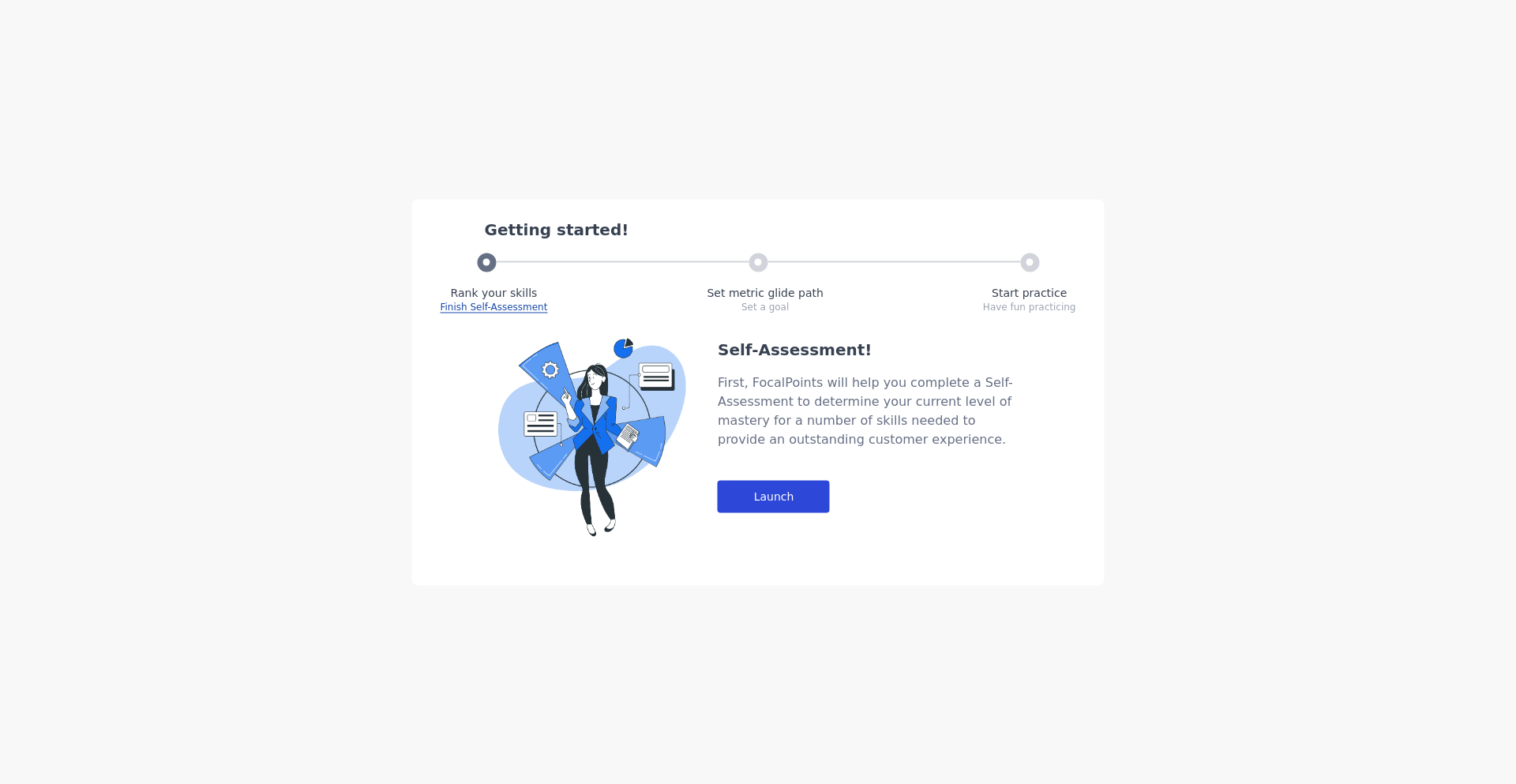
click at [766, 488] on div "Launch" at bounding box center [774, 496] width 113 height 33
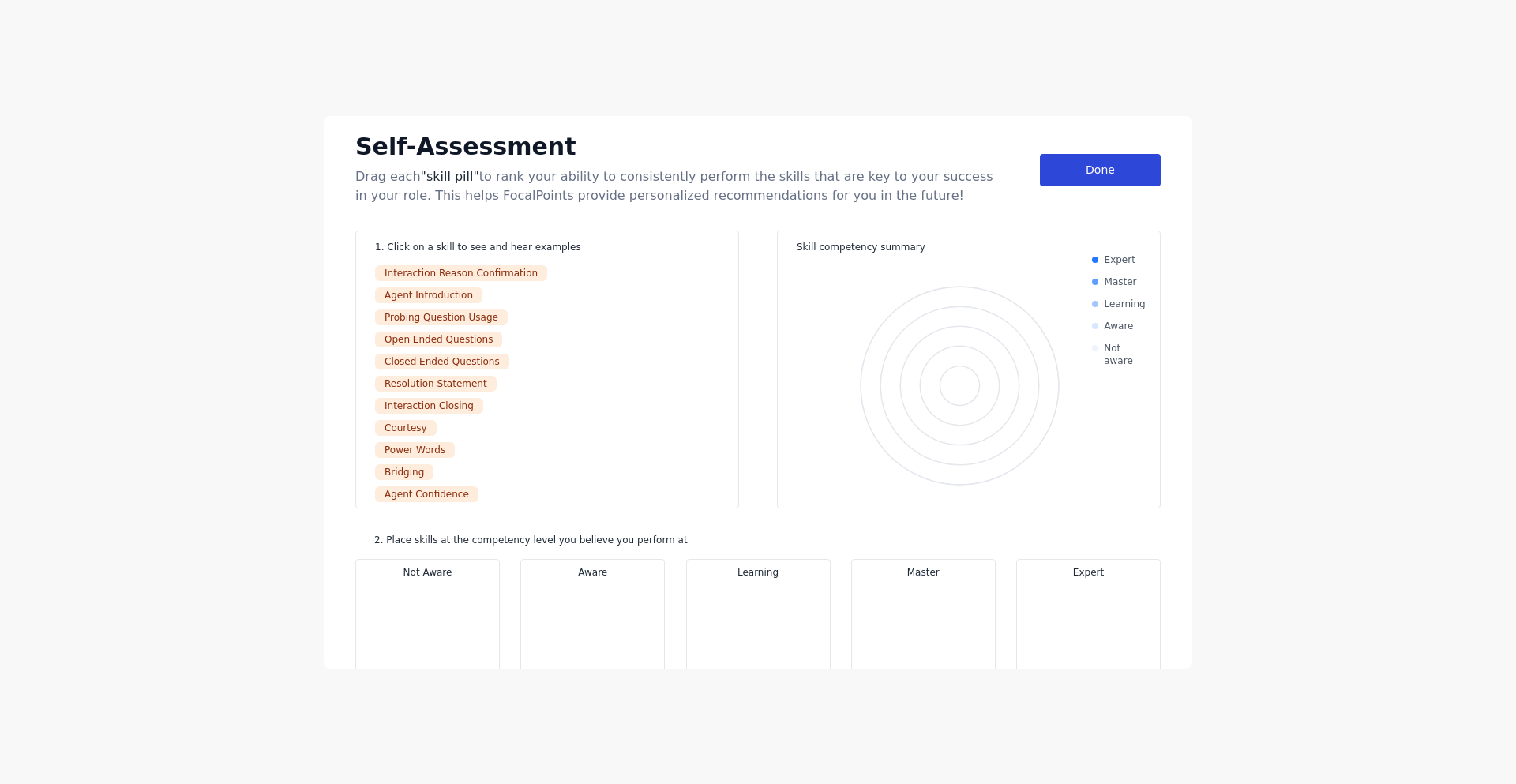
click at [1130, 167] on div "Done" at bounding box center [1100, 170] width 120 height 33
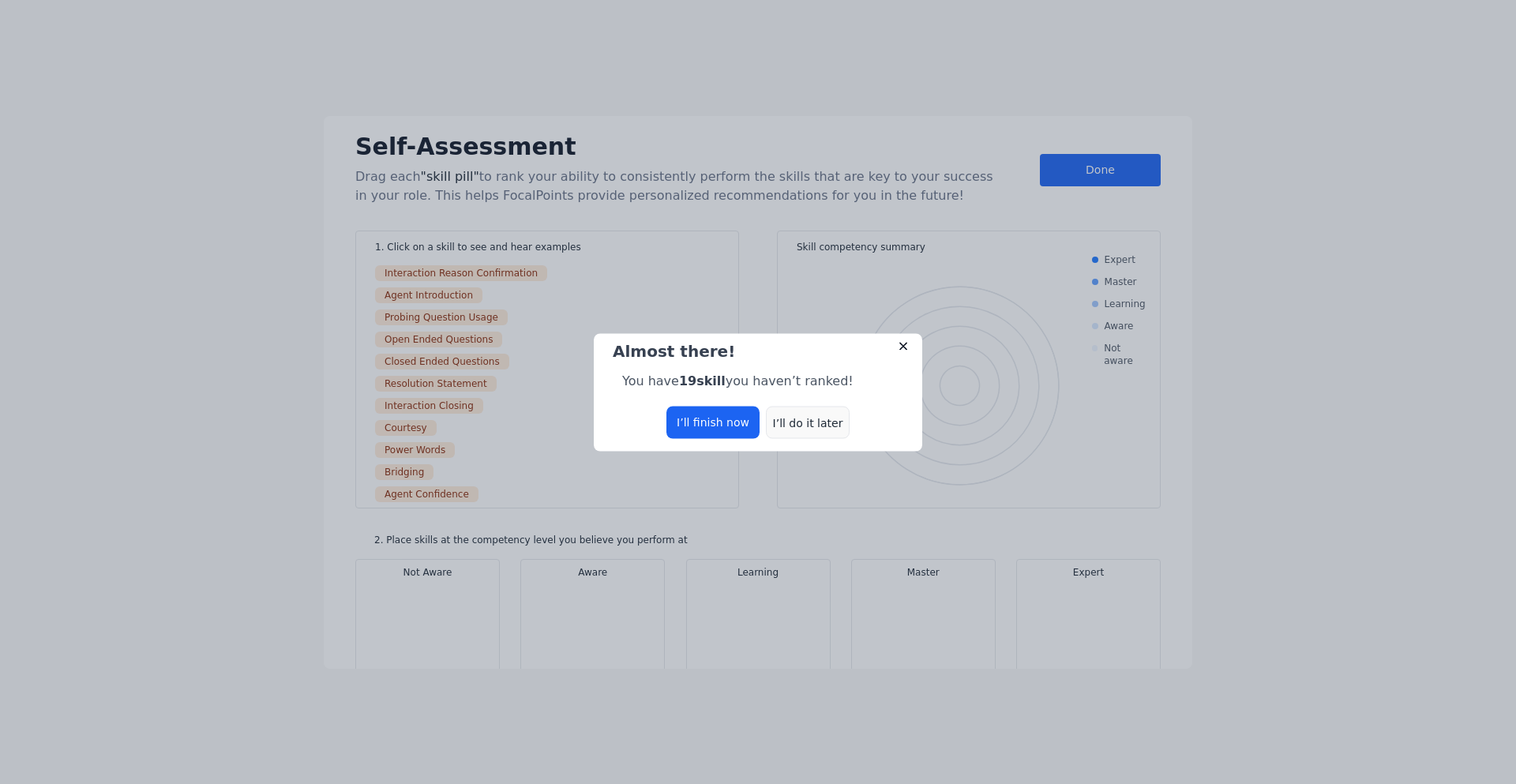
click at [792, 427] on div "I’ll do it later" at bounding box center [807, 422] width 84 height 33
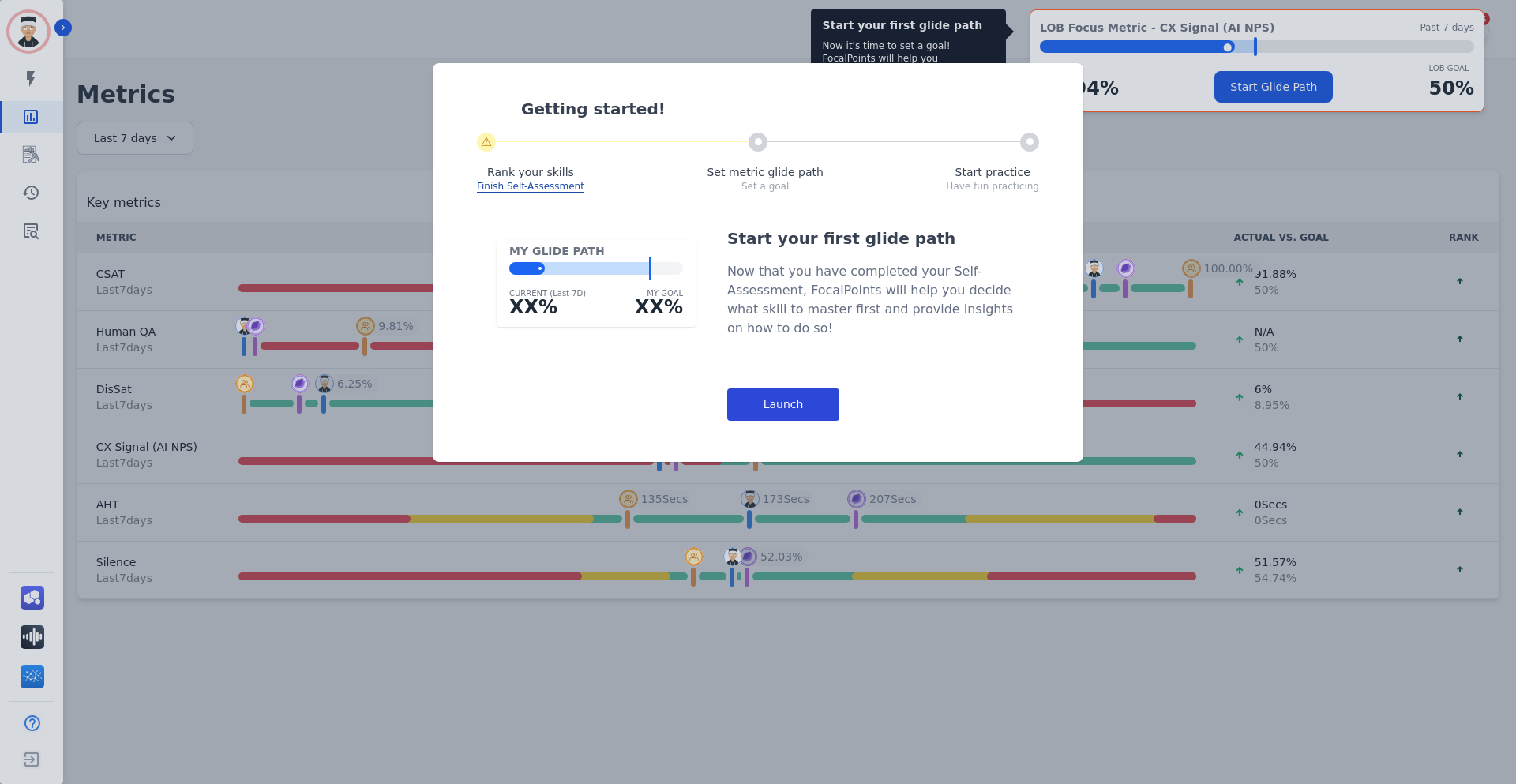
click at [776, 401] on div "Launch" at bounding box center [784, 404] width 113 height 33
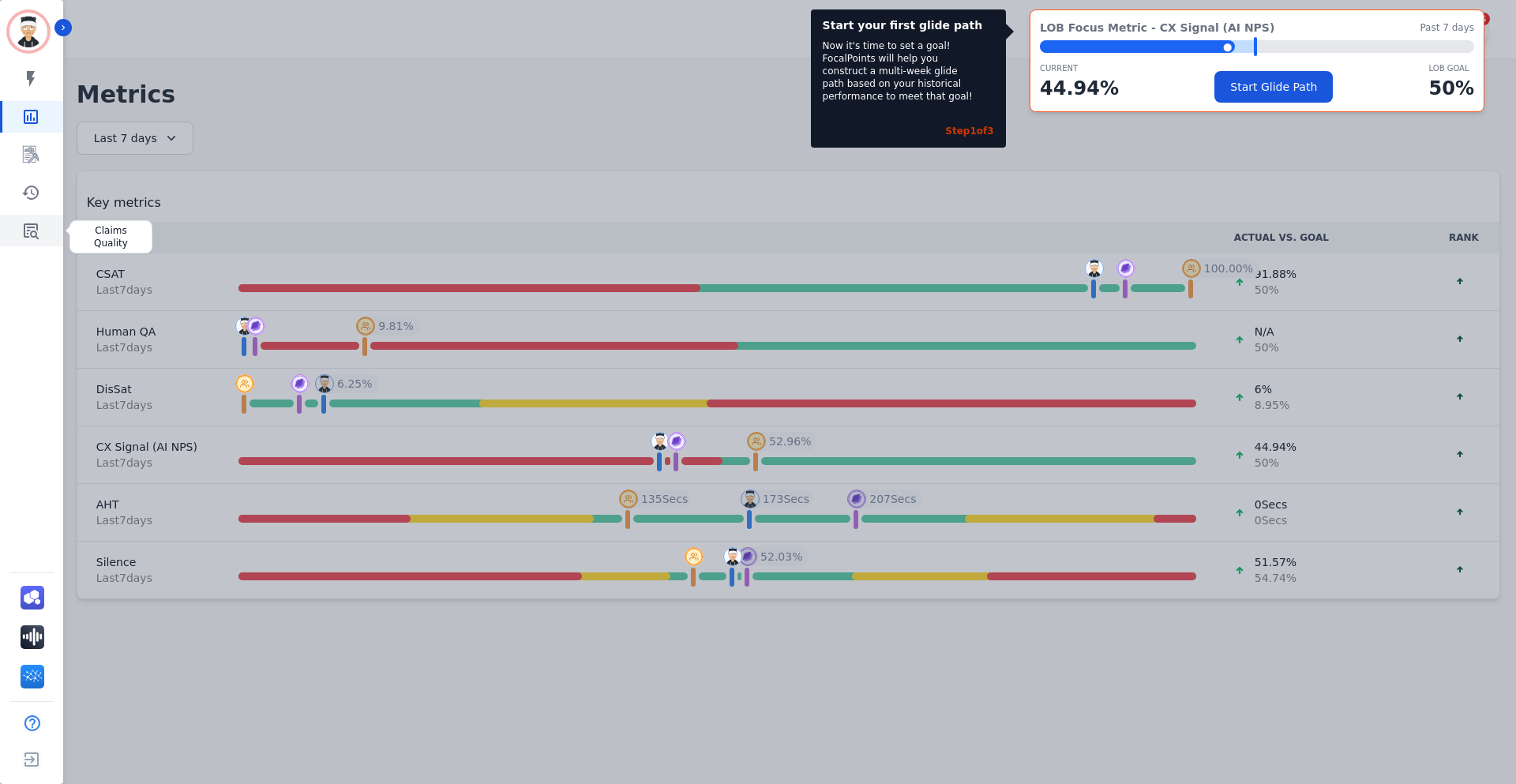
click at [38, 227] on icon "Sidebar" at bounding box center [31, 231] width 15 height 16
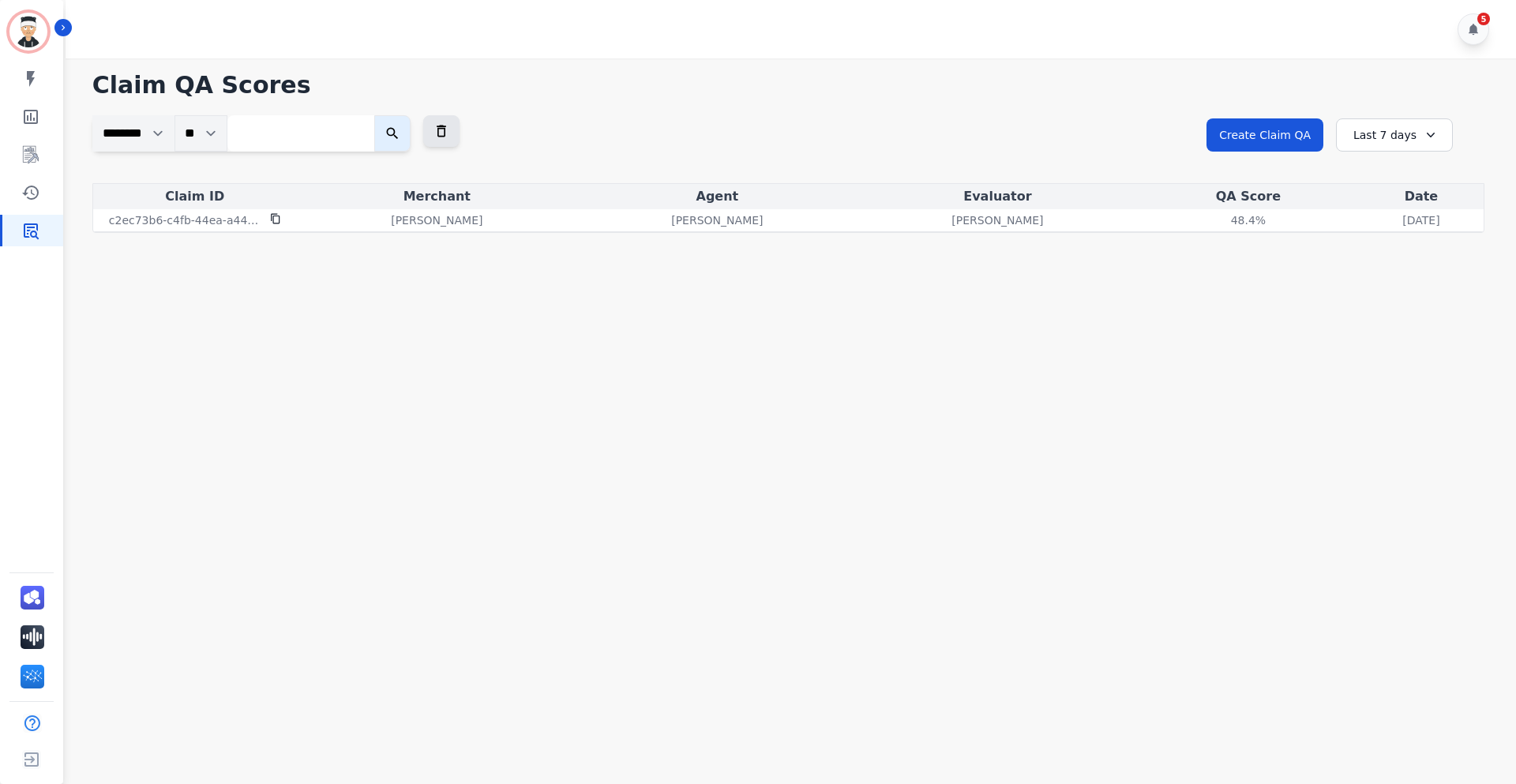
click at [165, 132] on select "********" at bounding box center [133, 134] width 82 height 37
click at [219, 132] on select "**" at bounding box center [201, 134] width 53 height 37
click at [168, 131] on select "********" at bounding box center [133, 134] width 82 height 37
click at [159, 278] on main "**********" at bounding box center [788, 450] width 1455 height 784
click at [1068, 232] on div "Claim ID Merchant Agent Evaluator QA Score Date c2ec73b6-c4fb-44ea-a441-bad47e2…" at bounding box center [788, 208] width 1392 height 49
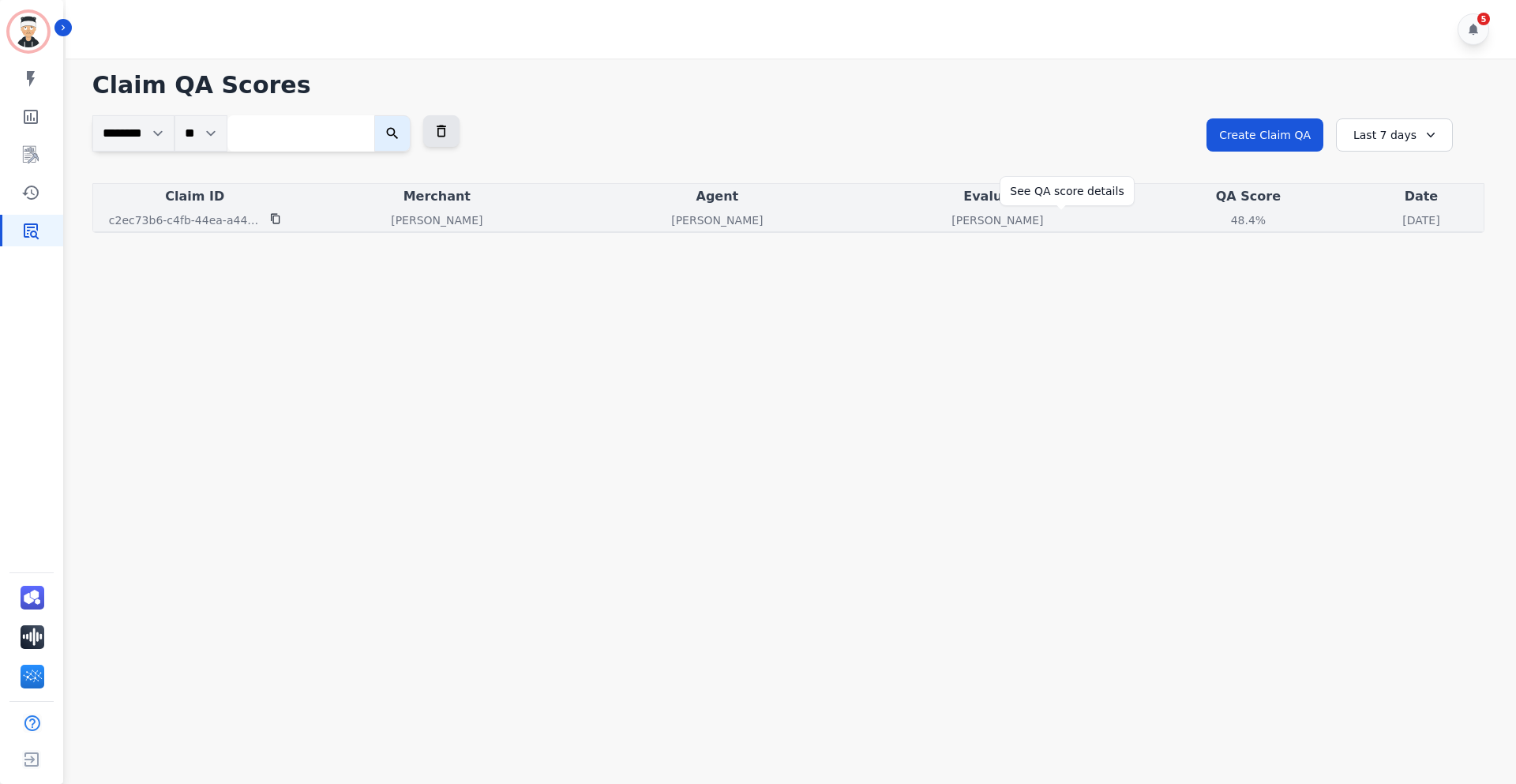
click at [1213, 219] on div "48.4%" at bounding box center [1248, 220] width 71 height 16
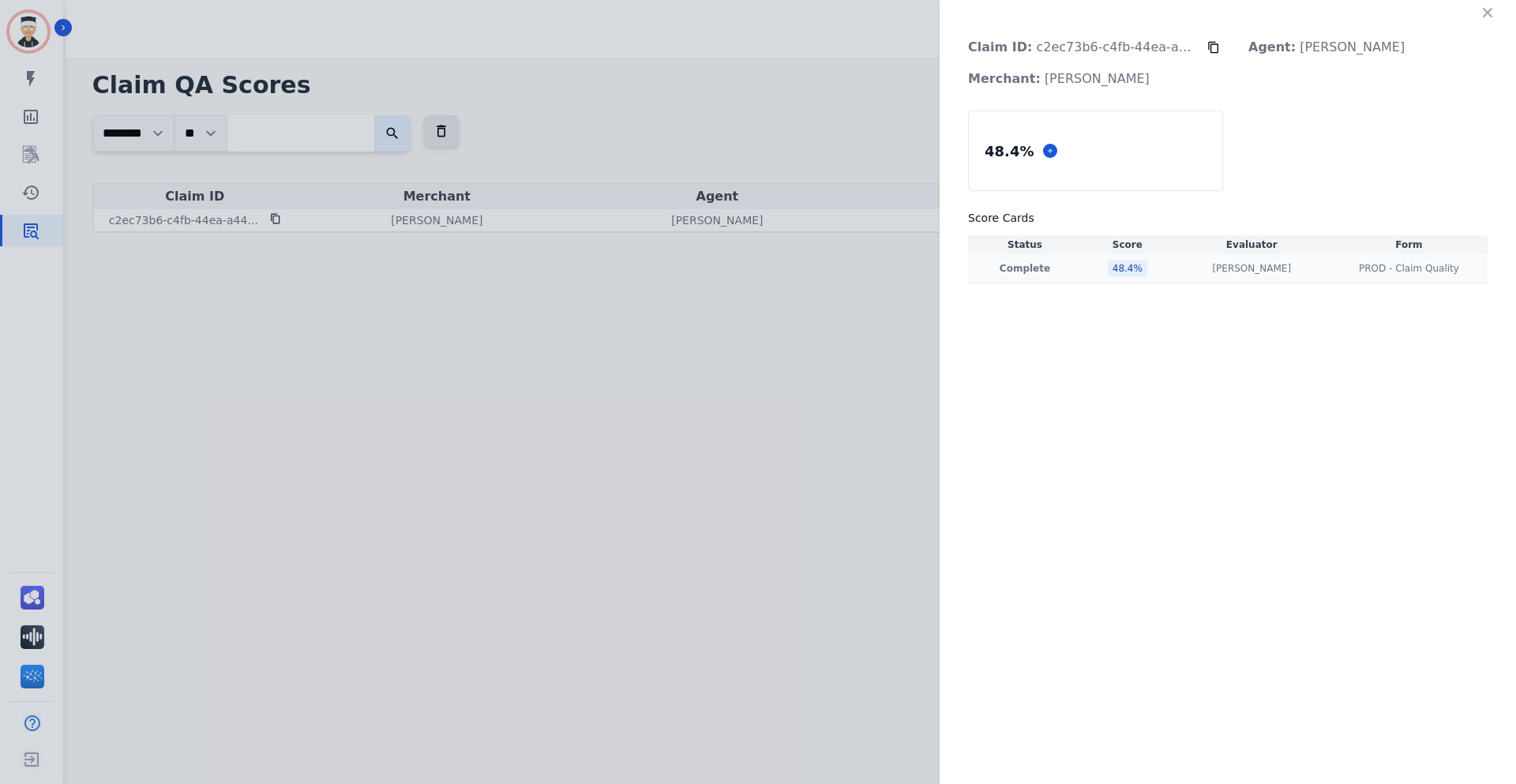
click at [1108, 260] on td "48.4 %" at bounding box center [1127, 269] width 92 height 30
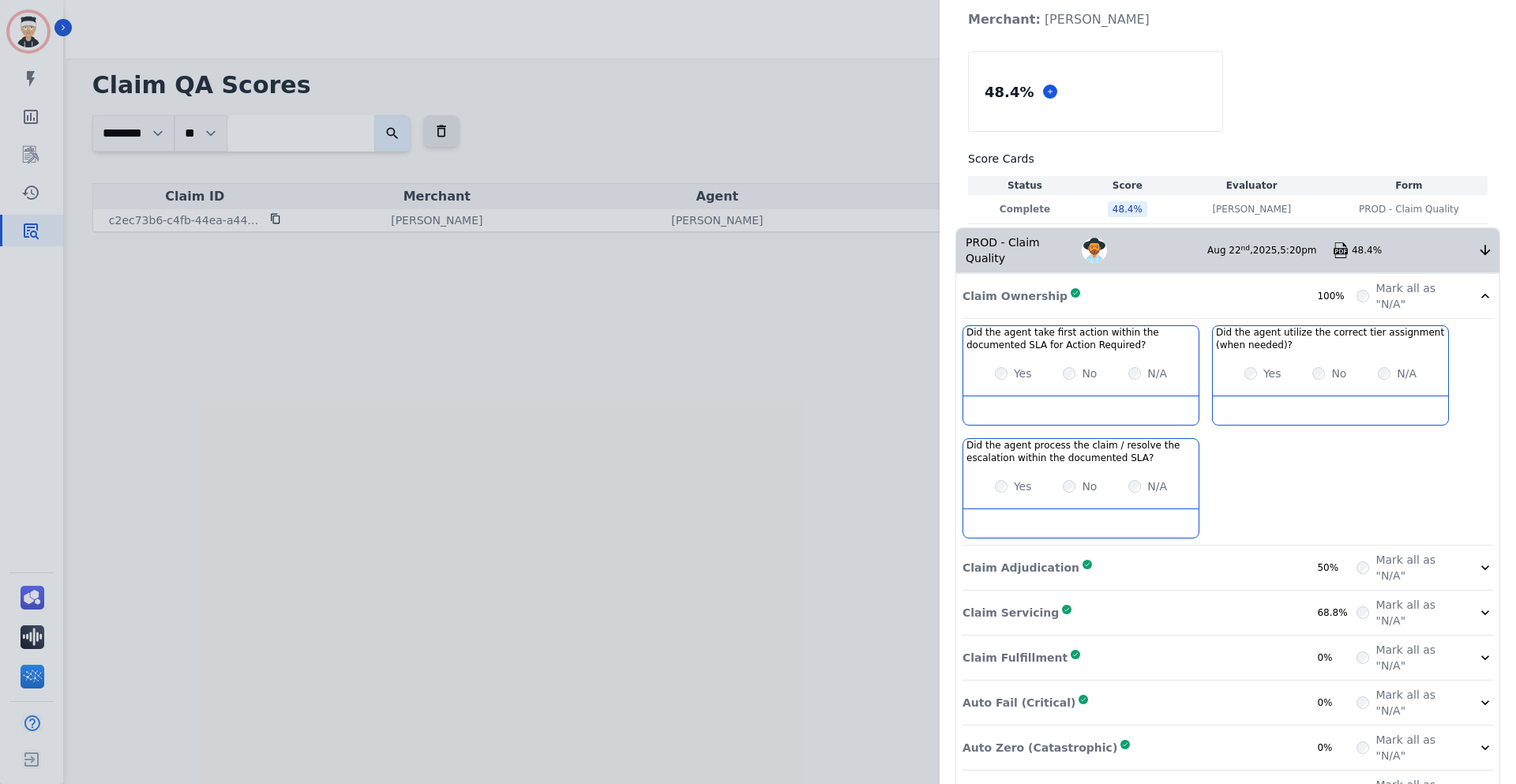
scroll to position [92, 0]
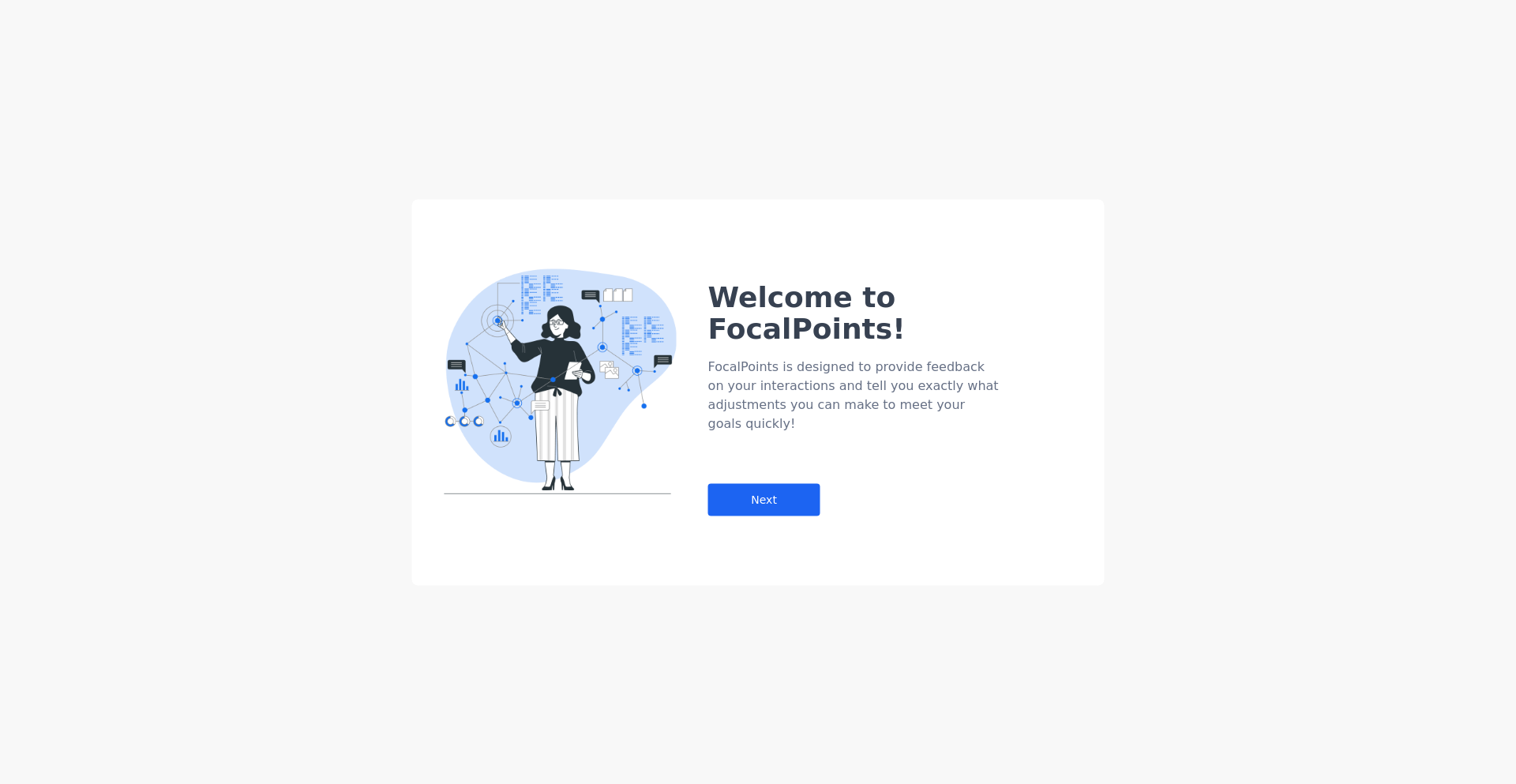
click at [743, 408] on div "Welcome to FocalPoints! FocalPoints is designed to provide feedback on your int…" at bounding box center [906, 366] width 397 height 297
click at [770, 483] on div "Next" at bounding box center [764, 499] width 113 height 33
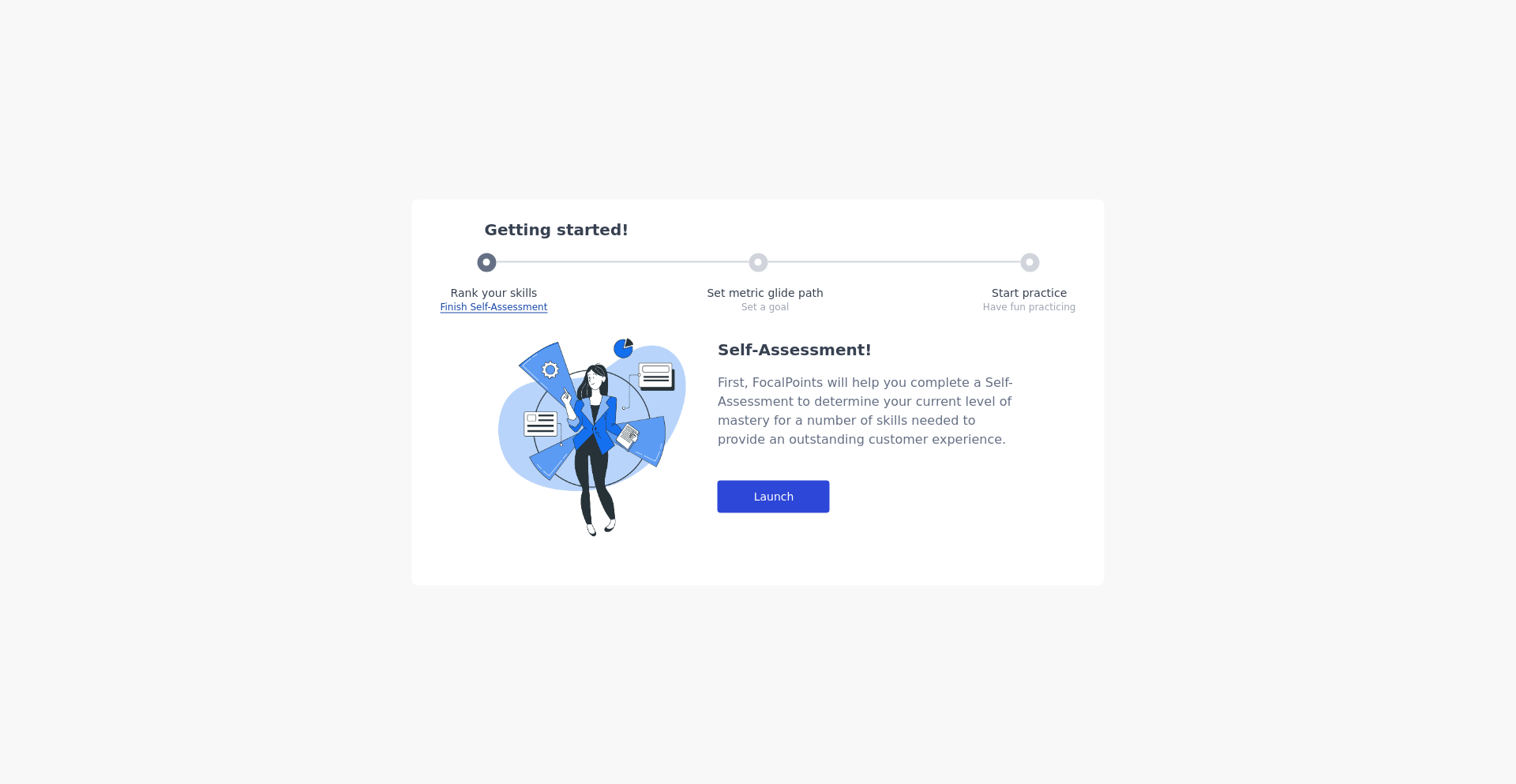
click at [812, 482] on div "Launch" at bounding box center [774, 496] width 113 height 33
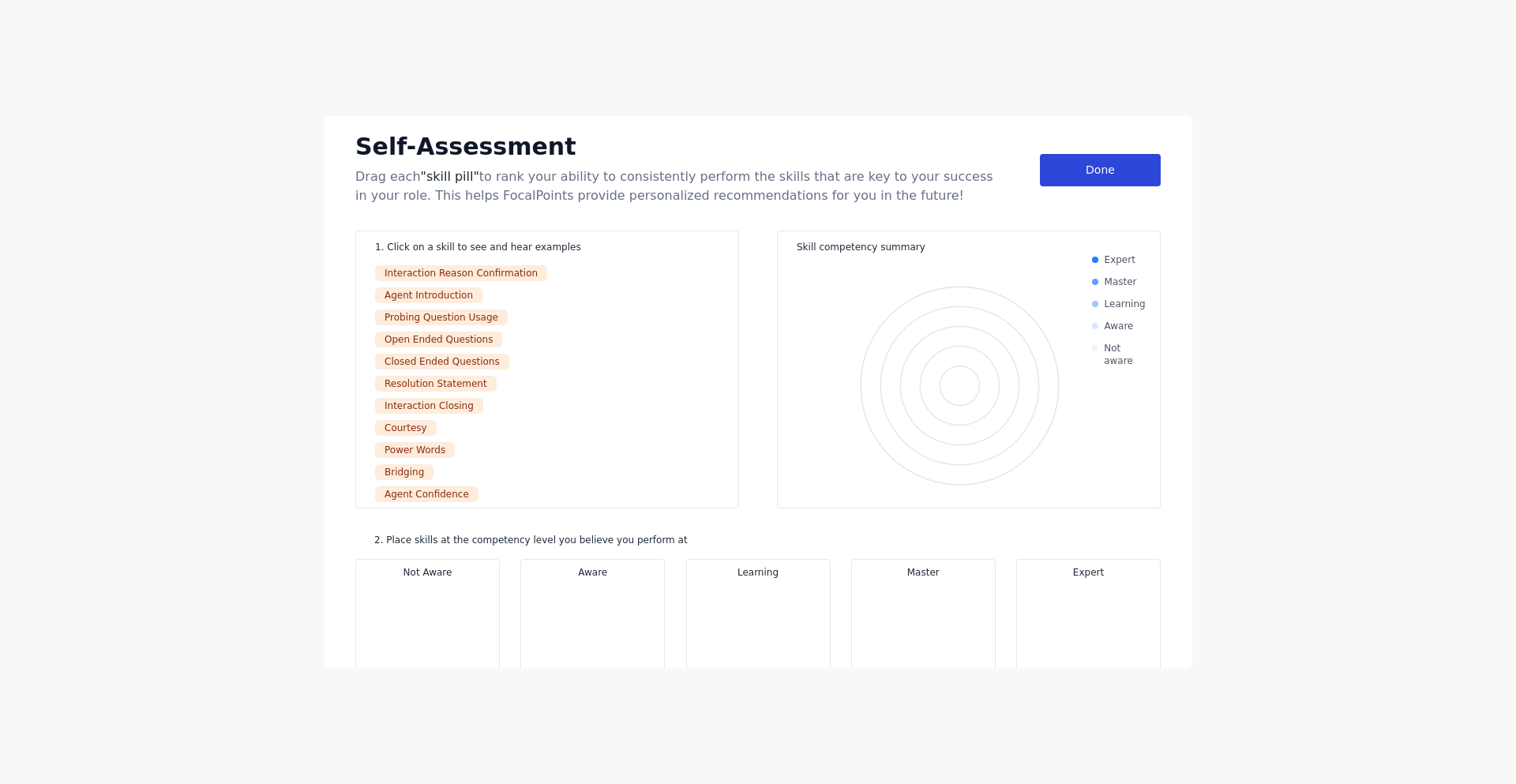
click at [1090, 169] on div "Done" at bounding box center [1100, 170] width 120 height 33
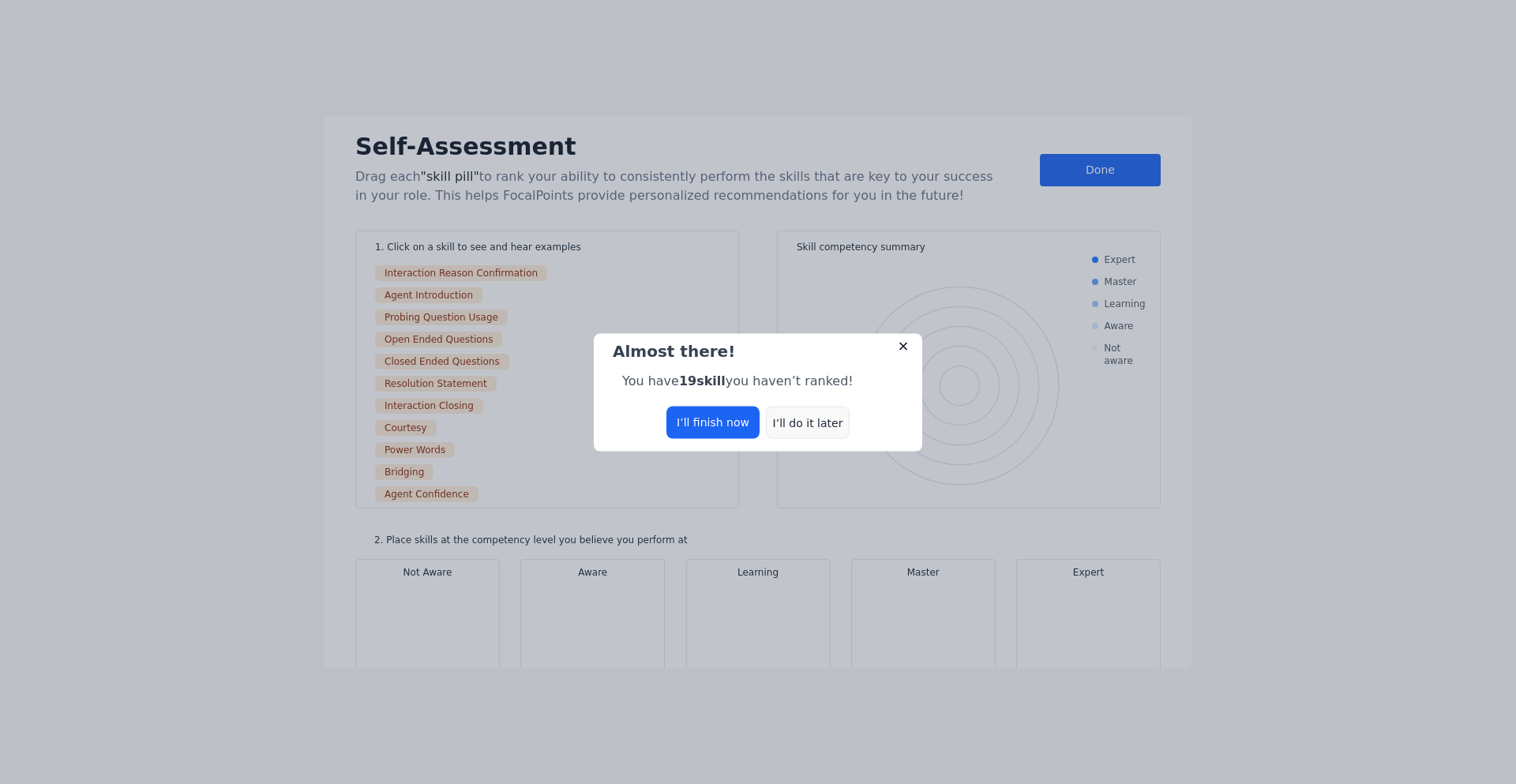
click at [839, 428] on div "I’ll do it later" at bounding box center [807, 422] width 84 height 33
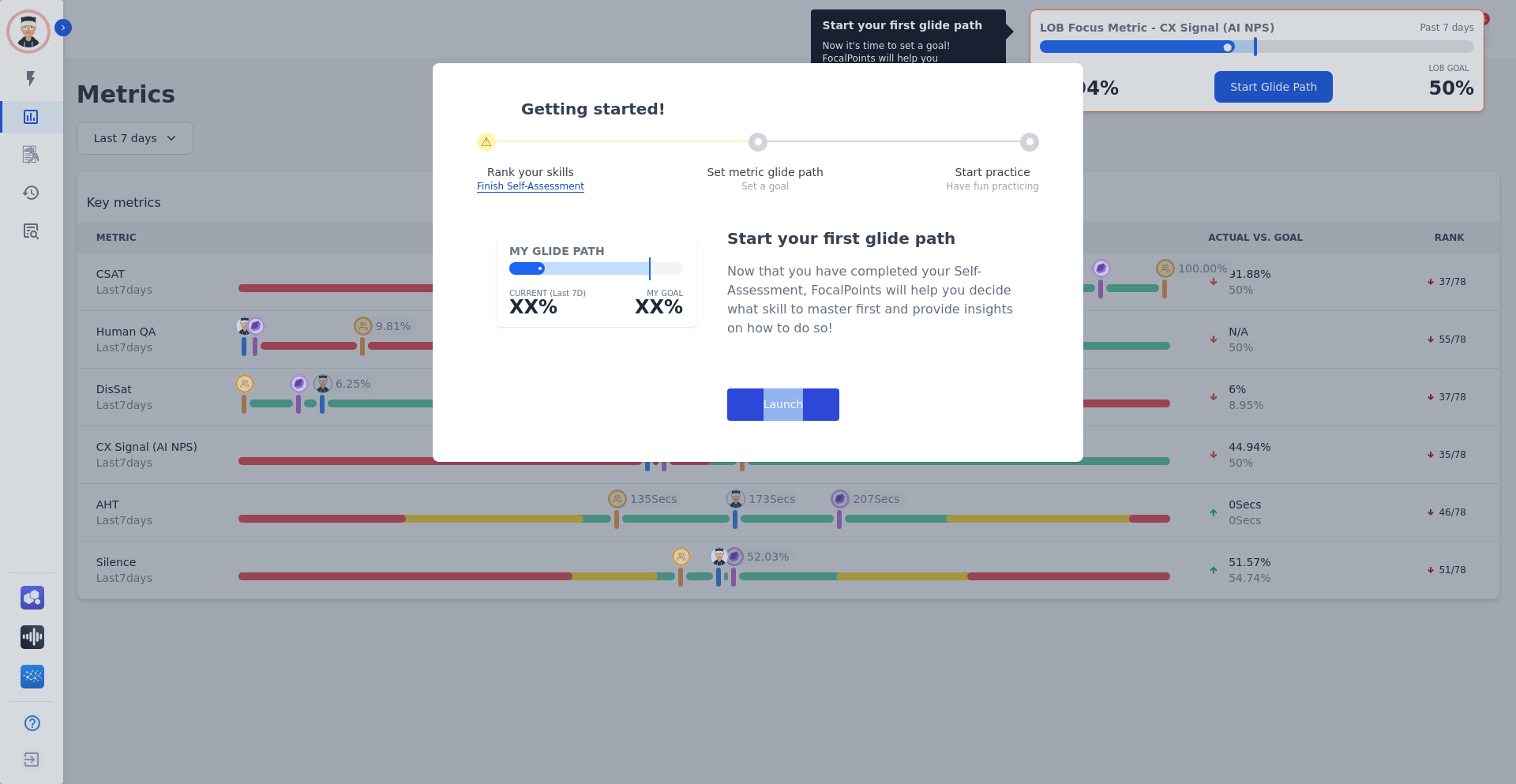
click at [808, 411] on div "Launch" at bounding box center [784, 404] width 113 height 33
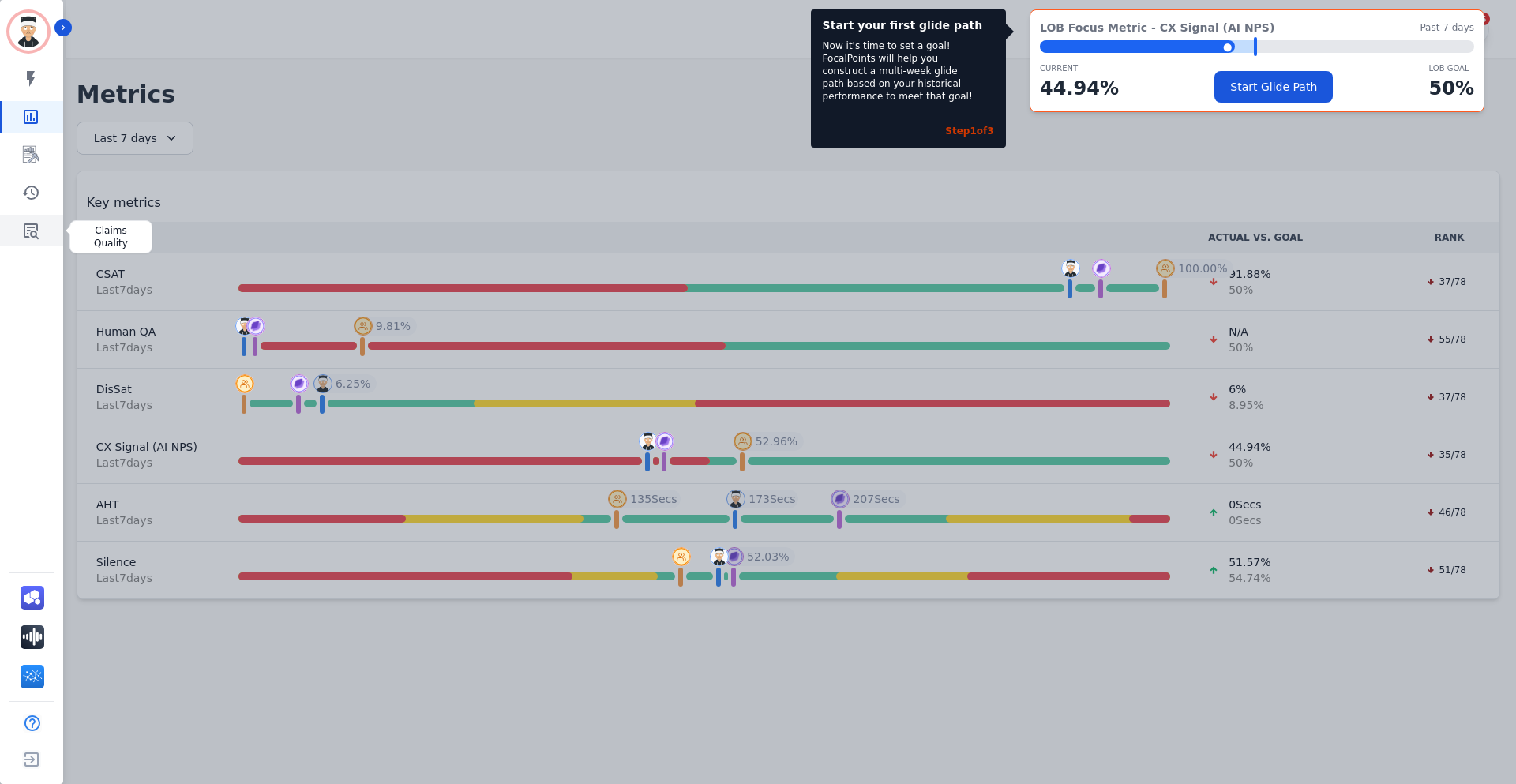
click at [31, 234] on icon "Sidebar" at bounding box center [31, 231] width 15 height 16
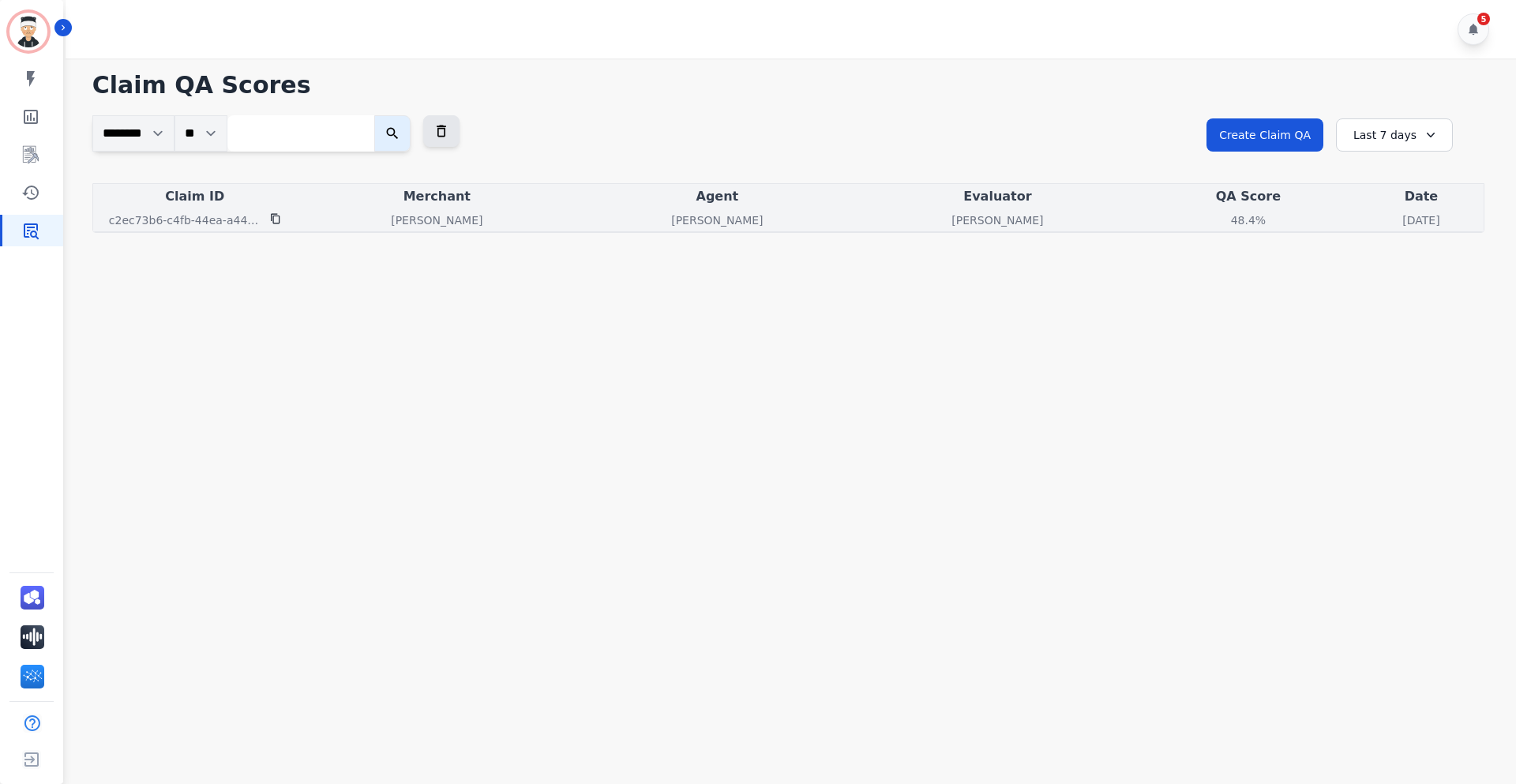
click at [468, 223] on div "[PERSON_NAME]" at bounding box center [436, 220] width 274 height 16
drag, startPoint x: 1058, startPoint y: 209, endPoint x: 1058, endPoint y: 219, distance: 10.0
click at [1138, 216] on td "48.4% See QA score details" at bounding box center [1248, 220] width 221 height 23
click at [1213, 219] on div "48.4%" at bounding box center [1248, 220] width 71 height 16
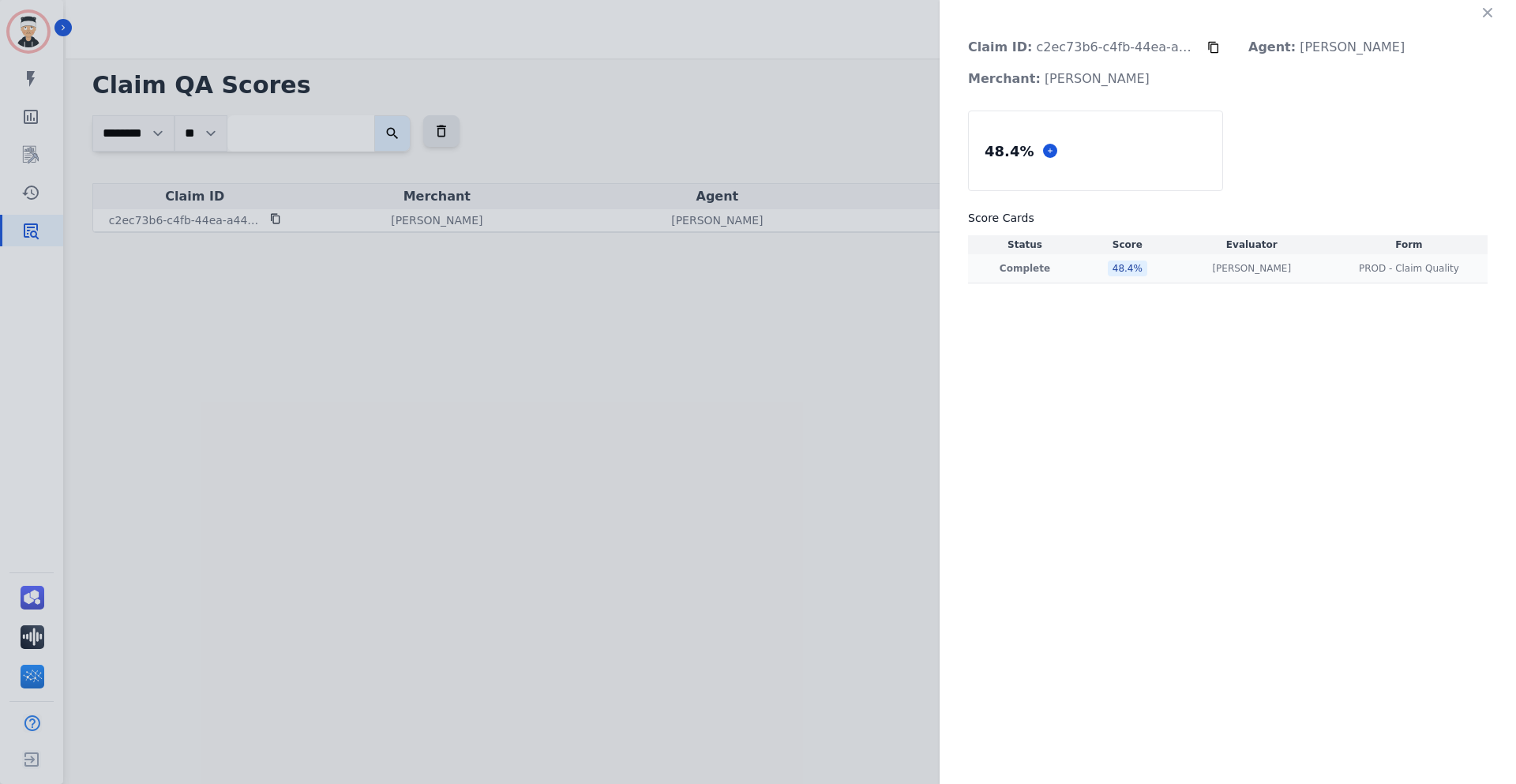
click at [1090, 259] on td "48.4 %" at bounding box center [1127, 269] width 92 height 30
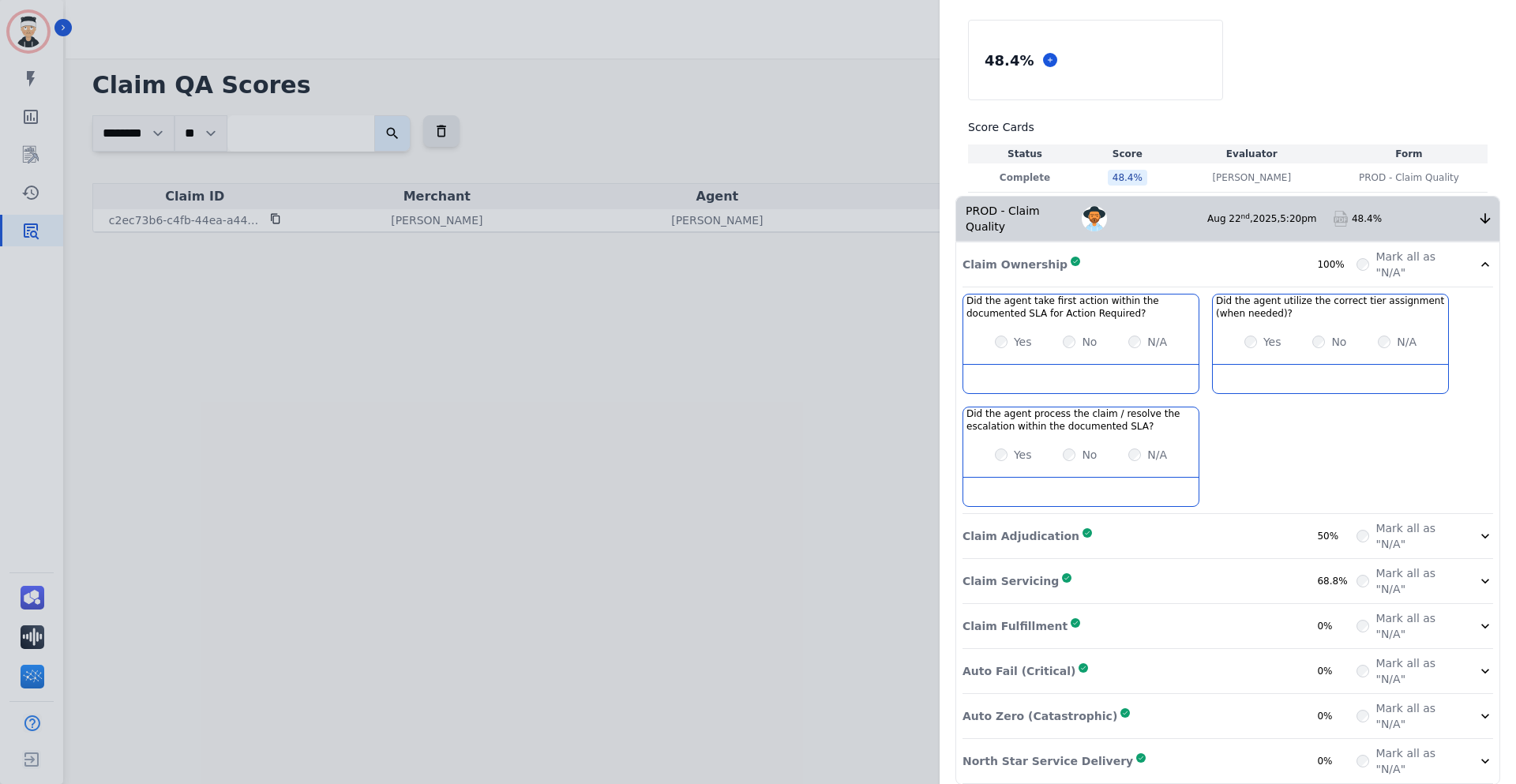
scroll to position [92, 0]
click at [1169, 522] on div "Claim Adjudication Complete 50%" at bounding box center [1160, 535] width 394 height 32
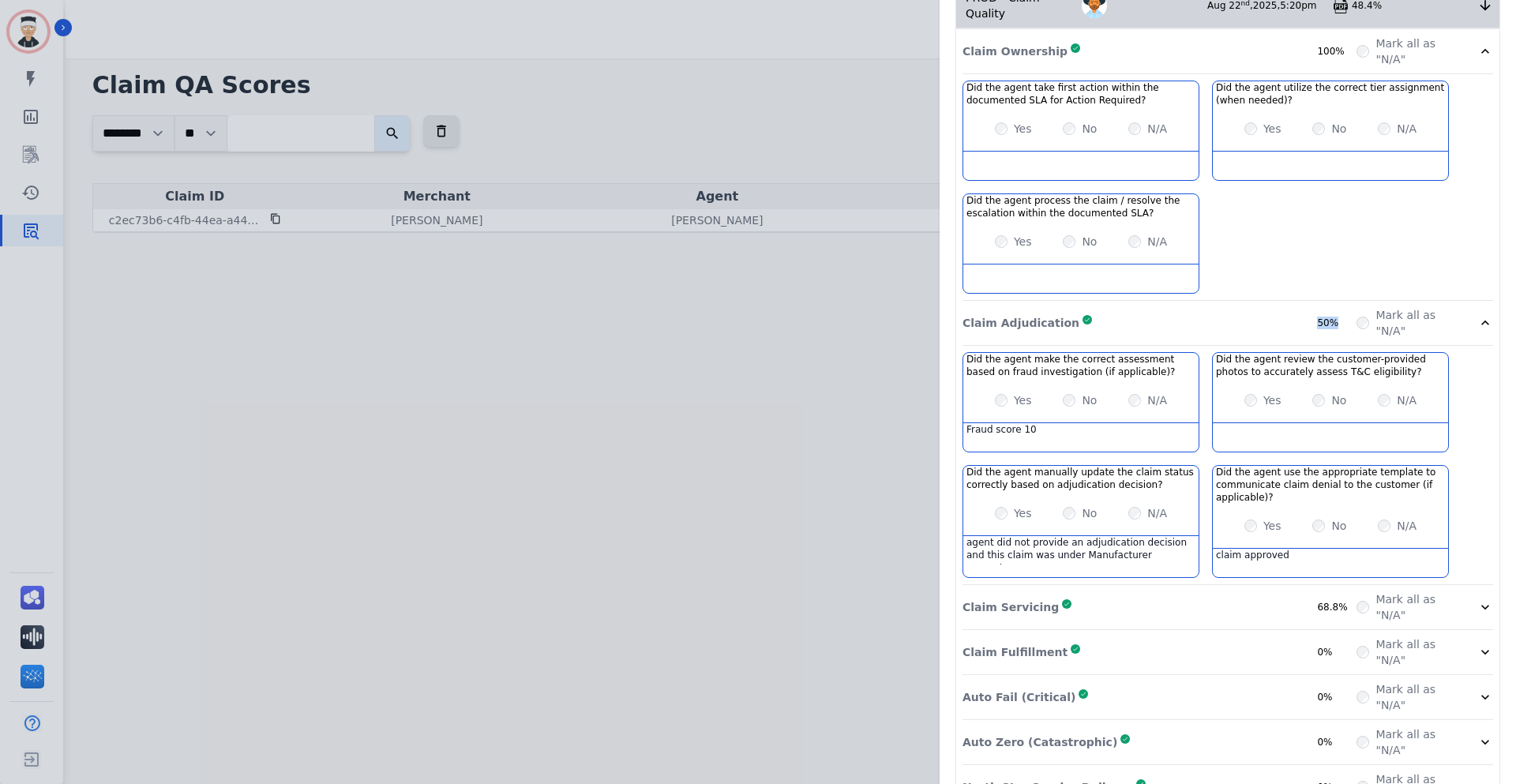
scroll to position [331, 0]
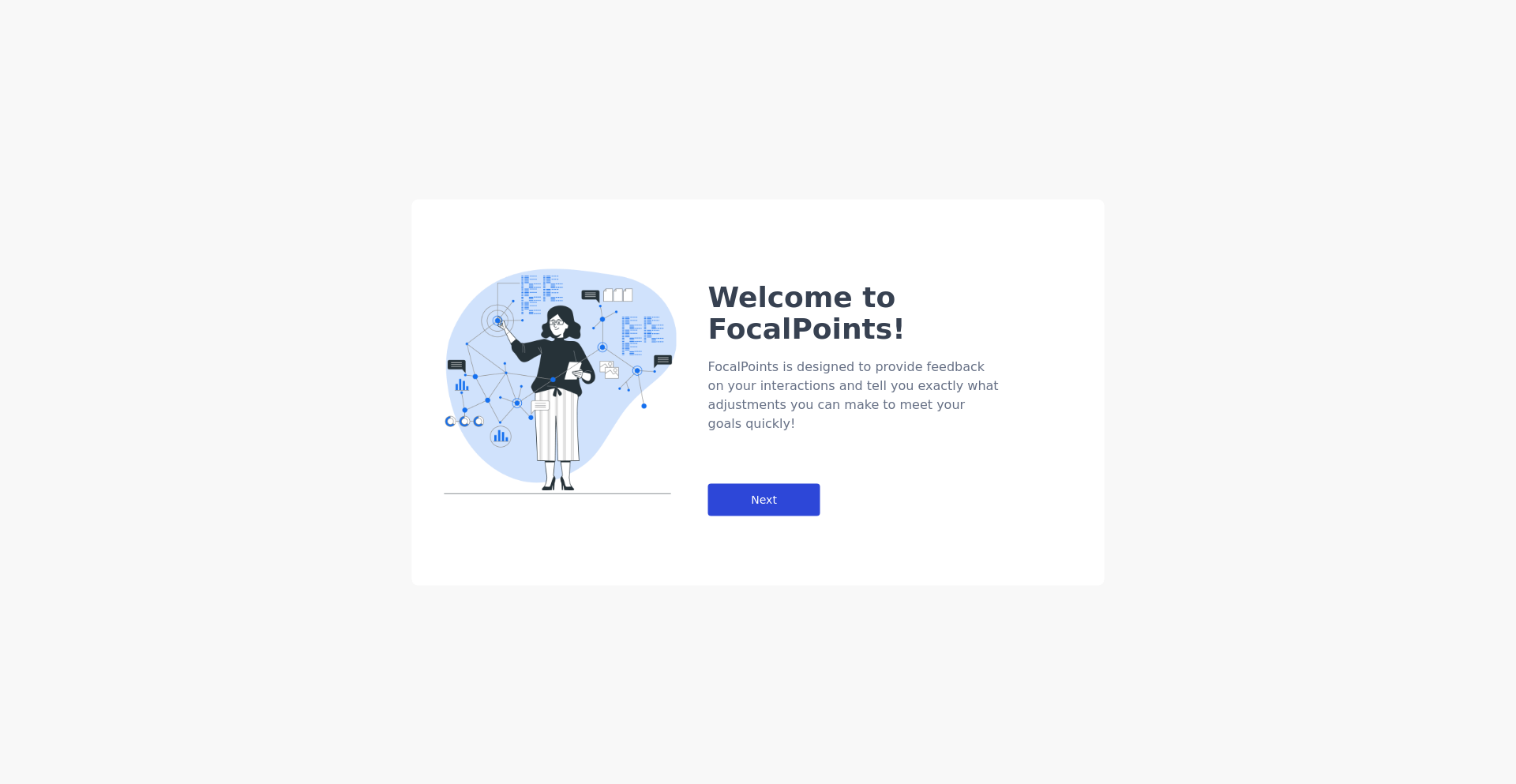
click at [782, 483] on div "Next" at bounding box center [764, 499] width 113 height 33
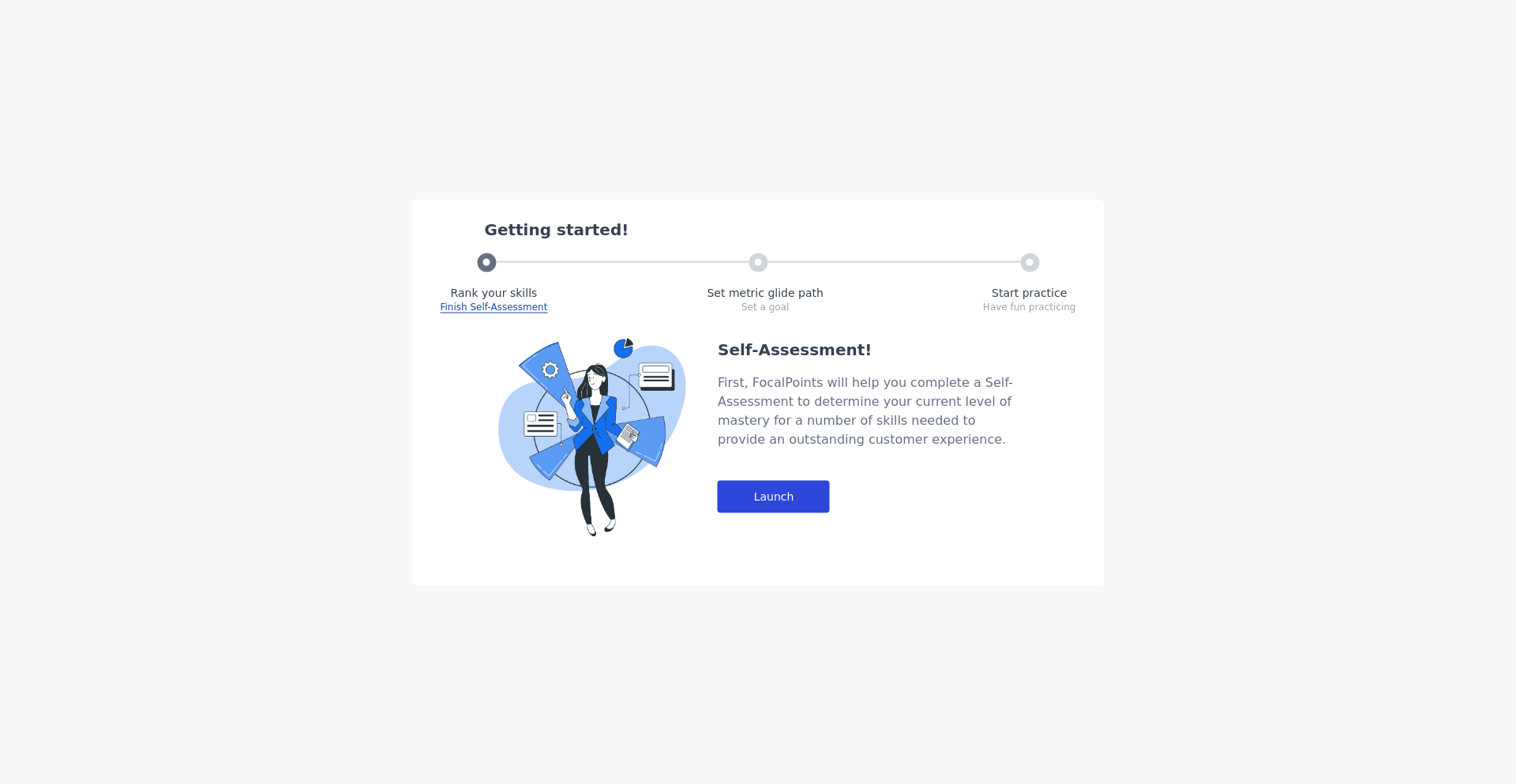
click at [784, 496] on div "Launch" at bounding box center [774, 496] width 113 height 33
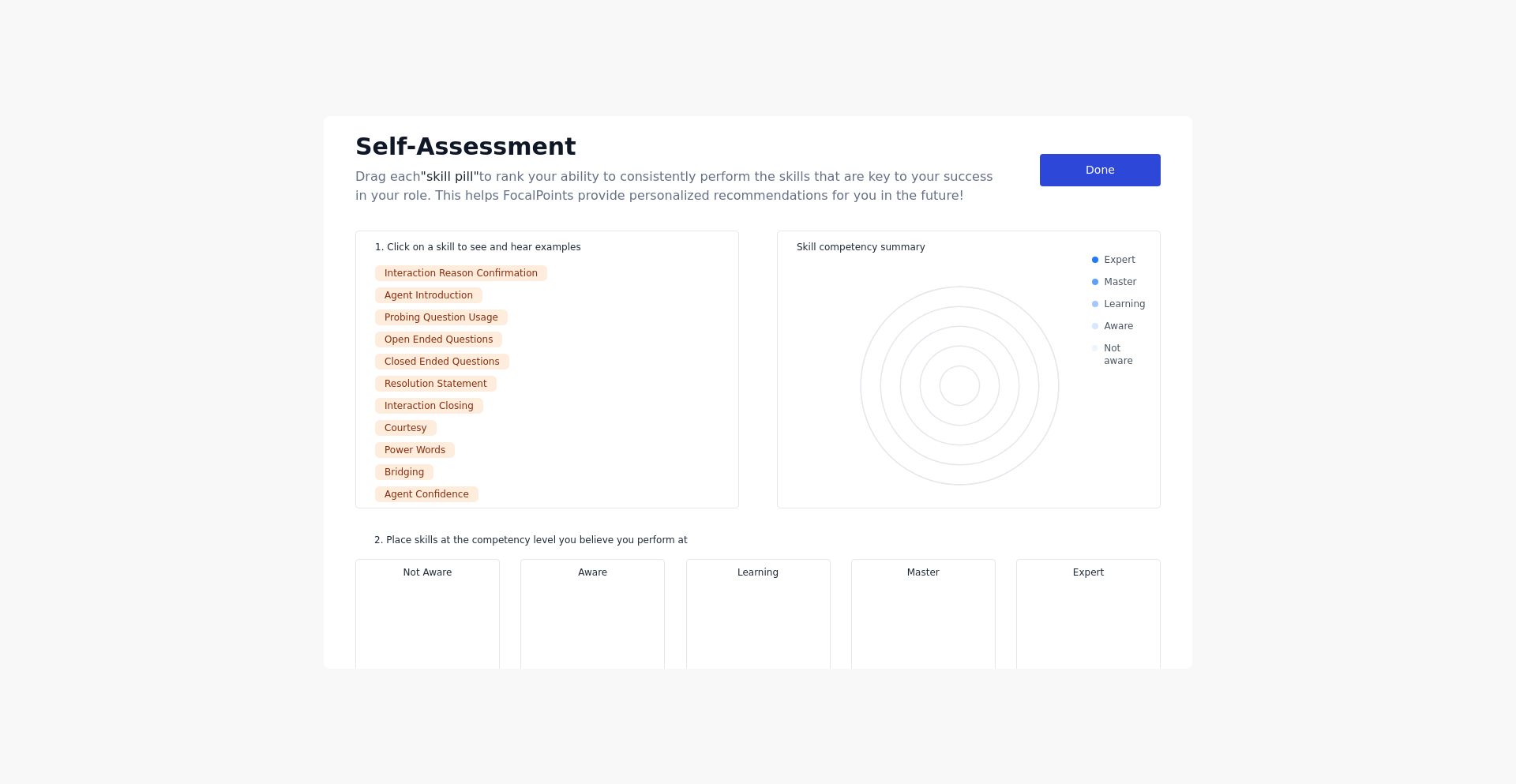
click at [1133, 183] on div "Done" at bounding box center [1100, 170] width 120 height 33
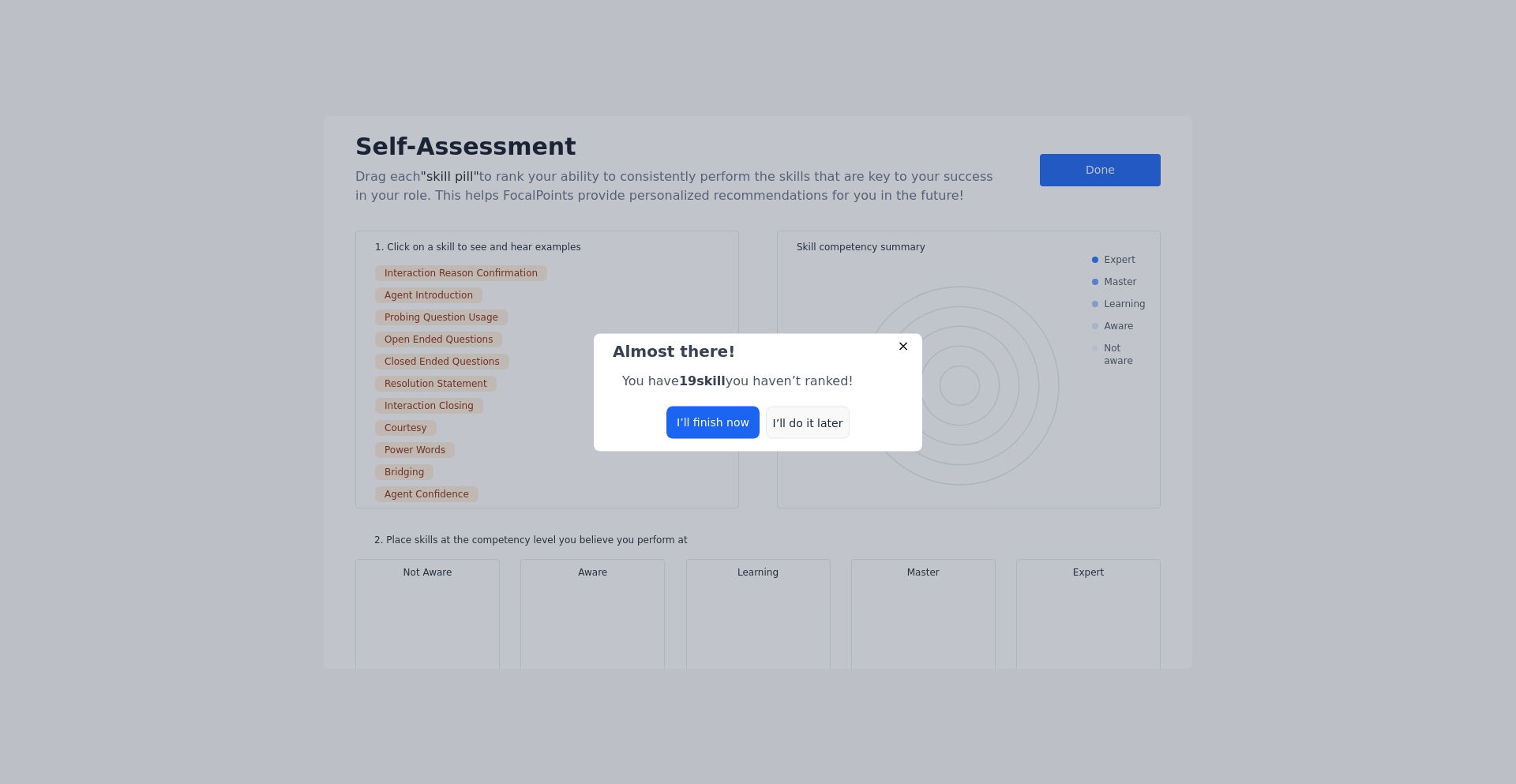
click at [799, 425] on div "I’ll do it later" at bounding box center [807, 422] width 84 height 33
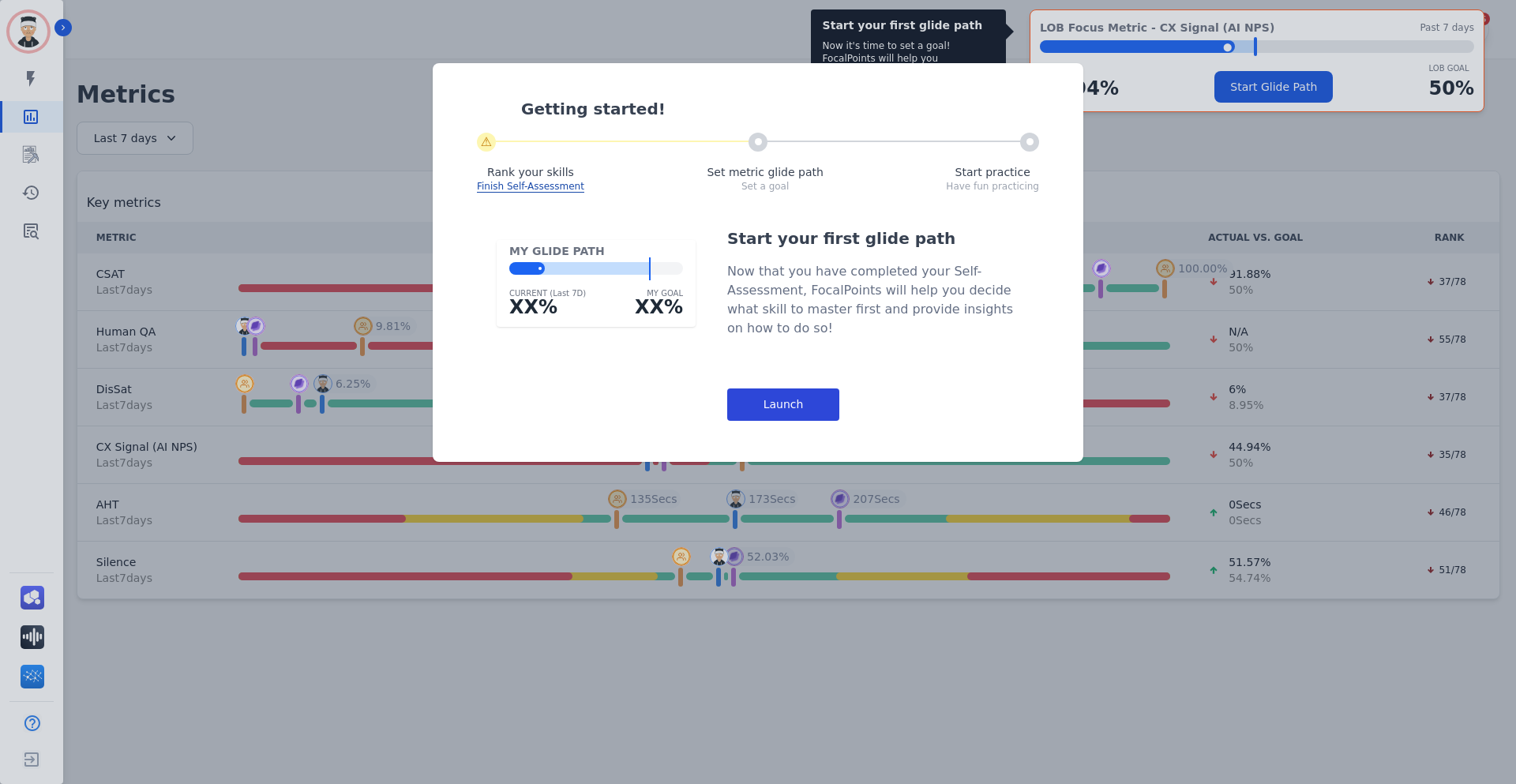
click at [779, 409] on div "Launch" at bounding box center [784, 404] width 113 height 33
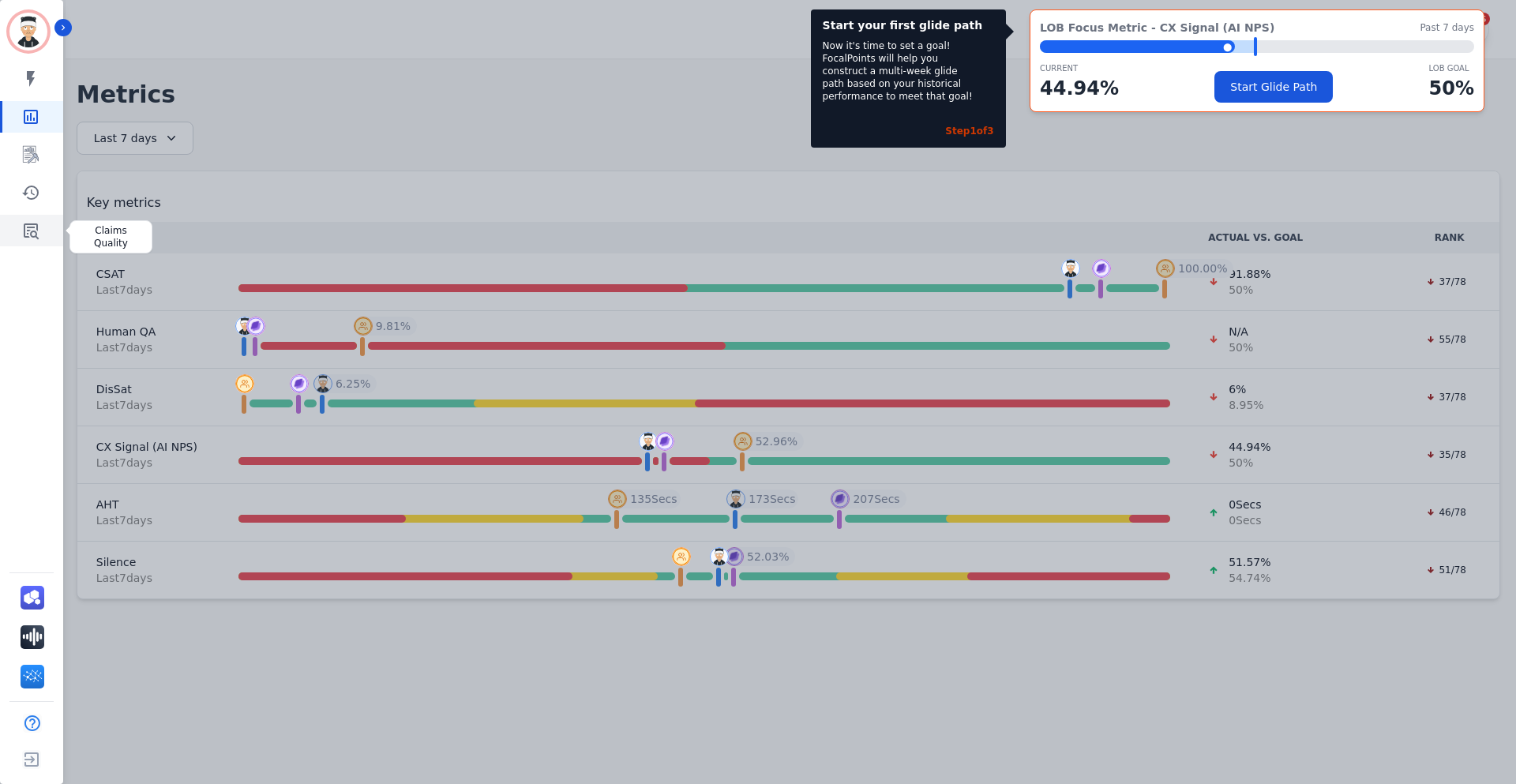
click at [36, 238] on icon "Sidebar" at bounding box center [31, 230] width 19 height 19
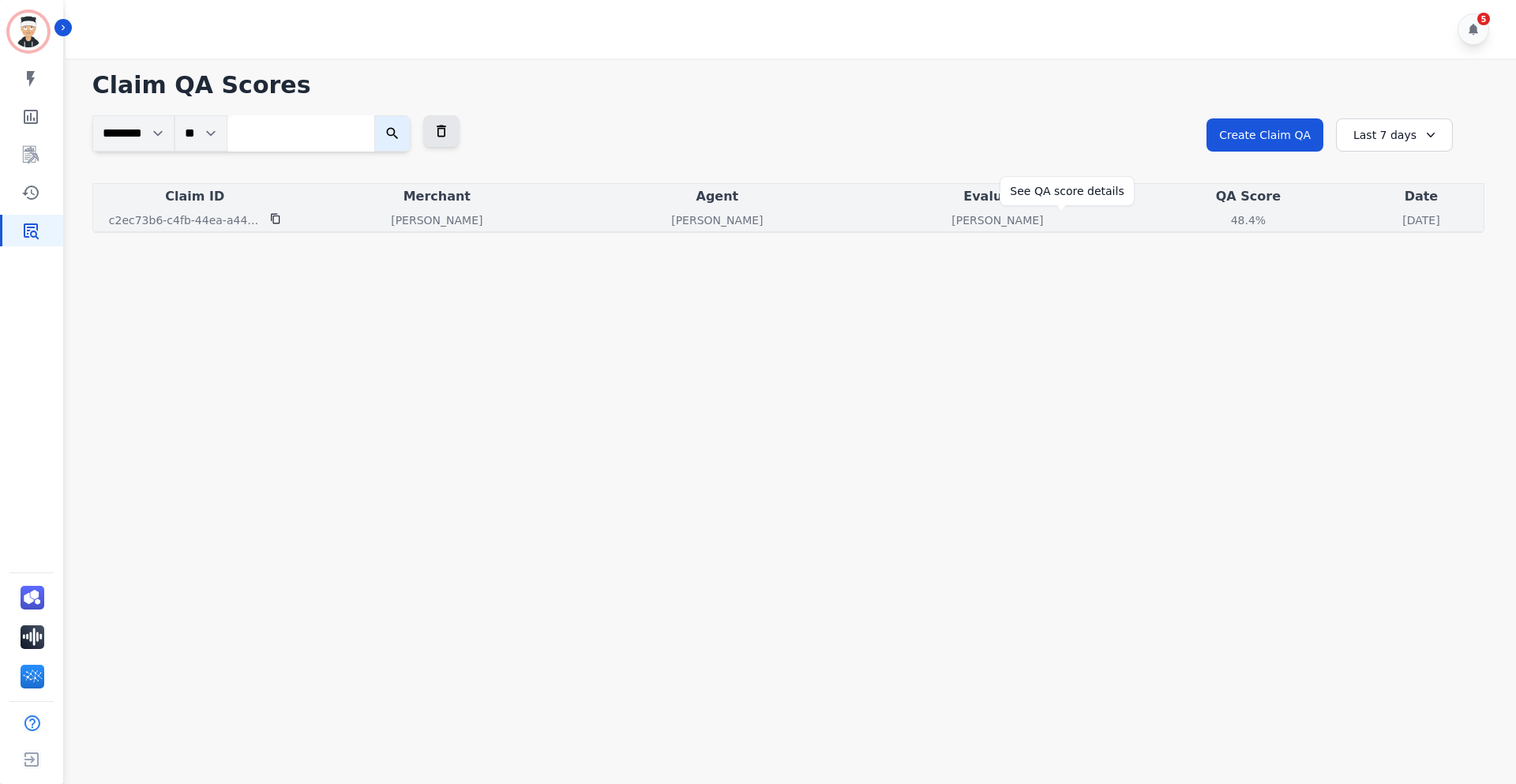
click at [1213, 215] on div "48.4%" at bounding box center [1248, 220] width 71 height 16
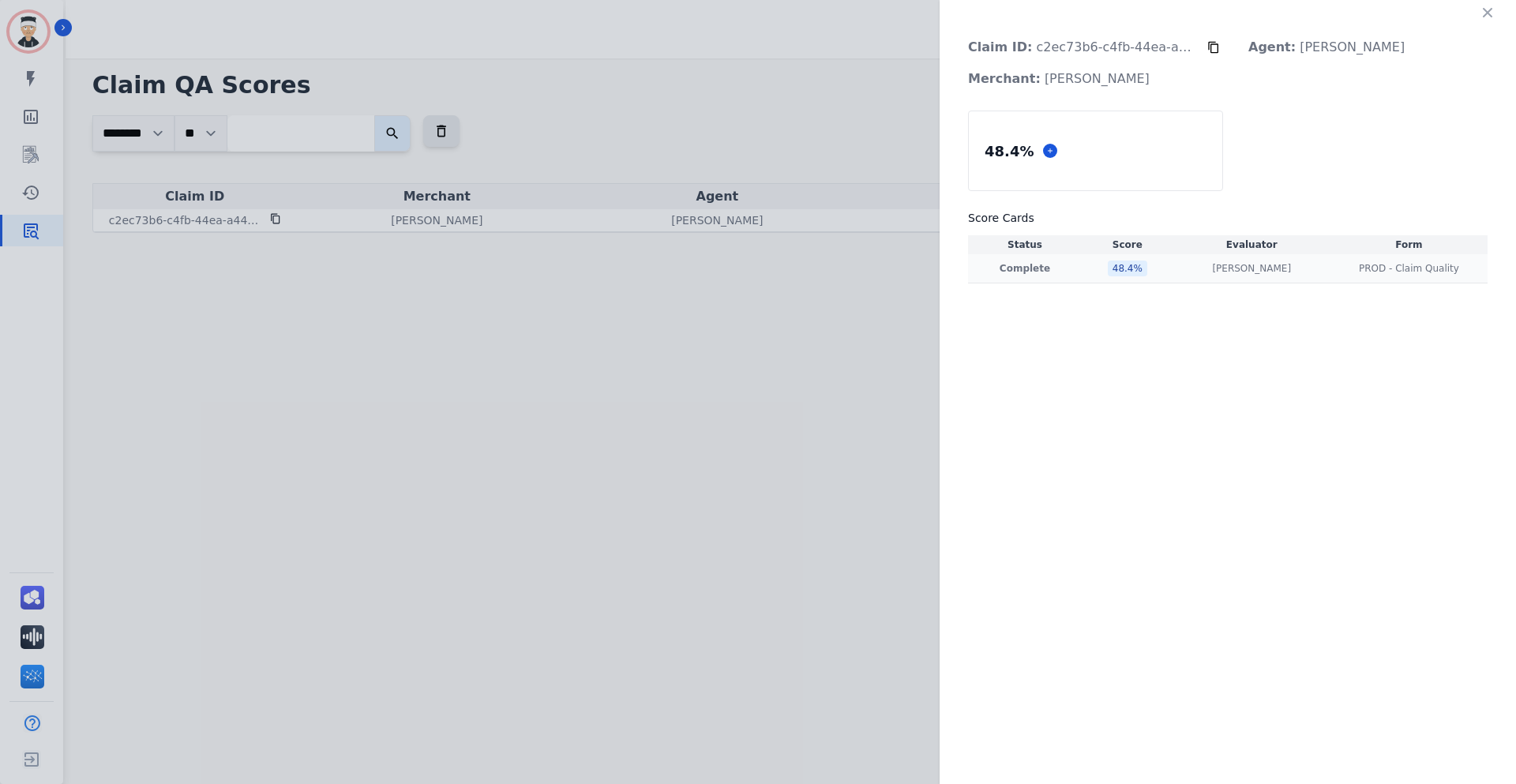
click at [1145, 275] on td "48.4 %" at bounding box center [1127, 269] width 92 height 30
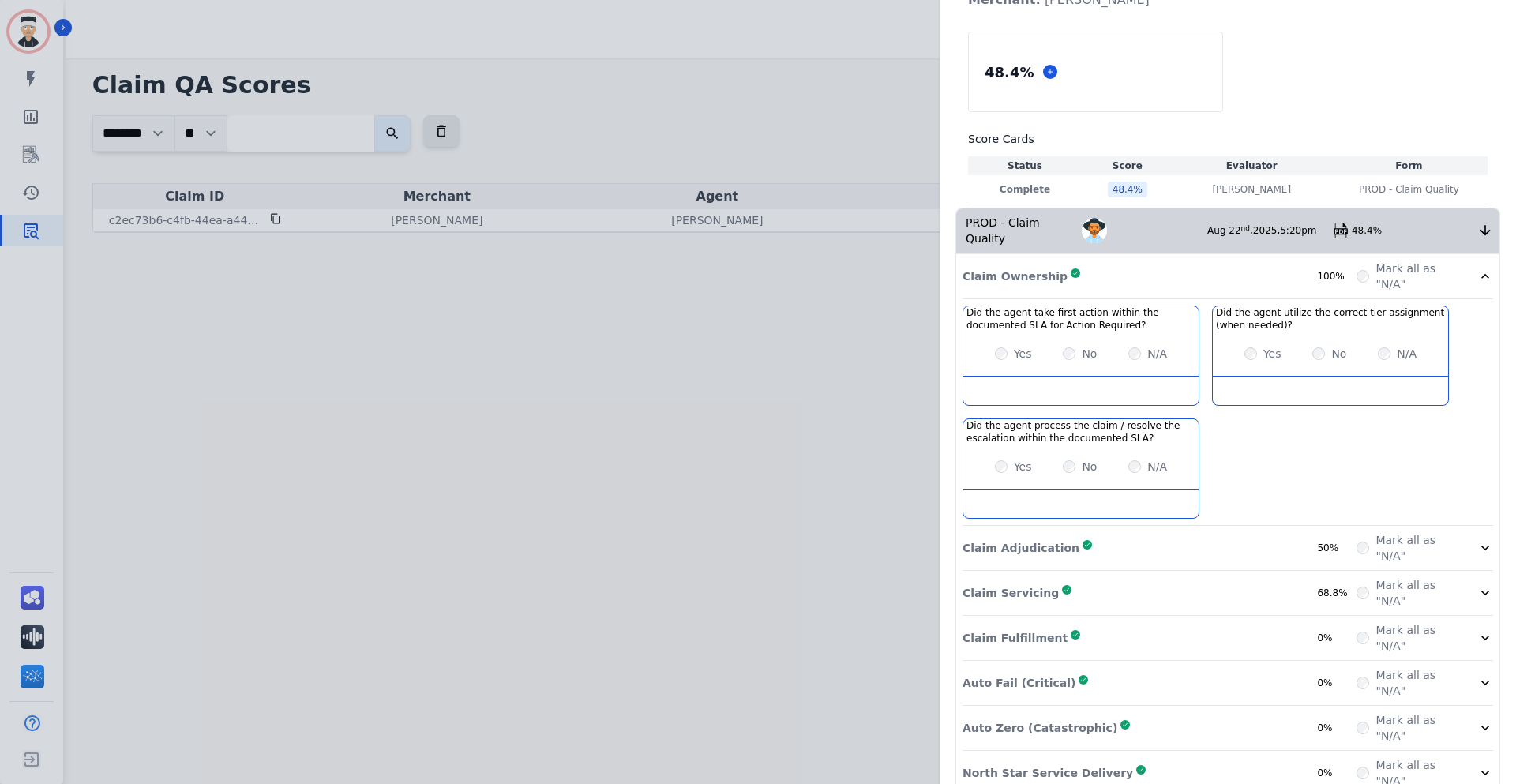
scroll to position [92, 0]
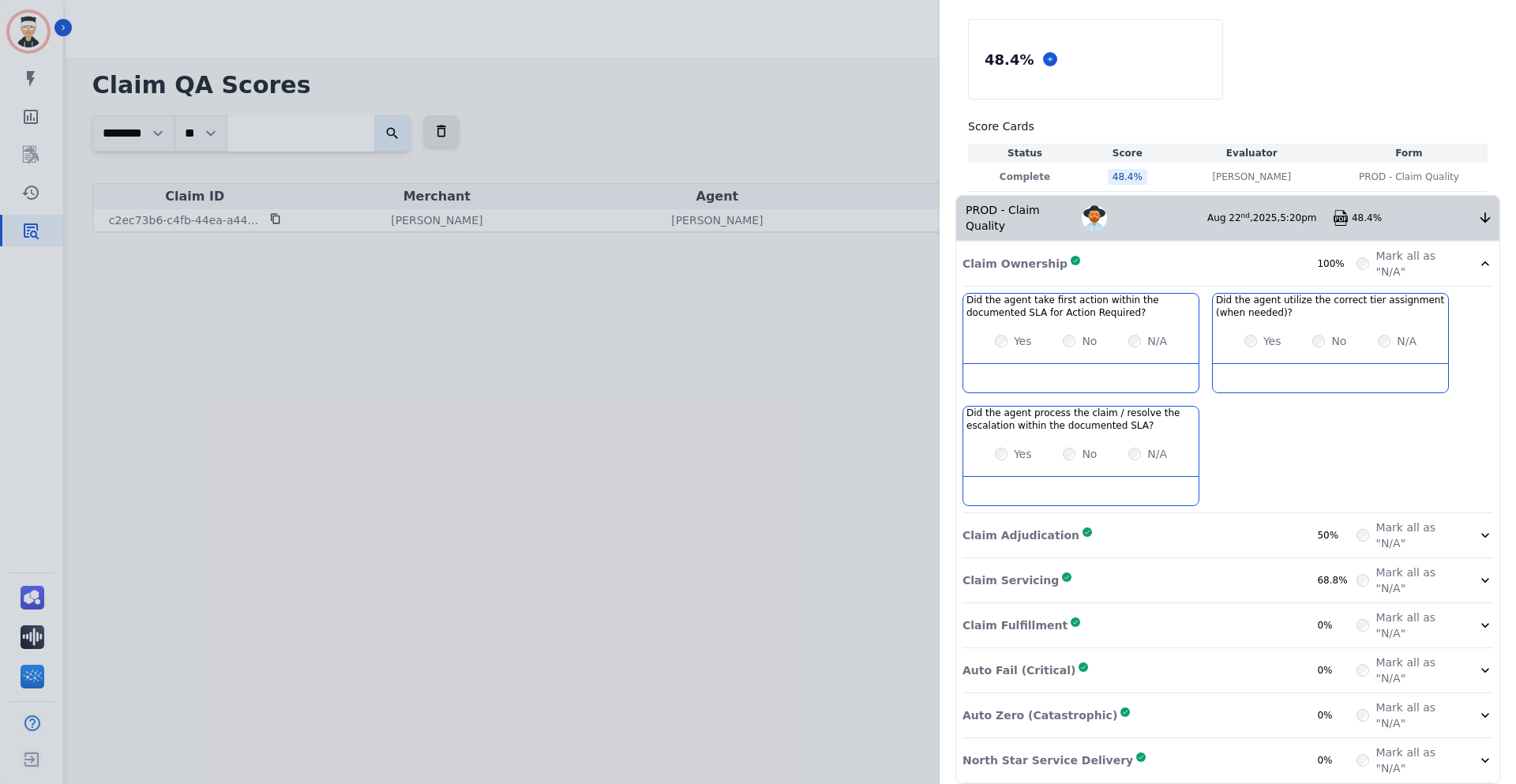
click at [1184, 565] on div "Claim Servicing Complete 68.8%" at bounding box center [1160, 581] width 394 height 32
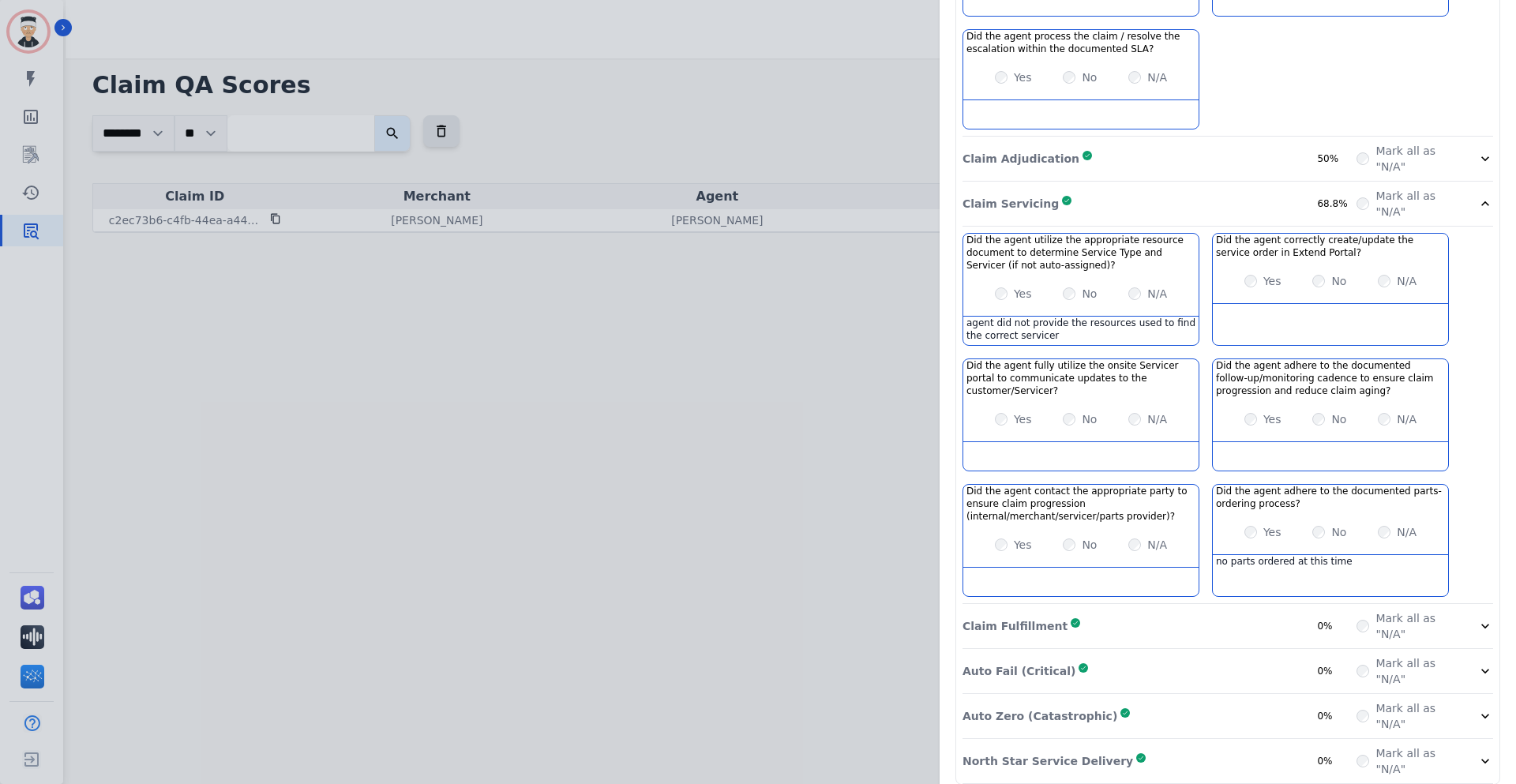
scroll to position [469, 0]
click at [1189, 609] on div "Claim Fulfillment Complete 0%" at bounding box center [1160, 625] width 394 height 32
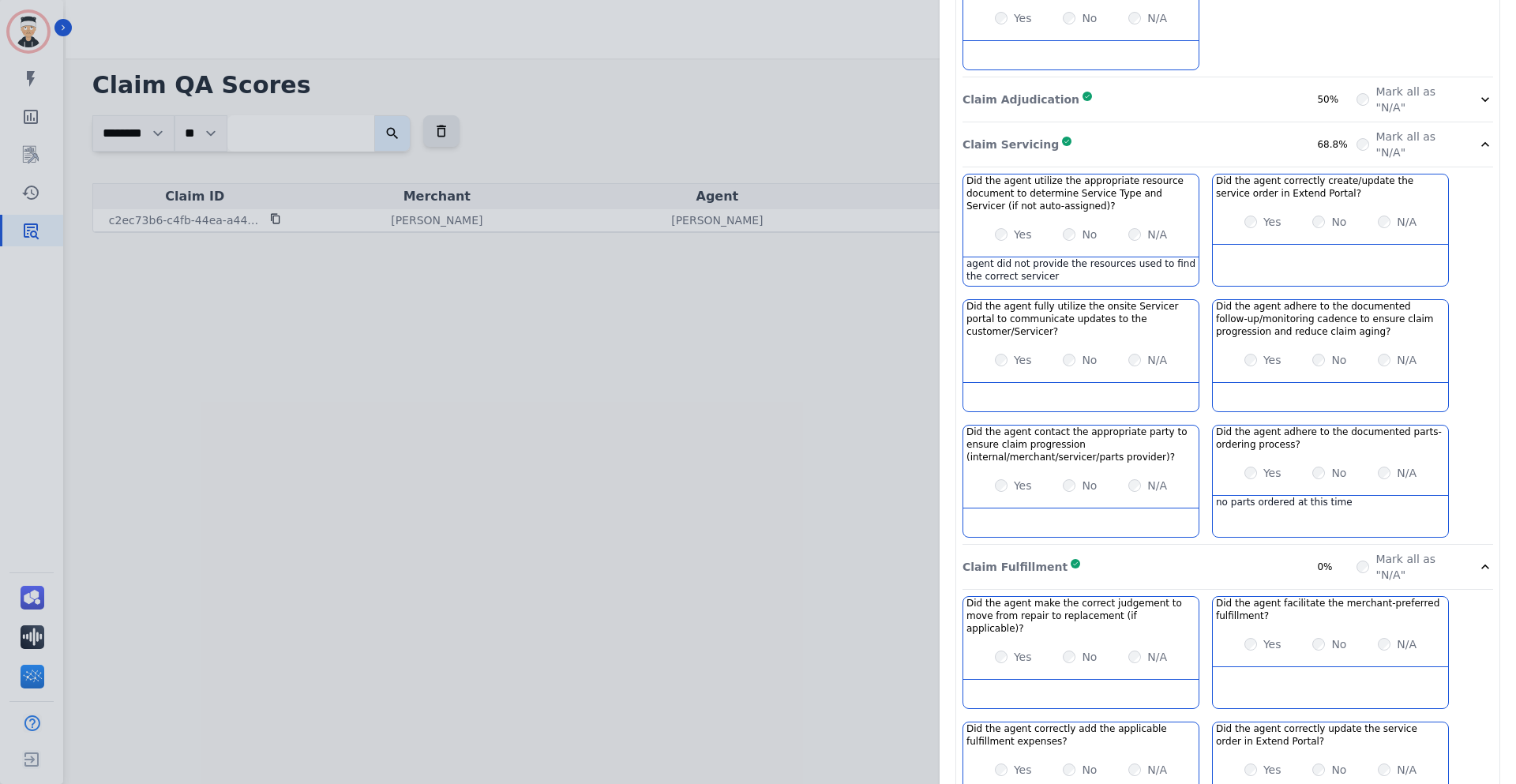
scroll to position [695, 0]
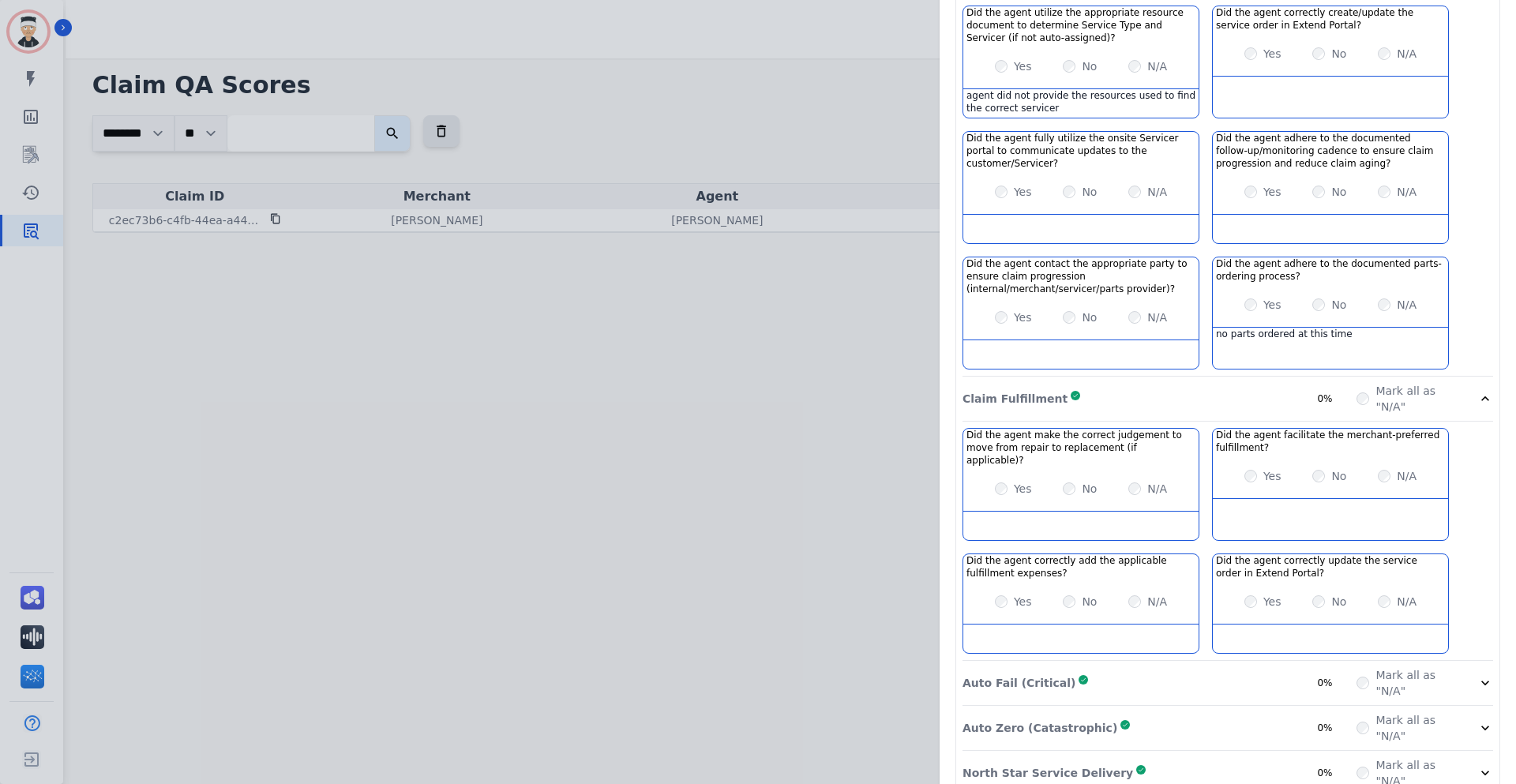
click at [1096, 667] on div "Auto Fail (Critical) Complete 0%" at bounding box center [1160, 683] width 394 height 32
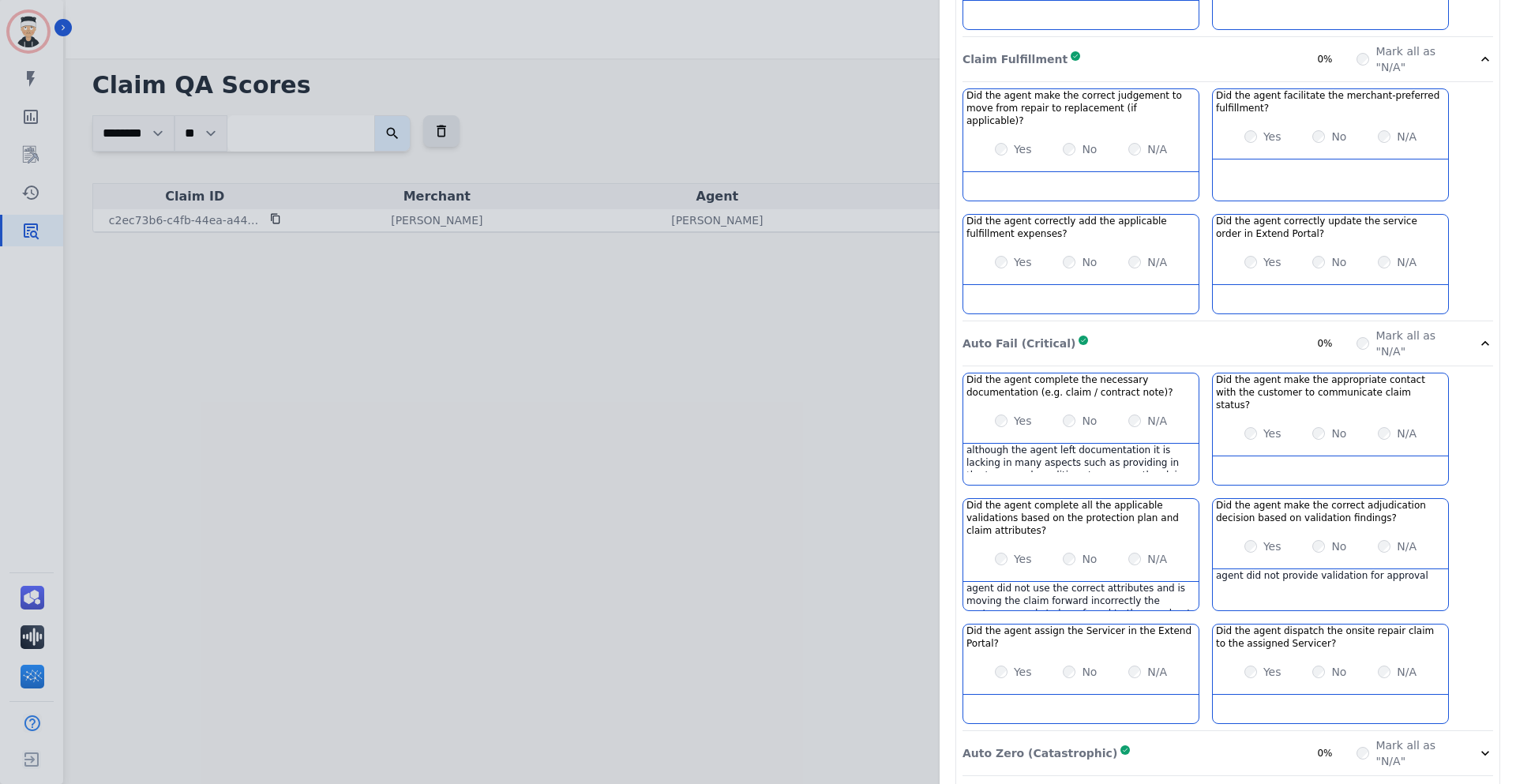
scroll to position [10, 0]
click at [1184, 737] on div "Auto Zero (Catastrophic) Complete 0%" at bounding box center [1160, 753] width 394 height 32
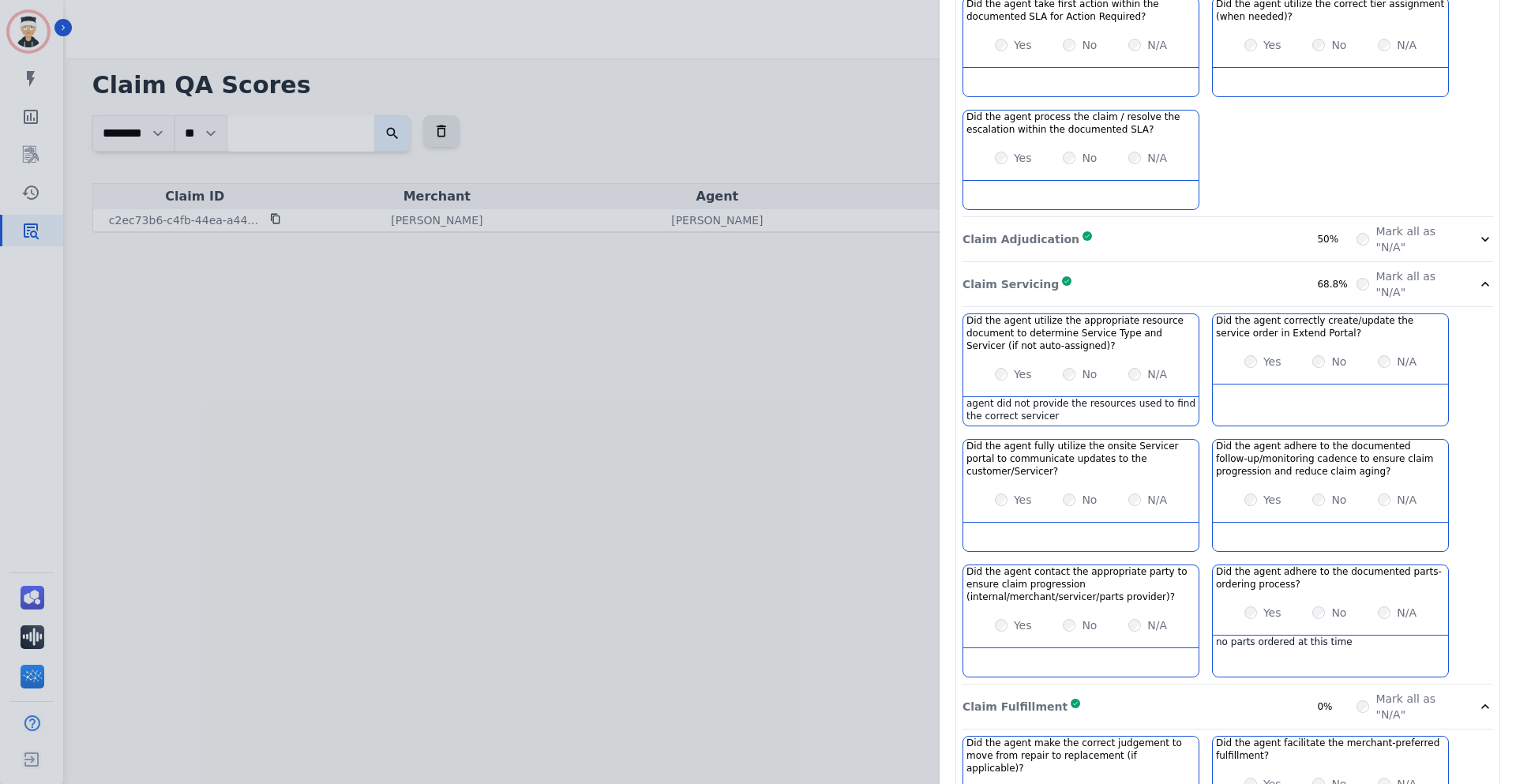
scroll to position [404, 0]
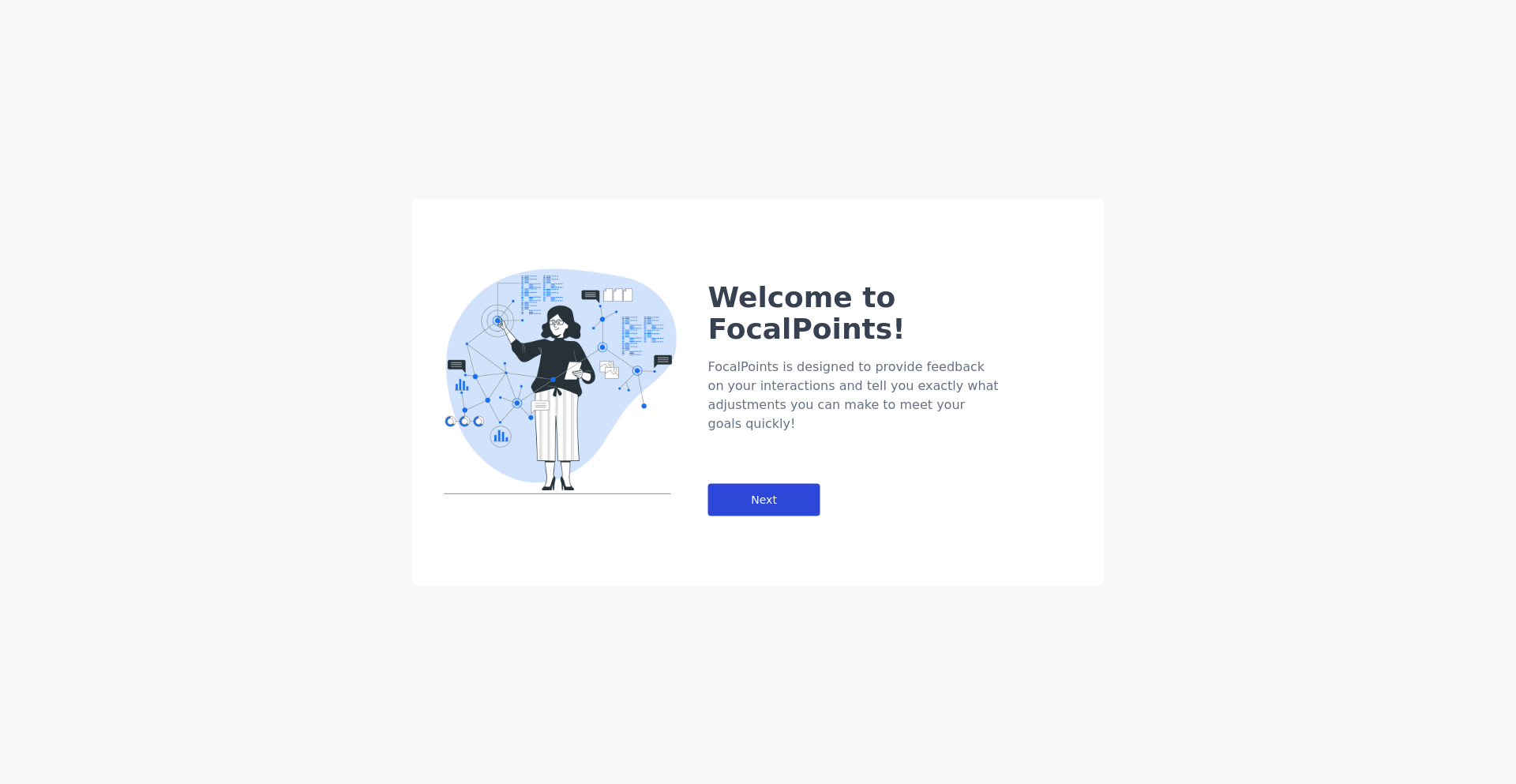
click at [733, 483] on div "Next" at bounding box center [764, 499] width 113 height 33
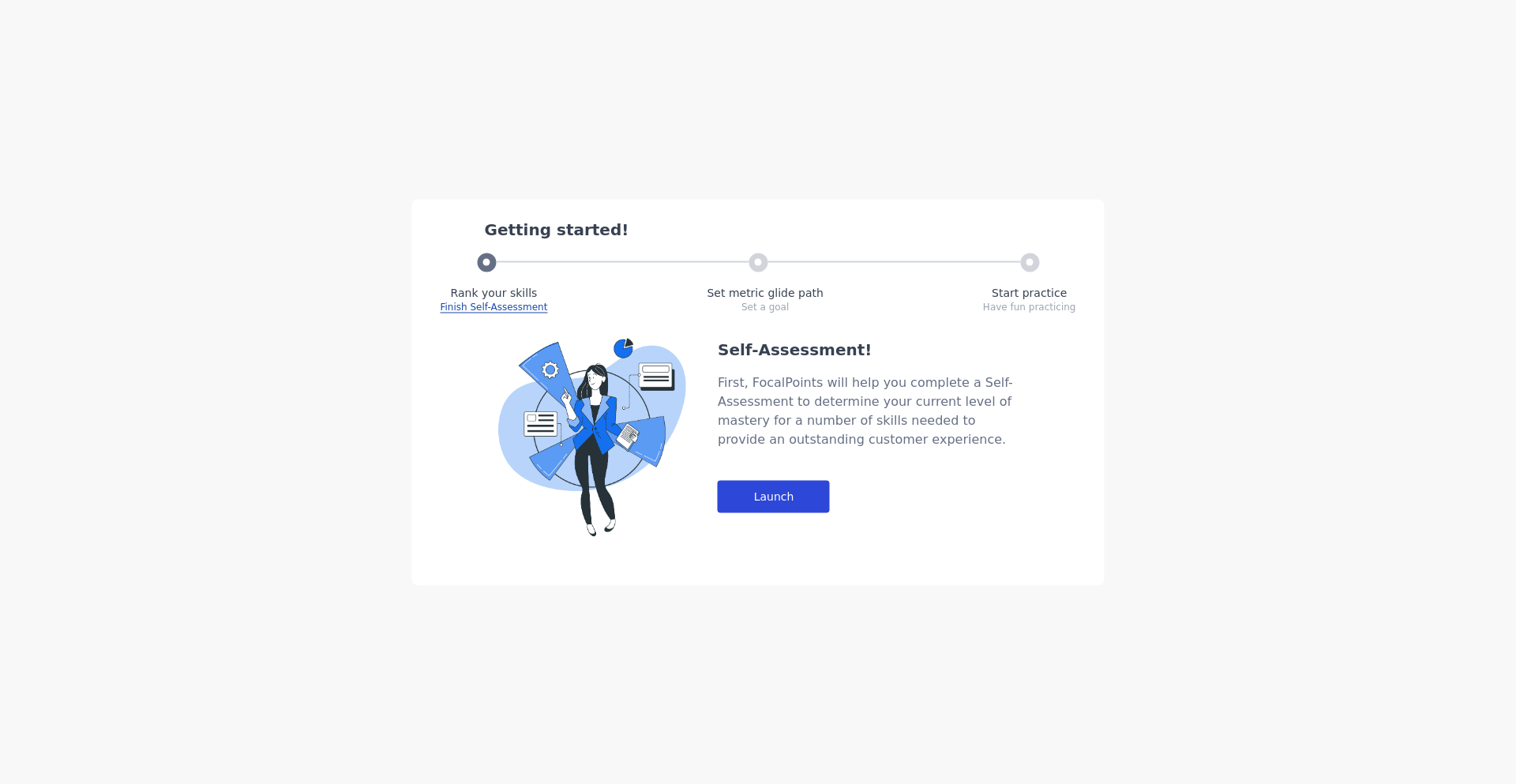
click at [773, 488] on div "Launch" at bounding box center [774, 496] width 113 height 33
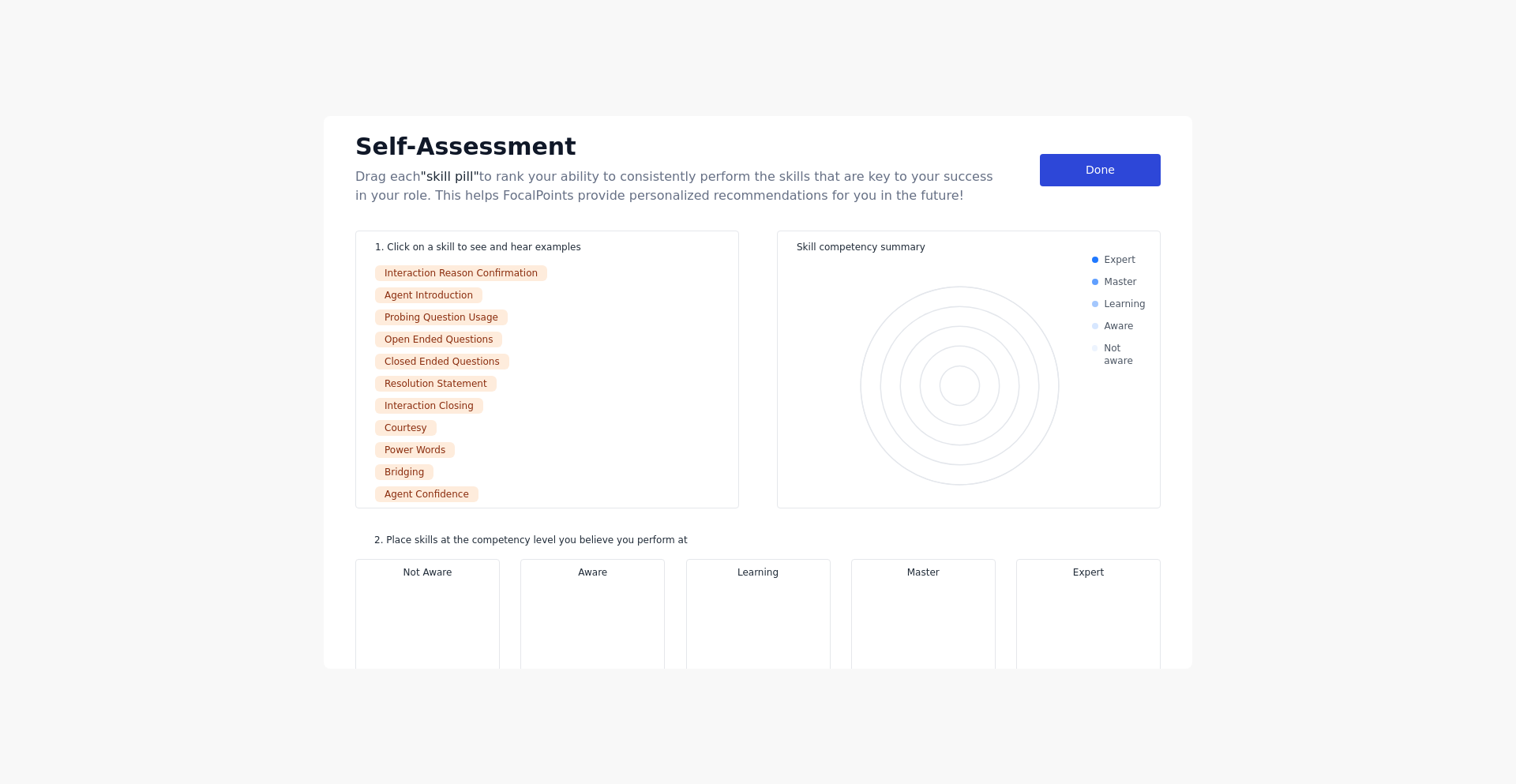
click at [1092, 186] on div "Done" at bounding box center [1100, 170] width 120 height 33
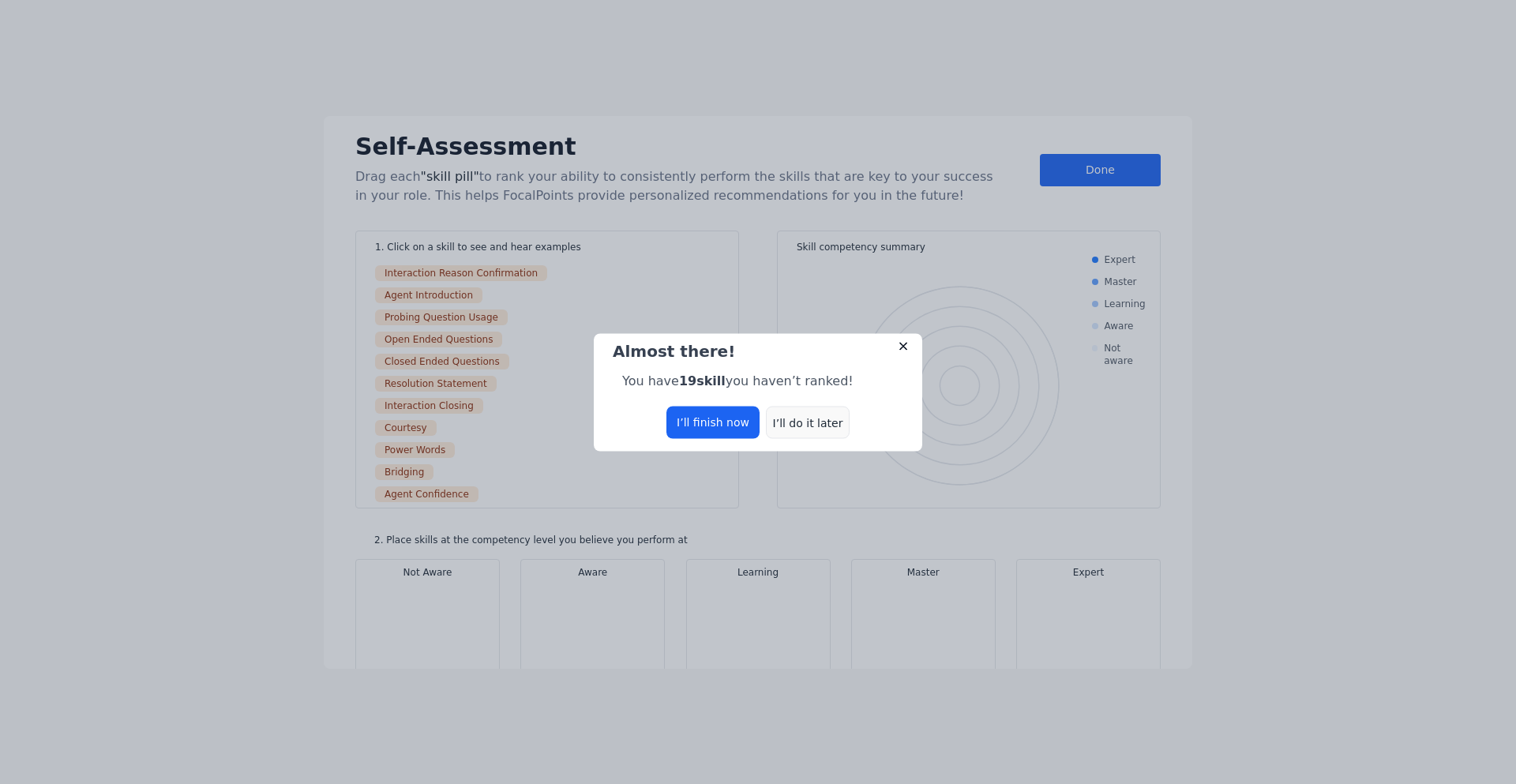
click at [797, 420] on div "I’ll do it later" at bounding box center [807, 422] width 84 height 33
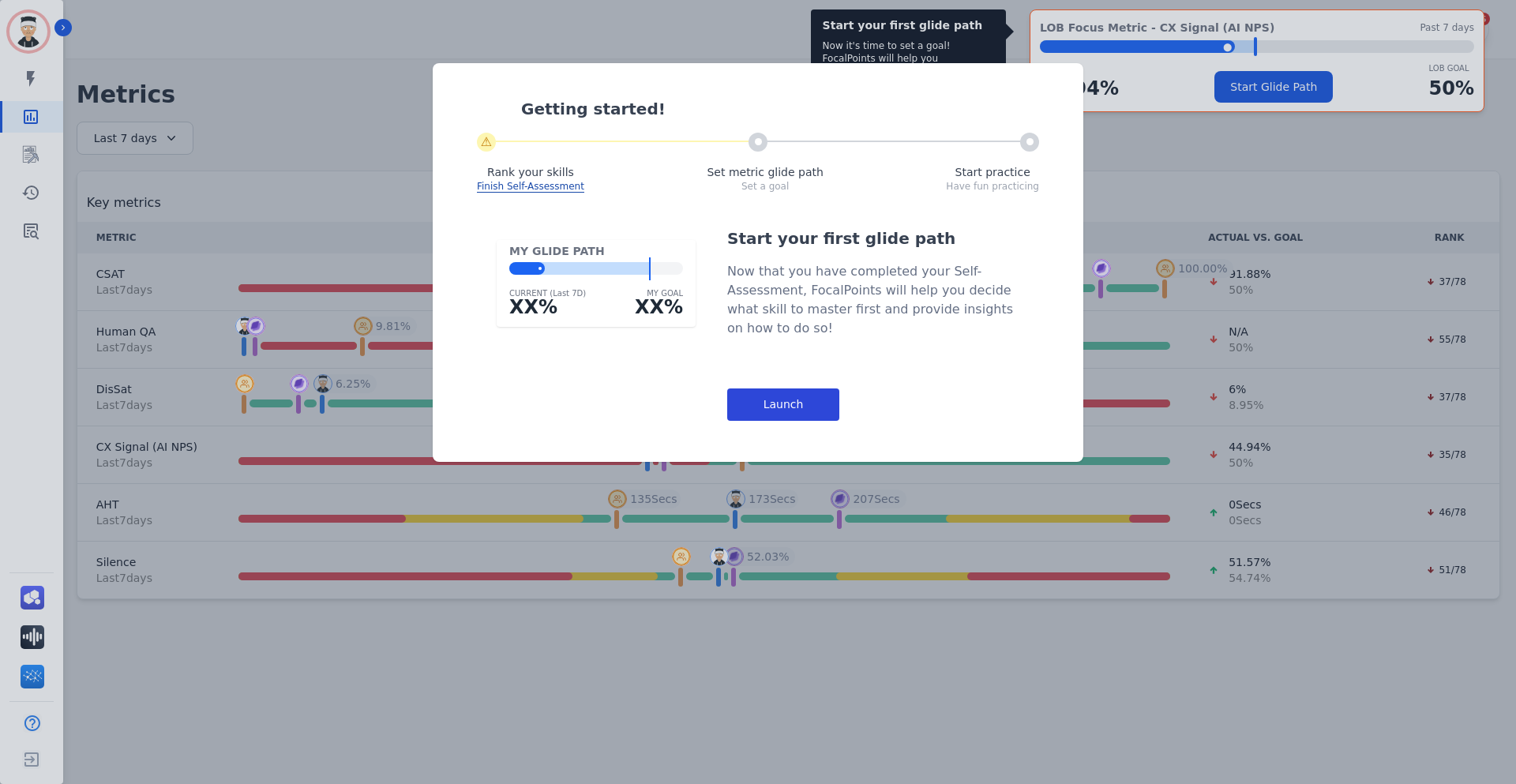
click at [783, 414] on div "Launch" at bounding box center [784, 404] width 113 height 33
click at [783, 414] on div "Start your first glide path Now it's time to set a goal! FocalPoints will help …" at bounding box center [758, 392] width 1516 height 784
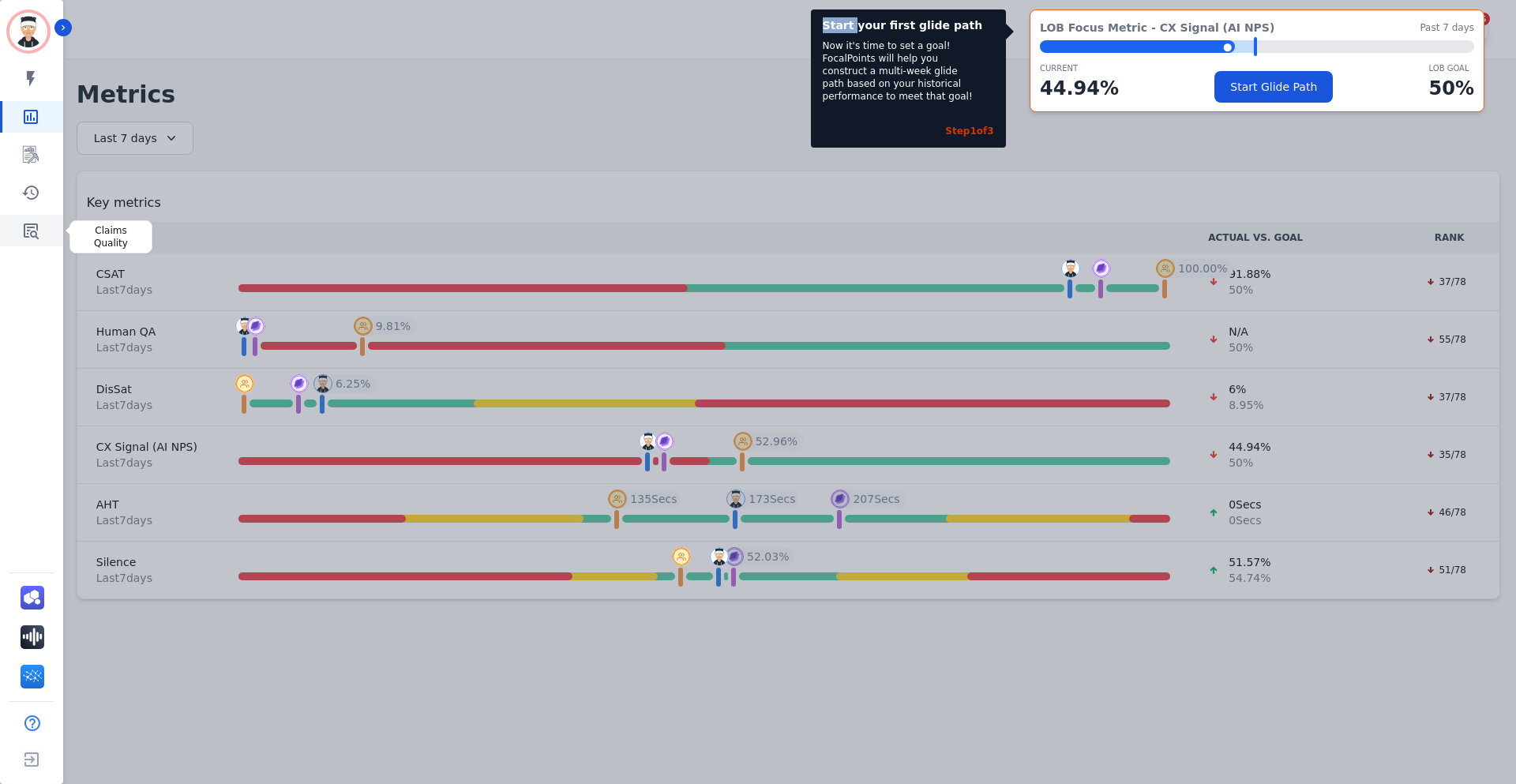
click at [43, 230] on link "Sidebar" at bounding box center [33, 230] width 61 height 32
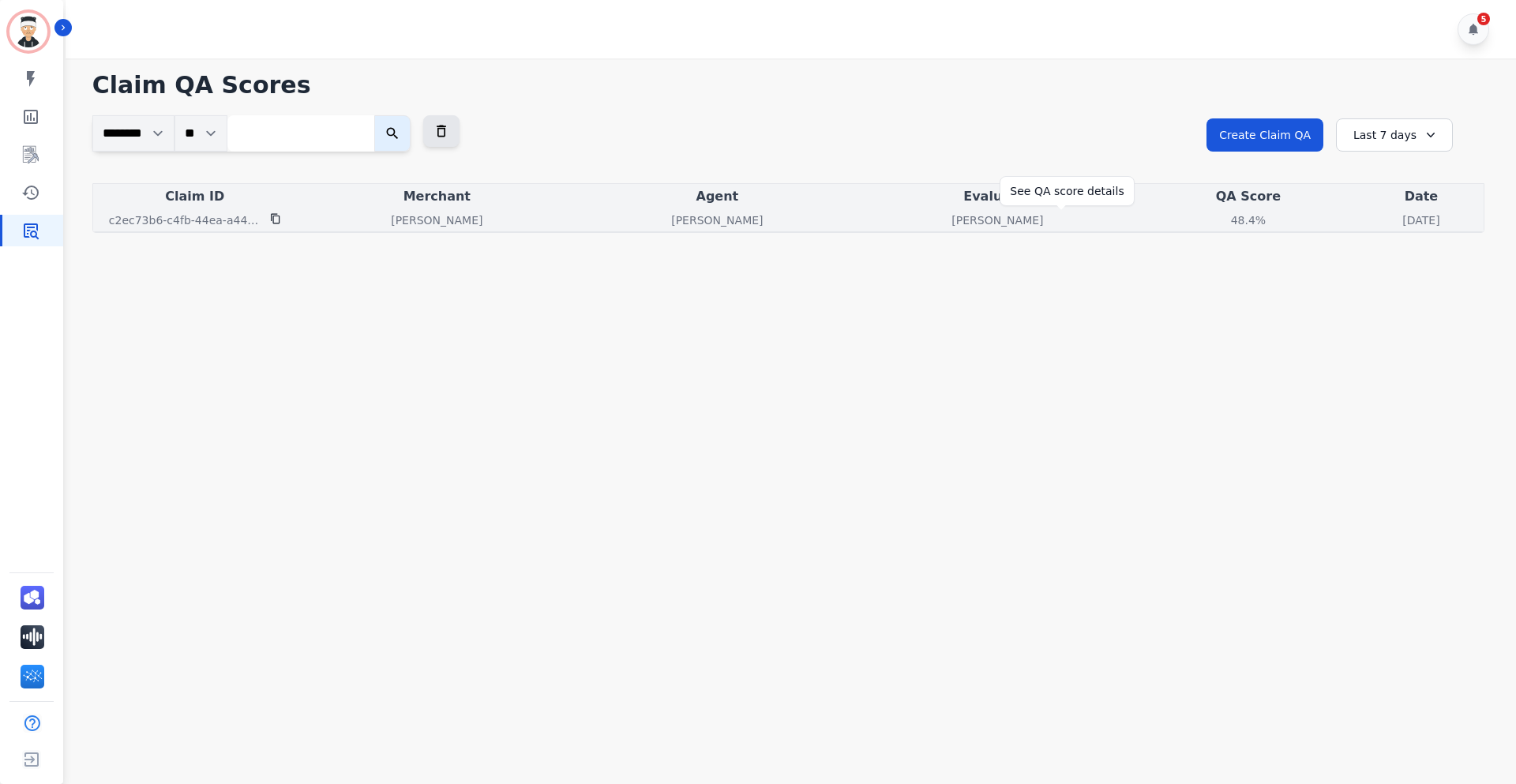
click at [1213, 224] on div "48.4%" at bounding box center [1248, 220] width 71 height 16
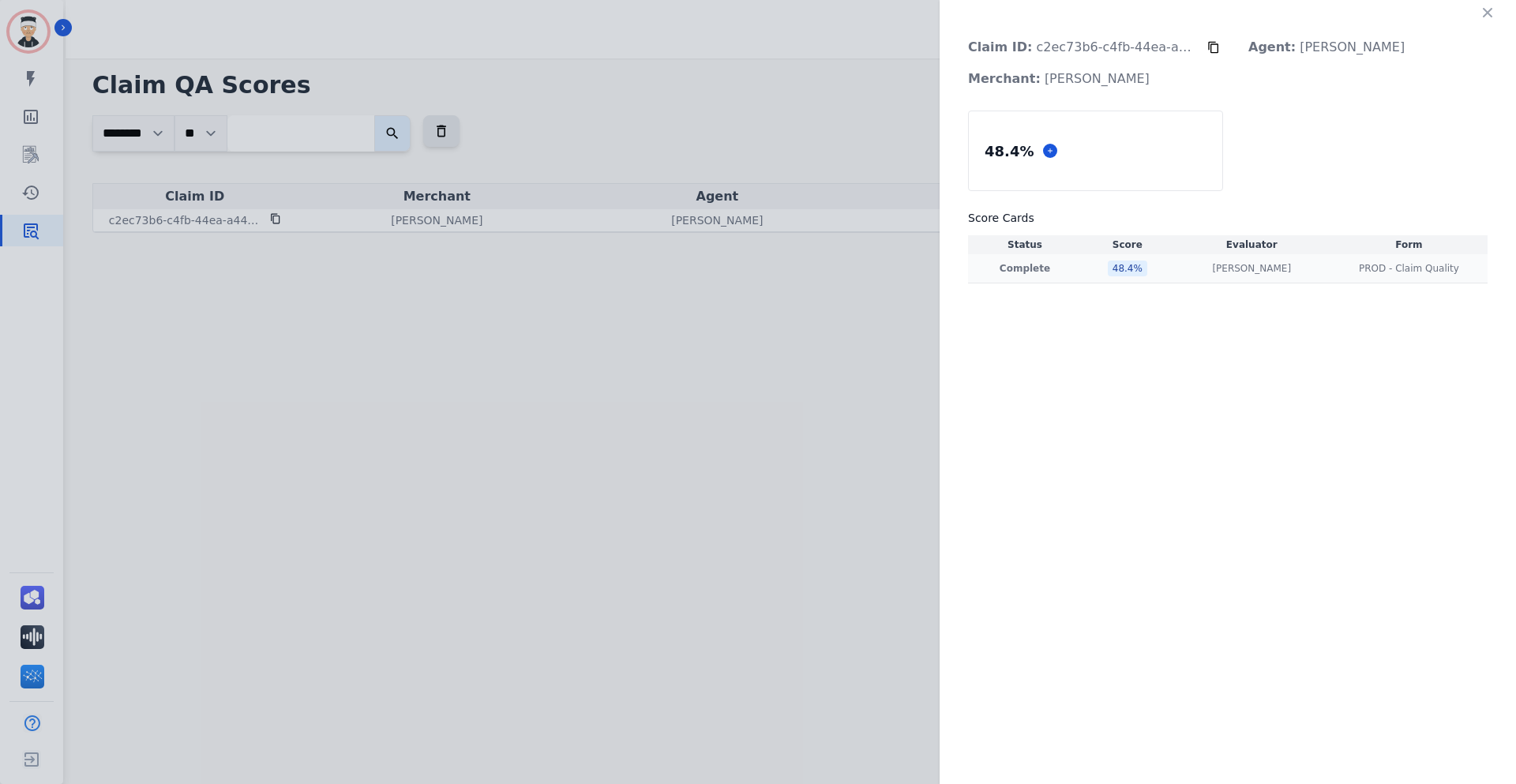
click at [1335, 270] on div "PROD - Claim Quality PROD - Claim Quality" at bounding box center [1409, 269] width 151 height 13
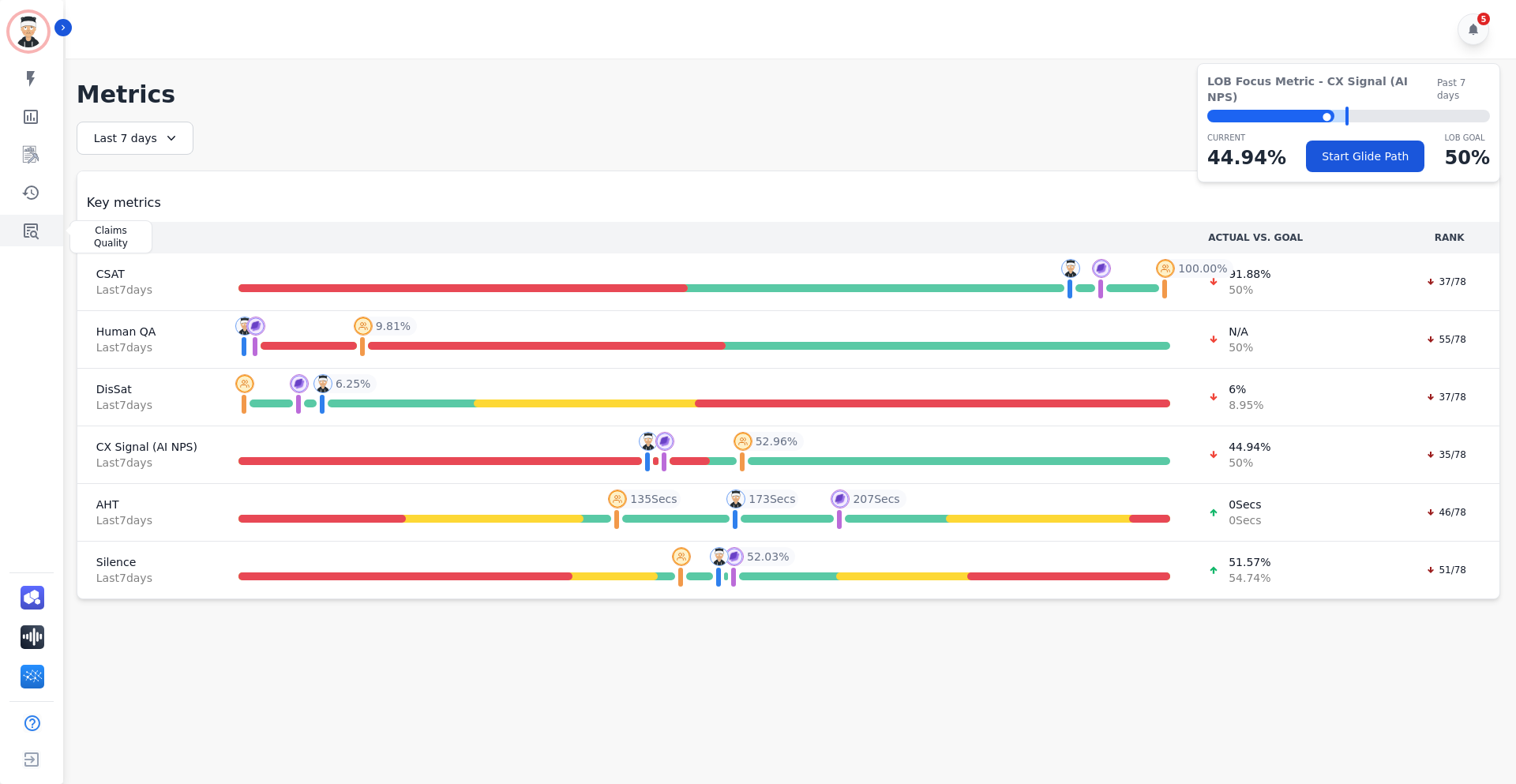
click at [27, 234] on icon "Sidebar" at bounding box center [31, 231] width 15 height 16
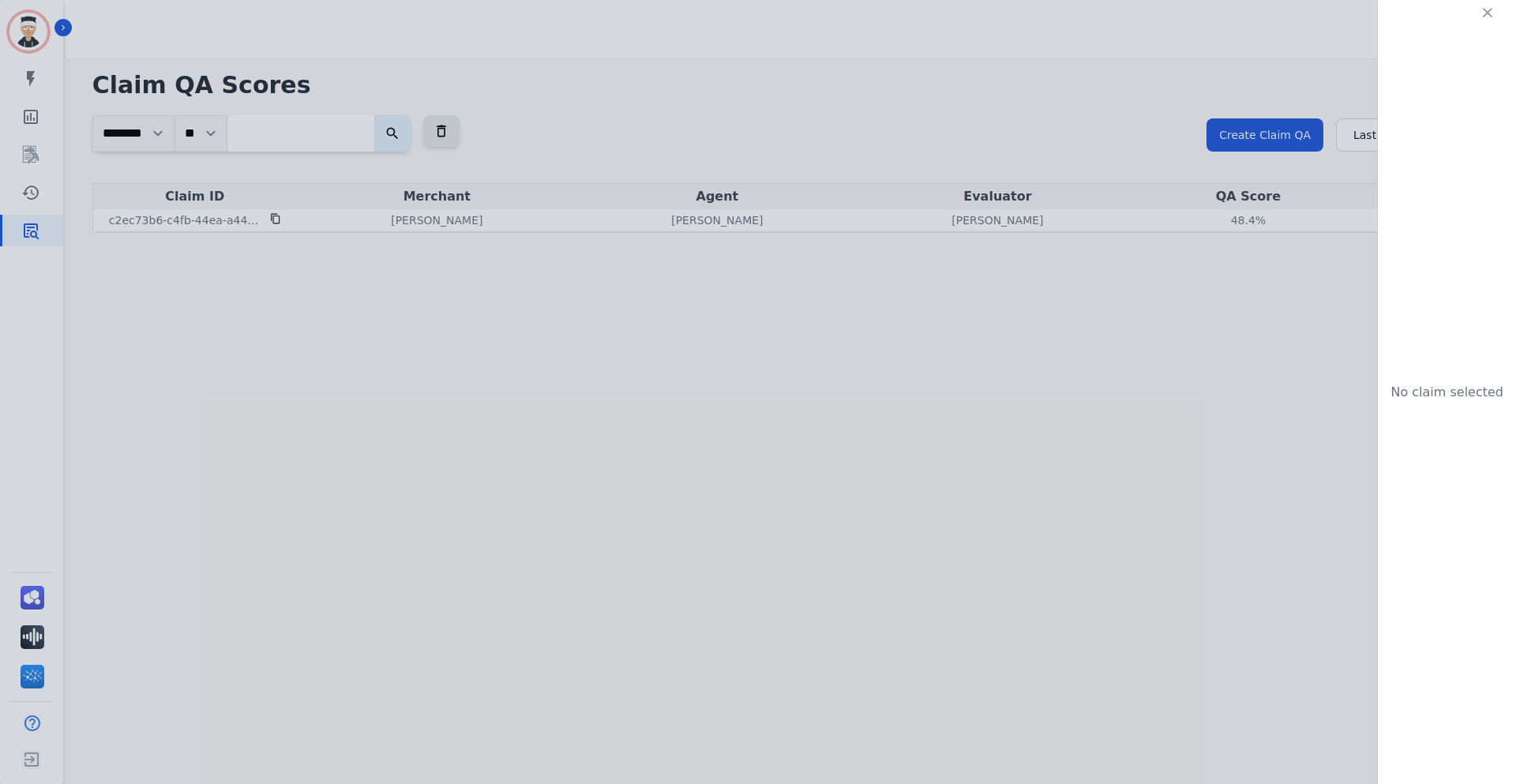
click at [1068, 220] on div "No claim selected" at bounding box center [758, 392] width 1516 height 784
click at [1066, 220] on div "No claim selected" at bounding box center [758, 392] width 1516 height 784
click at [731, 198] on div "No claim selected" at bounding box center [758, 392] width 1516 height 784
click at [631, 238] on div "No claim selected" at bounding box center [758, 392] width 1516 height 784
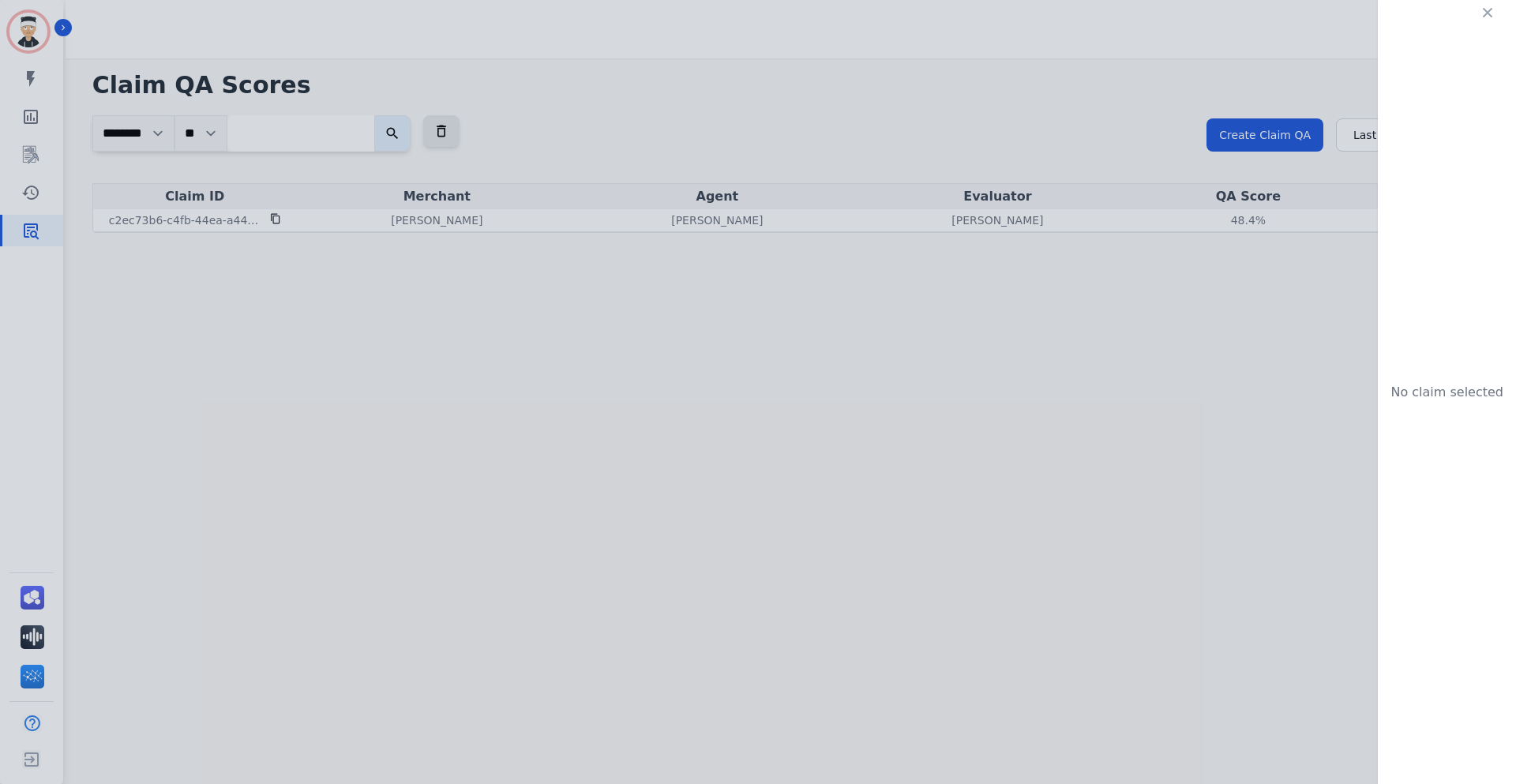
click at [1302, 380] on div "No claim selected" at bounding box center [758, 392] width 1516 height 784
drag, startPoint x: 1302, startPoint y: 380, endPoint x: 1365, endPoint y: 321, distance: 86.3
click at [1302, 380] on div "No claim selected" at bounding box center [758, 392] width 1516 height 784
click at [1490, 11] on icon "button" at bounding box center [1488, 13] width 10 height 10
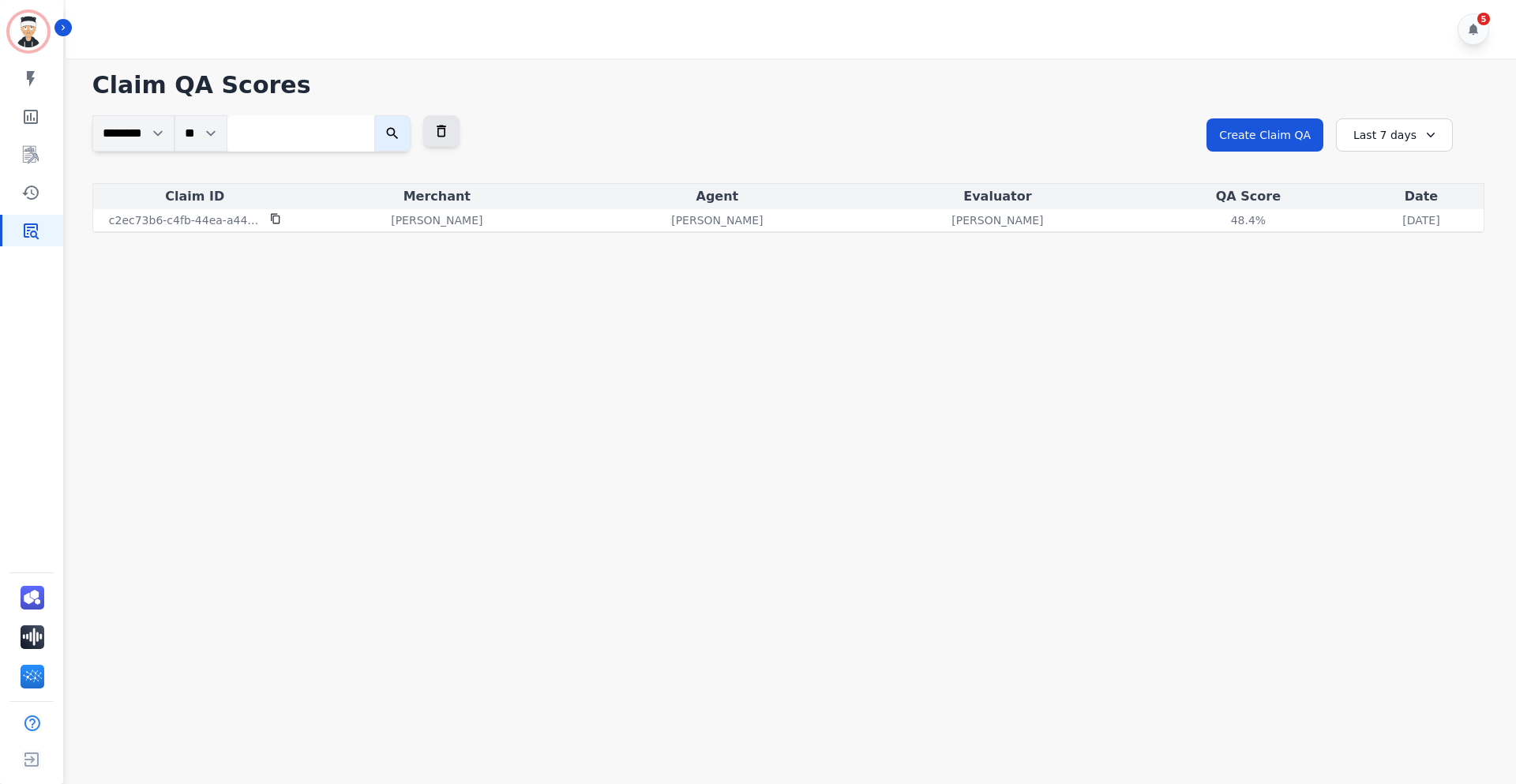
click at [1427, 136] on icon at bounding box center [1431, 135] width 8 height 5
click at [1399, 266] on li "Last 30 days" at bounding box center [1404, 270] width 79 height 16
